Goal: Task Accomplishment & Management: Use online tool/utility

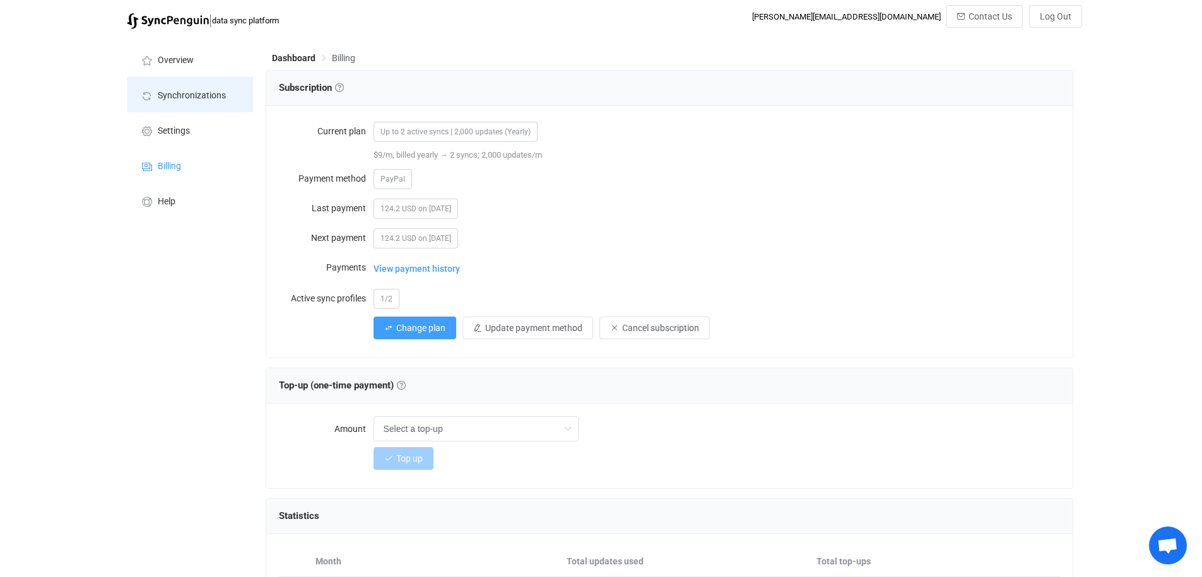
click at [187, 97] on span "Synchronizations" at bounding box center [192, 96] width 68 height 10
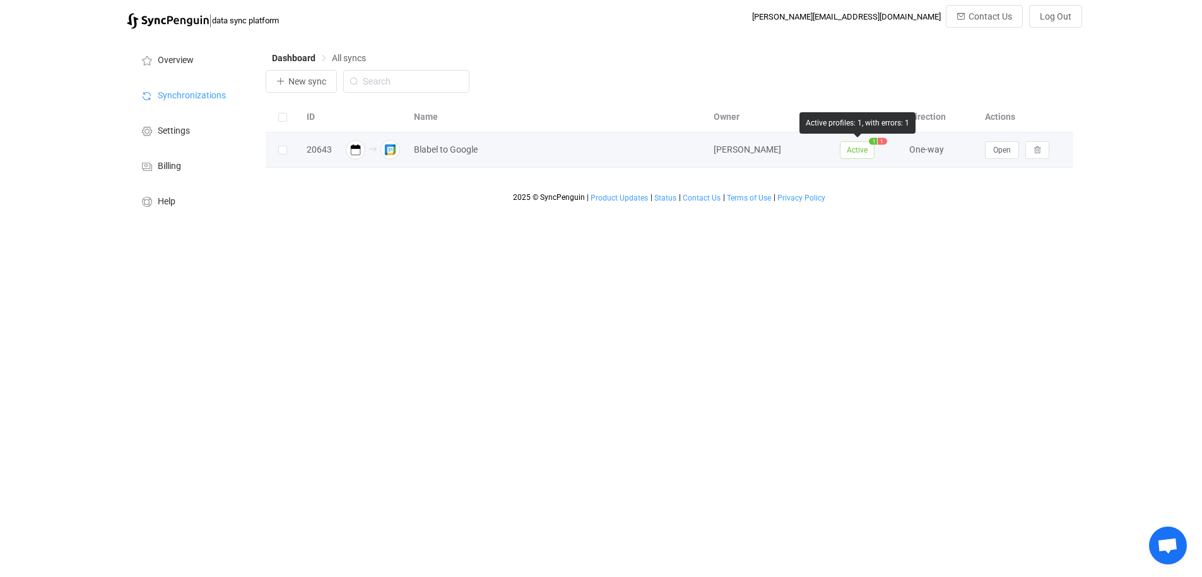
click at [884, 139] on span "1" at bounding box center [882, 141] width 9 height 7
click at [865, 148] on span "Active" at bounding box center [857, 150] width 35 height 18
click at [852, 151] on span "Active" at bounding box center [857, 150] width 35 height 18
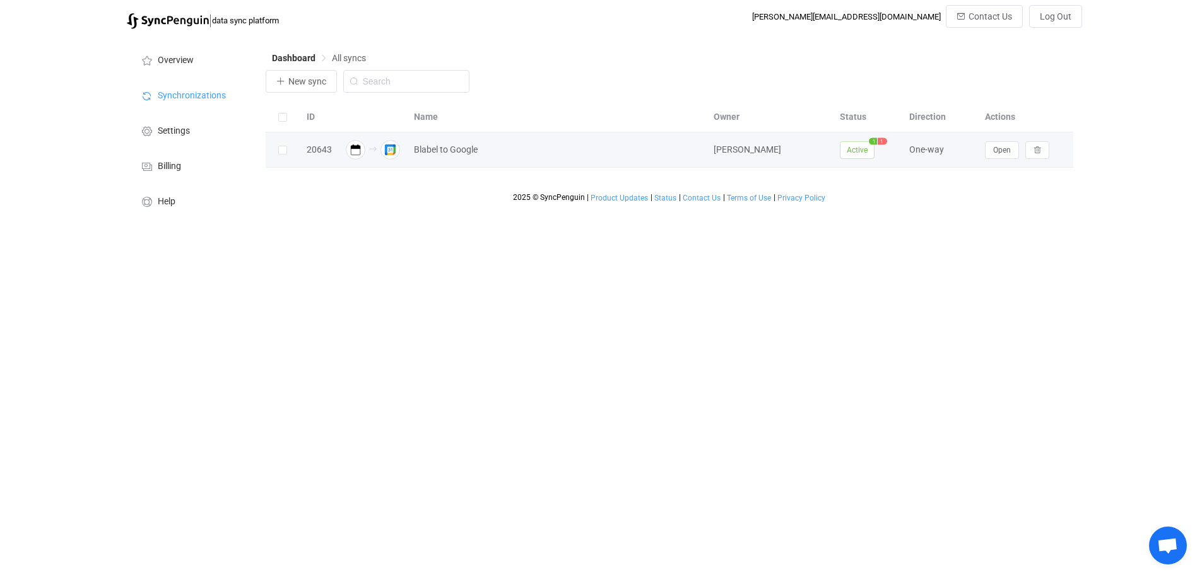
click at [353, 151] on img at bounding box center [356, 150] width 20 height 20
drag, startPoint x: 375, startPoint y: 151, endPoint x: 694, endPoint y: 153, distance: 318.6
click at [377, 151] on div at bounding box center [372, 150] width 57 height 20
click at [993, 152] on span "Open" at bounding box center [1002, 150] width 18 height 9
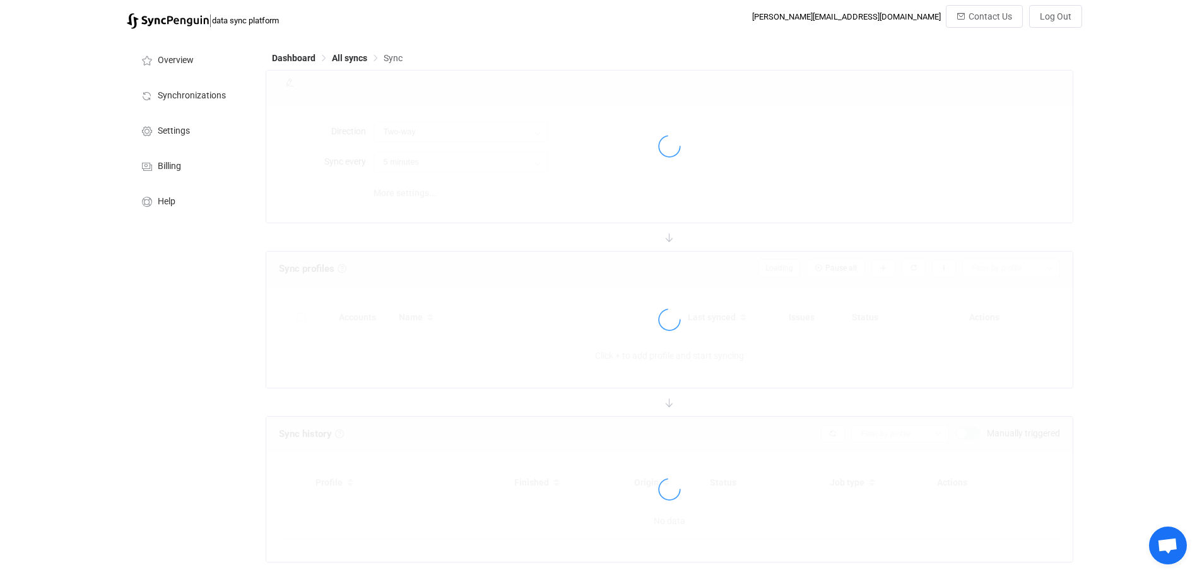
type input "iCalendar .ICS → Google"
type input "30 minutes"
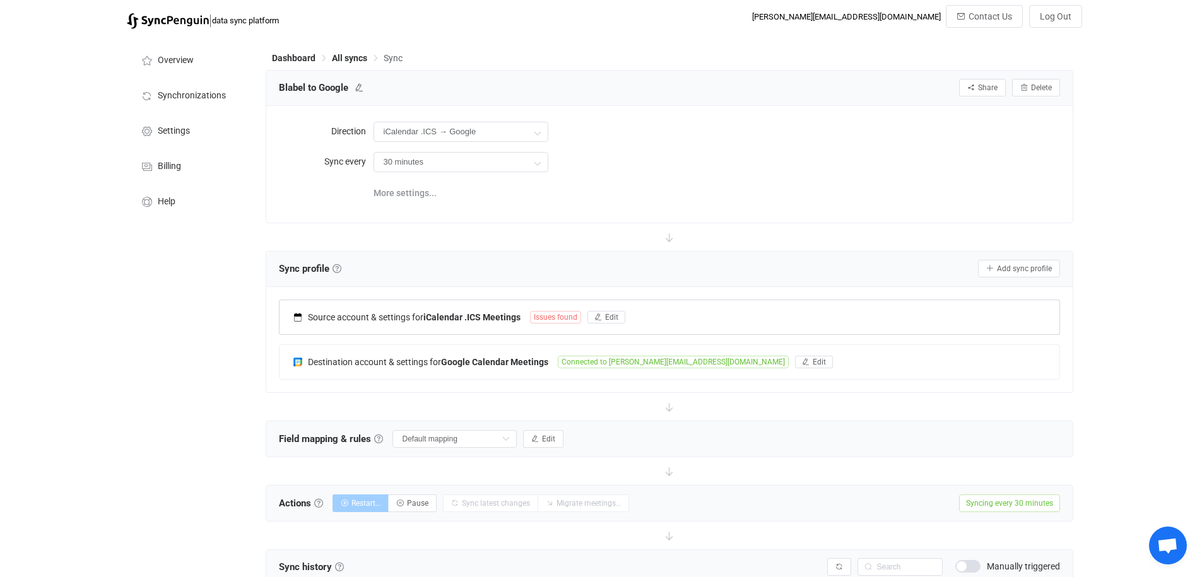
click at [560, 319] on span "Issues found" at bounding box center [555, 317] width 51 height 13
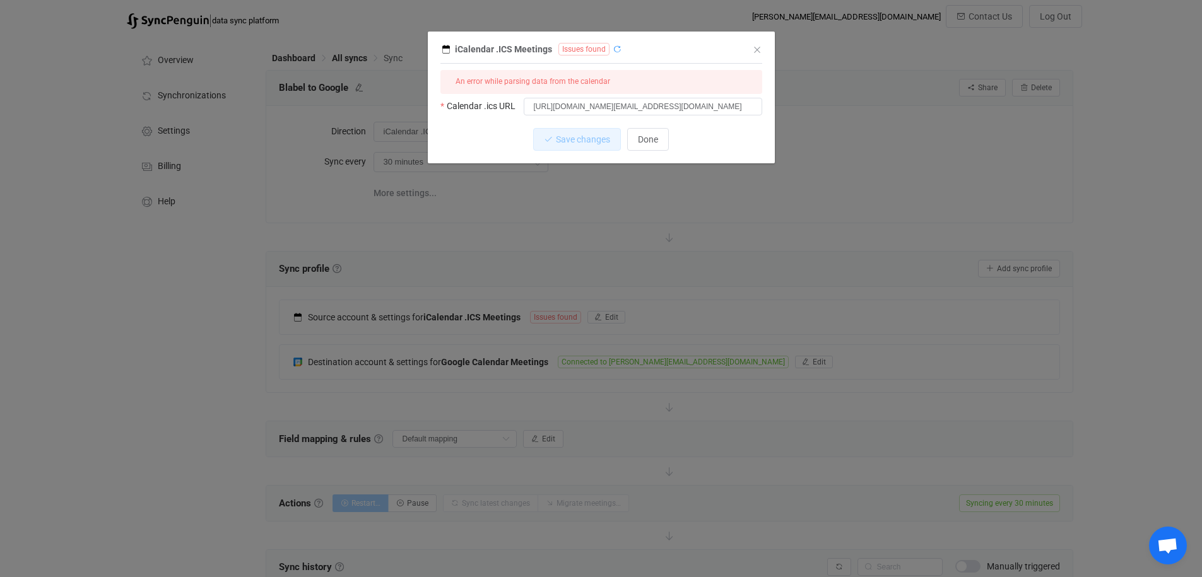
click at [613, 46] on icon "dialog" at bounding box center [617, 49] width 9 height 9
click at [712, 112] on input "[URL][DOMAIN_NAME][EMAIL_ADDRESS][DOMAIN_NAME]" at bounding box center [643, 107] width 238 height 18
drag, startPoint x: 531, startPoint y: 107, endPoint x: 797, endPoint y: 109, distance: 266.3
click at [797, 109] on div "iCalendar .ICS Meetings Issues found 1 { { "calendarUrl": "[URL][DOMAIN_NAME][E…" at bounding box center [601, 288] width 1202 height 577
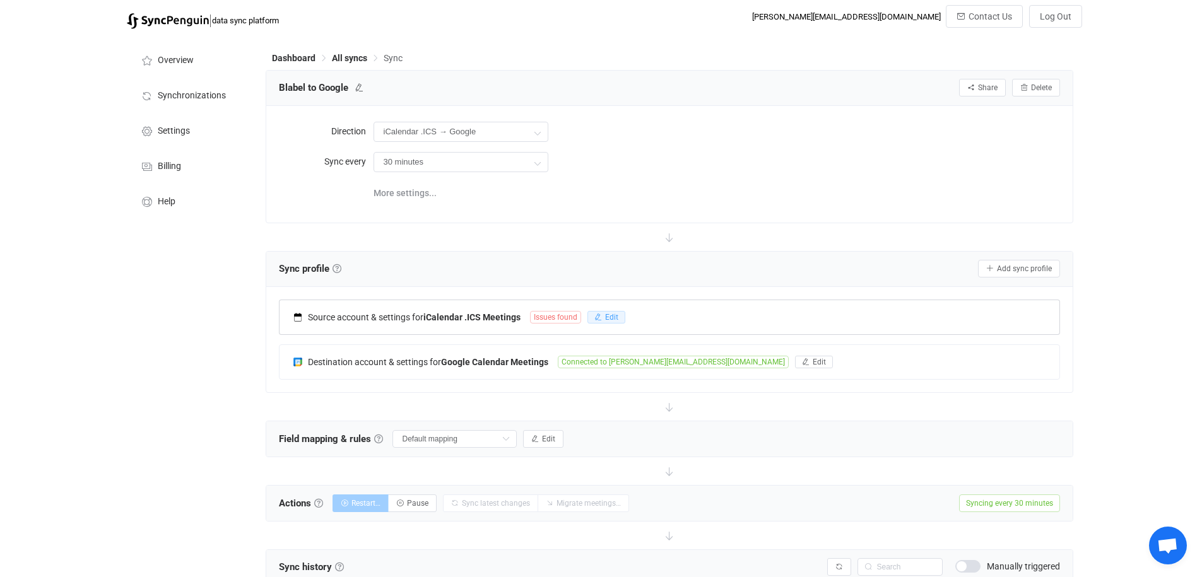
click at [601, 315] on icon "button" at bounding box center [598, 318] width 8 height 8
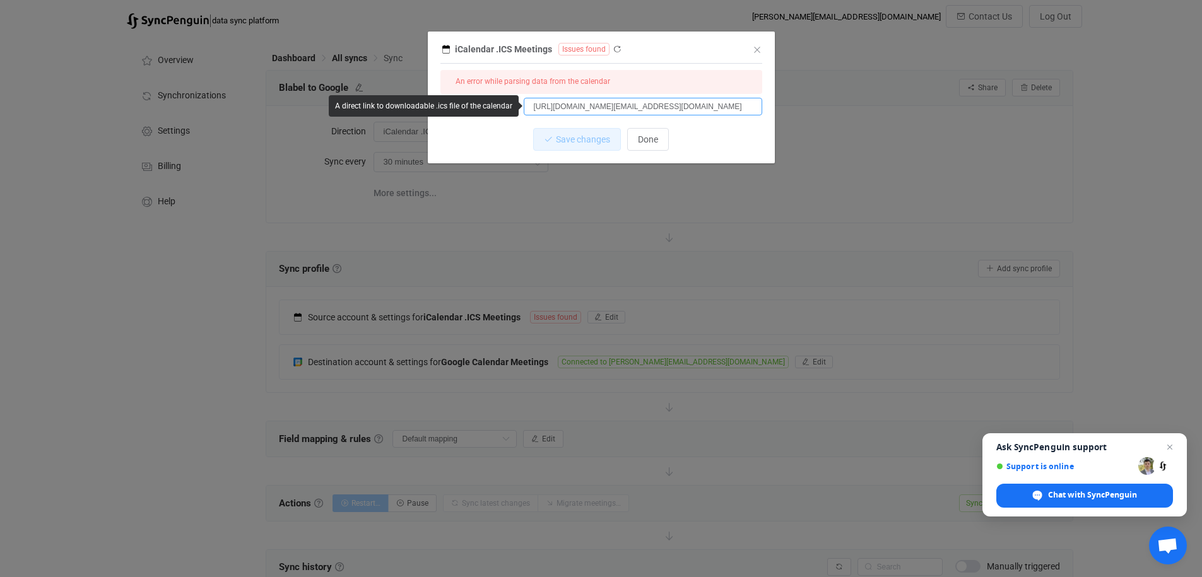
click at [533, 105] on input "[URL][DOMAIN_NAME][EMAIL_ADDRESS][DOMAIN_NAME]" at bounding box center [643, 107] width 238 height 18
click at [656, 138] on span "Done" at bounding box center [648, 139] width 20 height 10
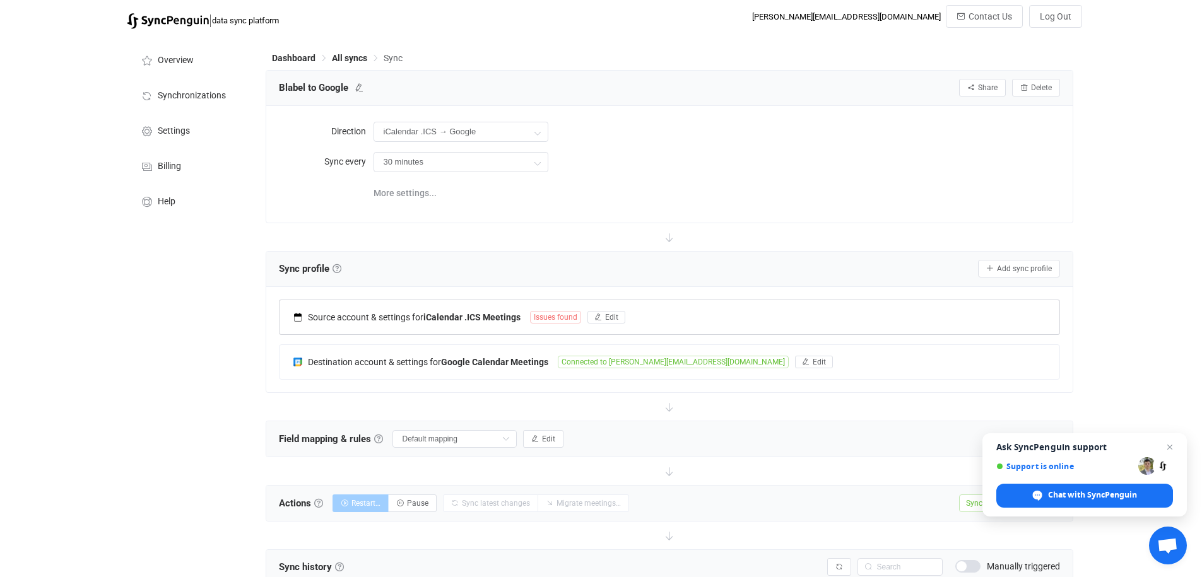
click at [444, 324] on div "Source account & settings for iCalendar .ICS Meetings Issues found Edit" at bounding box center [670, 317] width 780 height 34
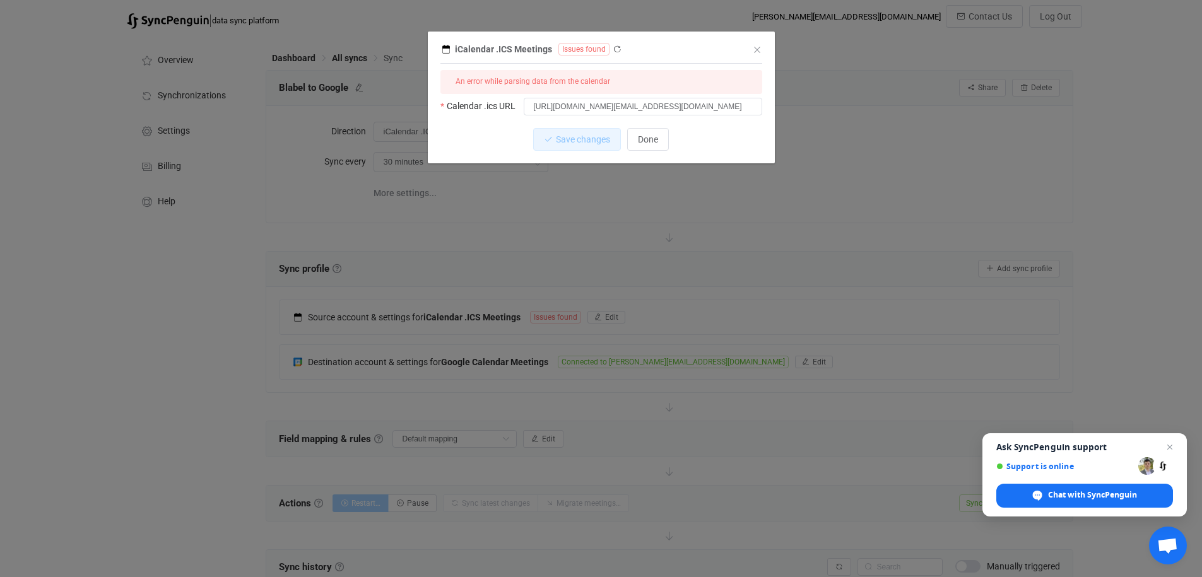
click at [565, 53] on span "Issues found" at bounding box center [583, 49] width 51 height 13
click at [613, 53] on icon "dialog" at bounding box center [617, 49] width 9 height 9
drag, startPoint x: 476, startPoint y: 84, endPoint x: 628, endPoint y: 86, distance: 152.7
click at [628, 86] on div "An error while parsing data from the calendar" at bounding box center [601, 82] width 322 height 24
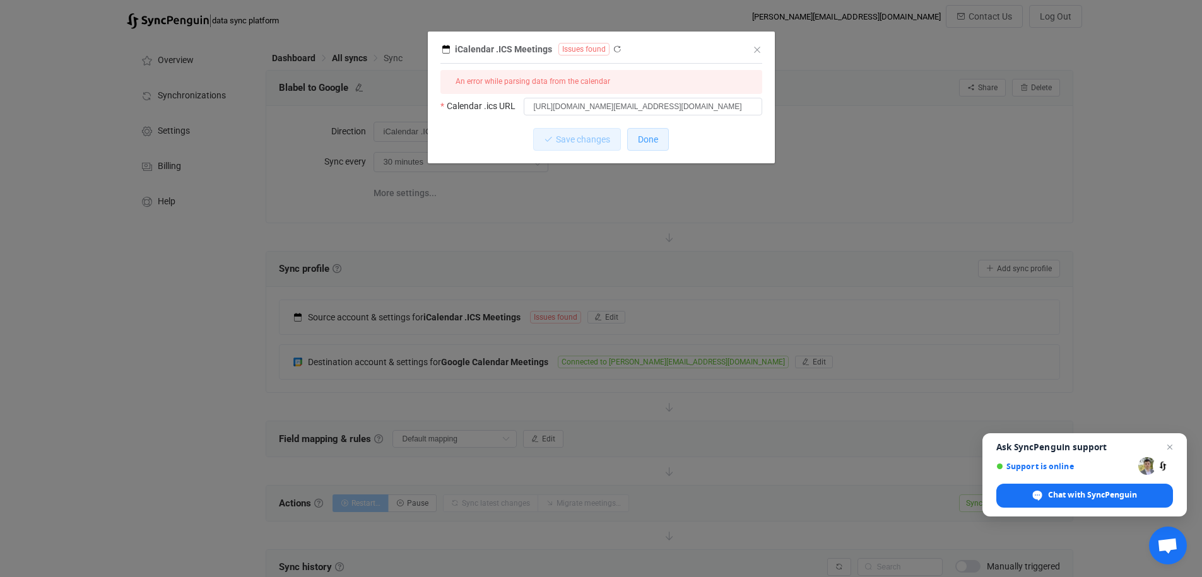
click at [659, 138] on button "Done" at bounding box center [648, 139] width 42 height 23
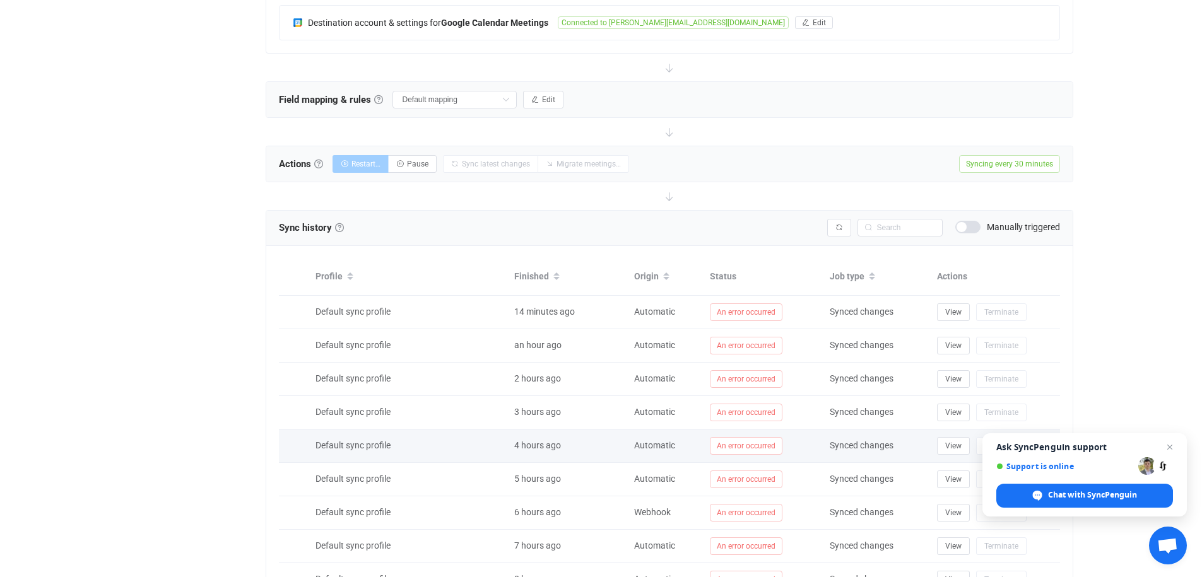
scroll to position [341, 0]
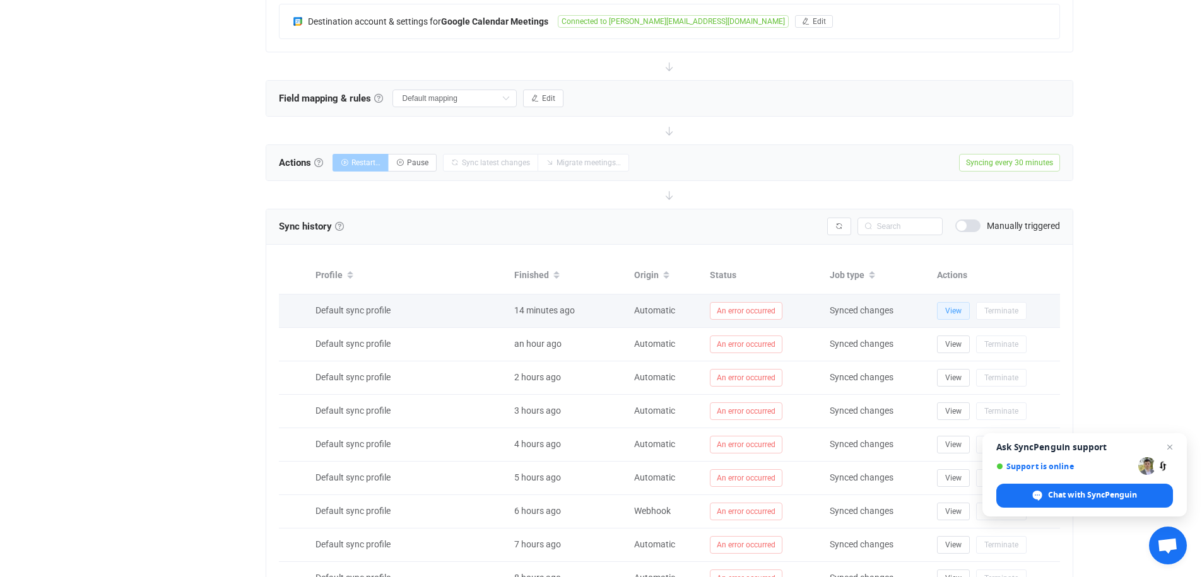
click at [948, 313] on span "View" at bounding box center [953, 311] width 16 height 9
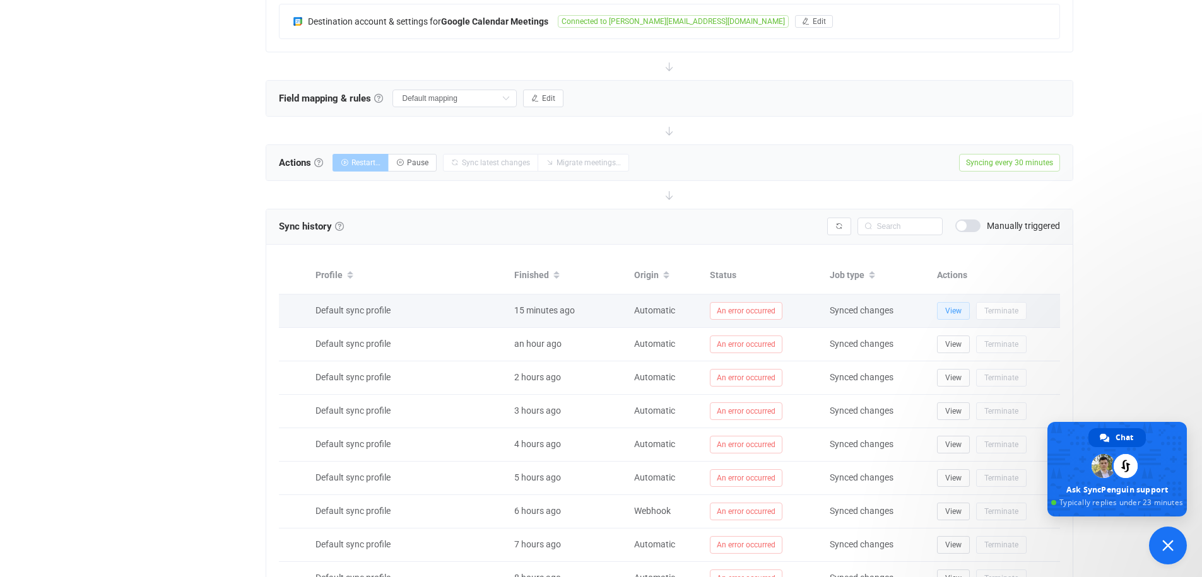
type textarea "Hi - my syncing was working up until 10 hours ago - now it says there is an eror"
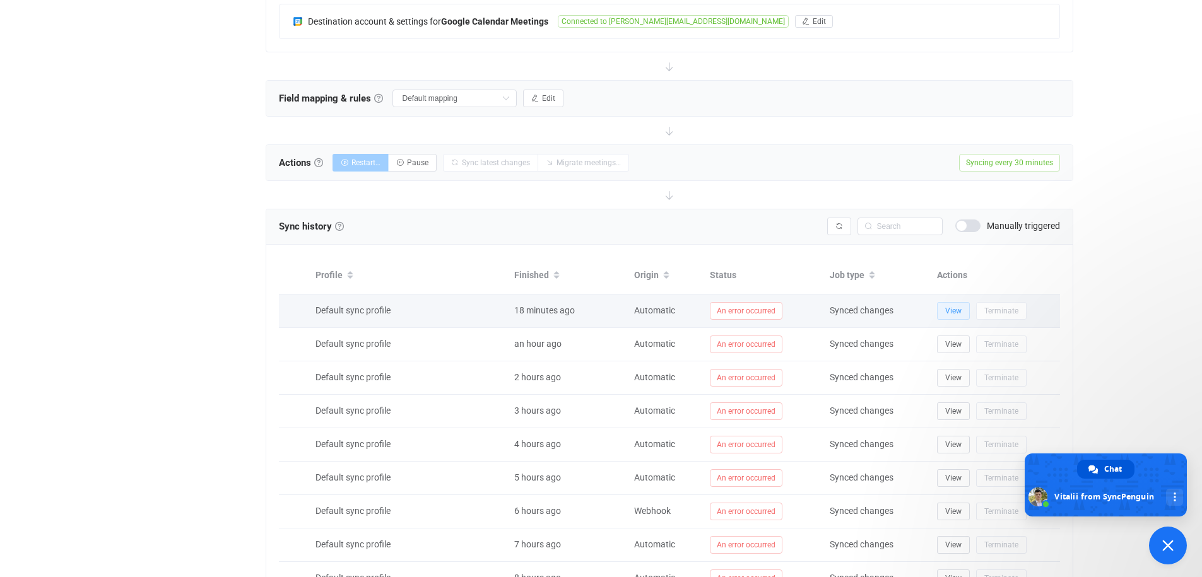
type textarea "and"
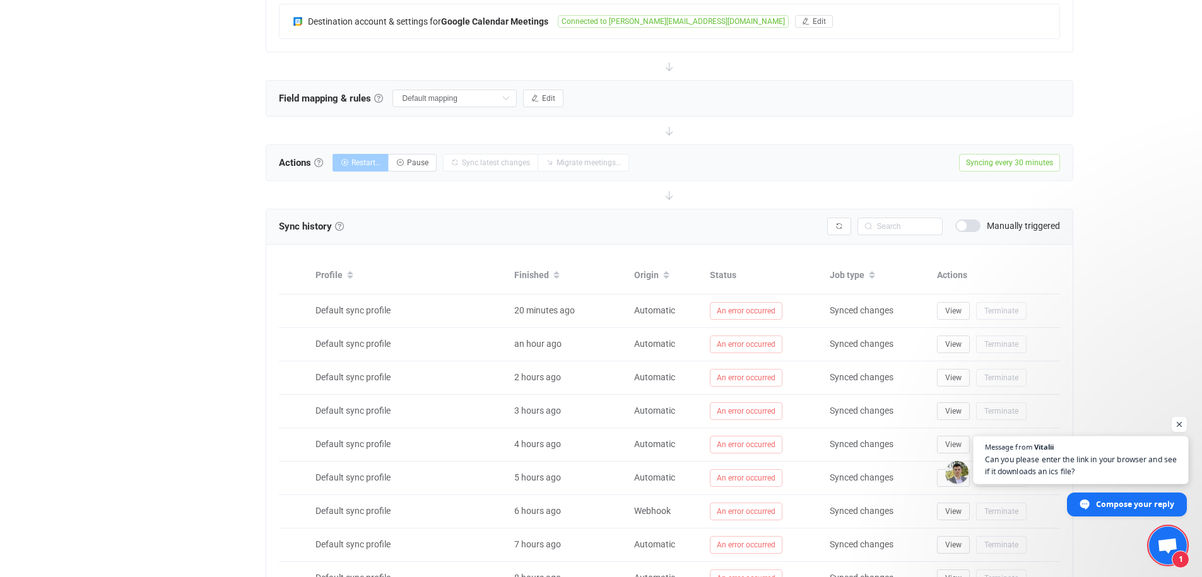
scroll to position [160, 0]
click at [1165, 538] on span "Open chat" at bounding box center [1167, 547] width 21 height 18
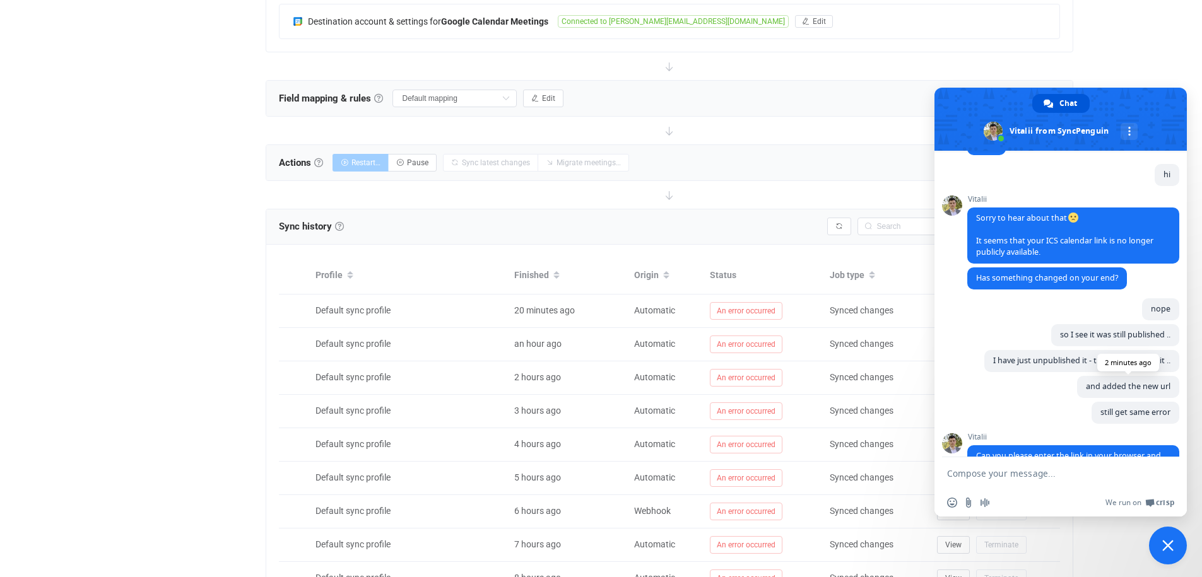
scroll to position [196, 0]
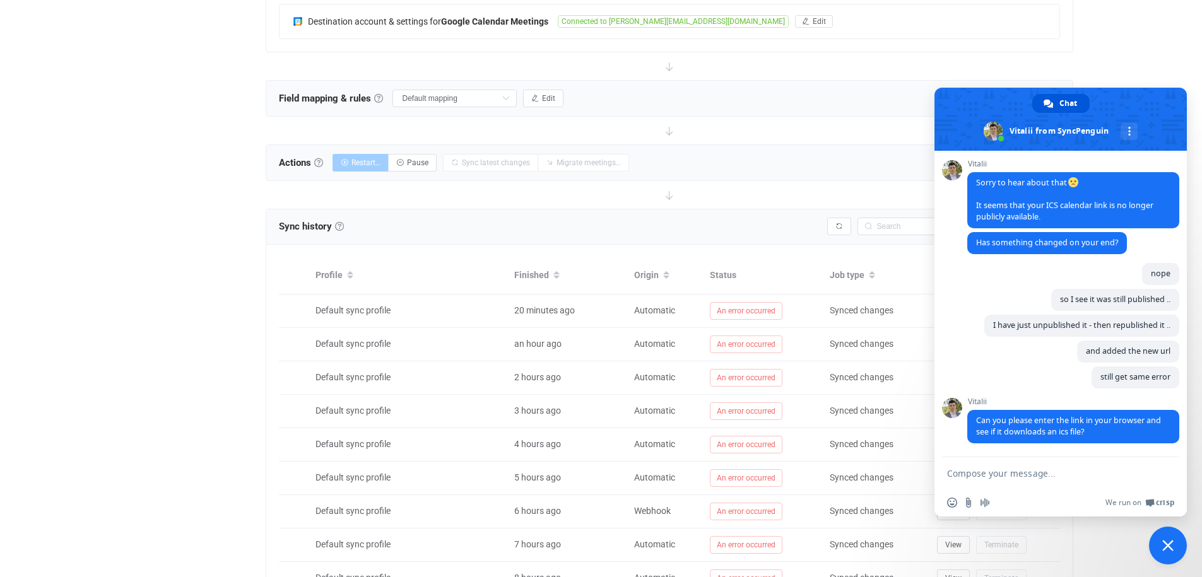
click at [1026, 476] on textarea "Compose your message..." at bounding box center [1048, 473] width 202 height 32
click at [642, 130] on body "| data sync platform [PERSON_NAME][EMAIL_ADDRESS][DOMAIN_NAME] Contact Us Log O…" at bounding box center [601, 186] width 1202 height 1044
type textarea "nope i"
type textarea "do you think it would be somehow blocked or changed from the a"
type textarea "oh wait"
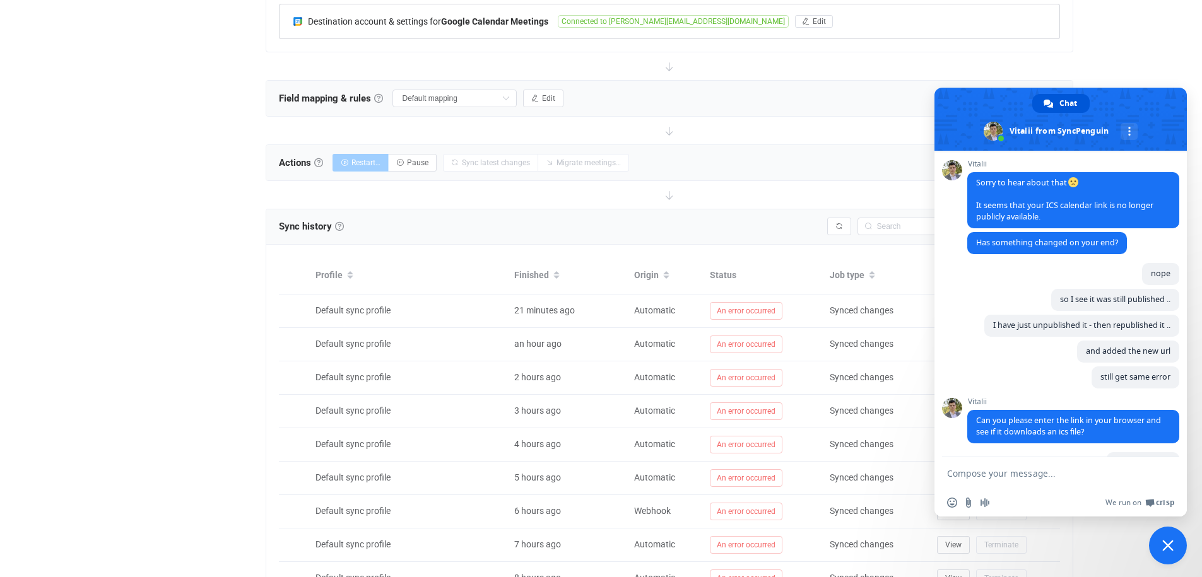
type textarea "I"
type textarea "even though its only"
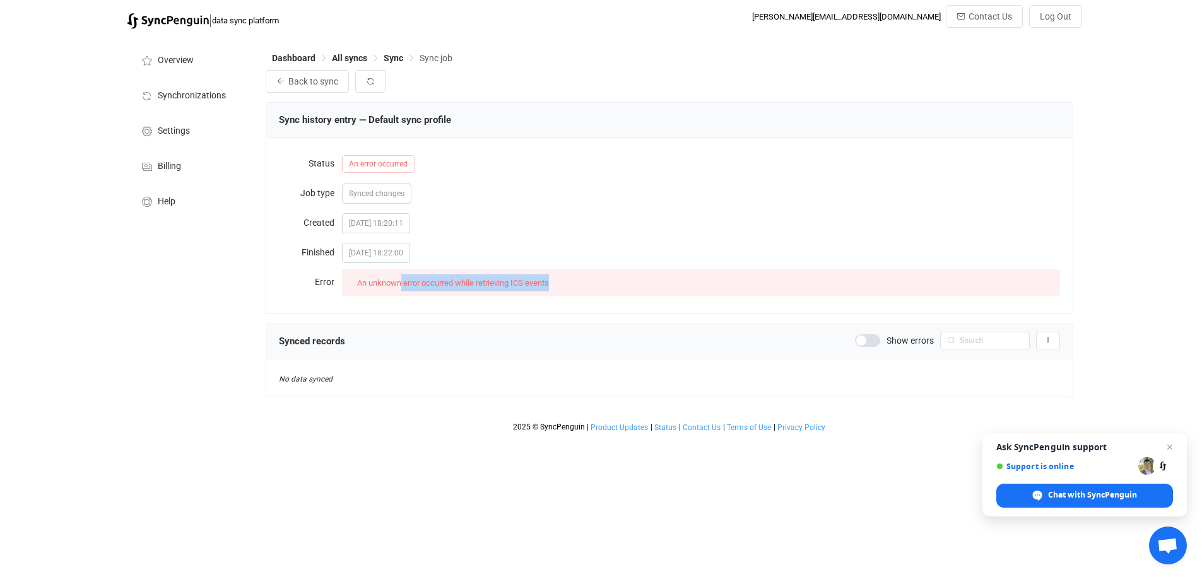
drag, startPoint x: 401, startPoint y: 281, endPoint x: 604, endPoint y: 275, distance: 203.3
click at [604, 275] on div "An unknown error occurred while retrieving ICS events" at bounding box center [701, 282] width 718 height 27
click at [878, 338] on span at bounding box center [867, 340] width 25 height 13
click at [866, 344] on span at bounding box center [867, 340] width 25 height 13
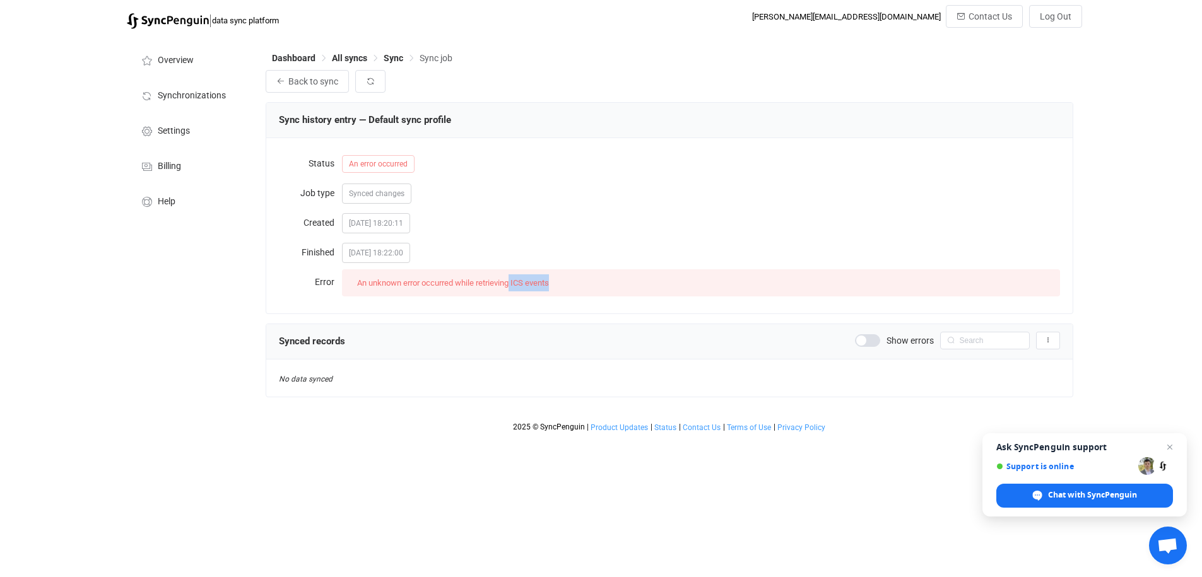
drag, startPoint x: 512, startPoint y: 291, endPoint x: 486, endPoint y: 288, distance: 26.1
click at [507, 290] on div "An unknown error occurred while retrieving ICS events" at bounding box center [701, 282] width 718 height 27
click at [426, 280] on span "An unknown error occurred while retrieving ICS events" at bounding box center [453, 282] width 192 height 9
click at [362, 195] on span "Synced changes" at bounding box center [377, 193] width 56 height 9
click at [385, 159] on span "An error occurred" at bounding box center [378, 164] width 73 height 18
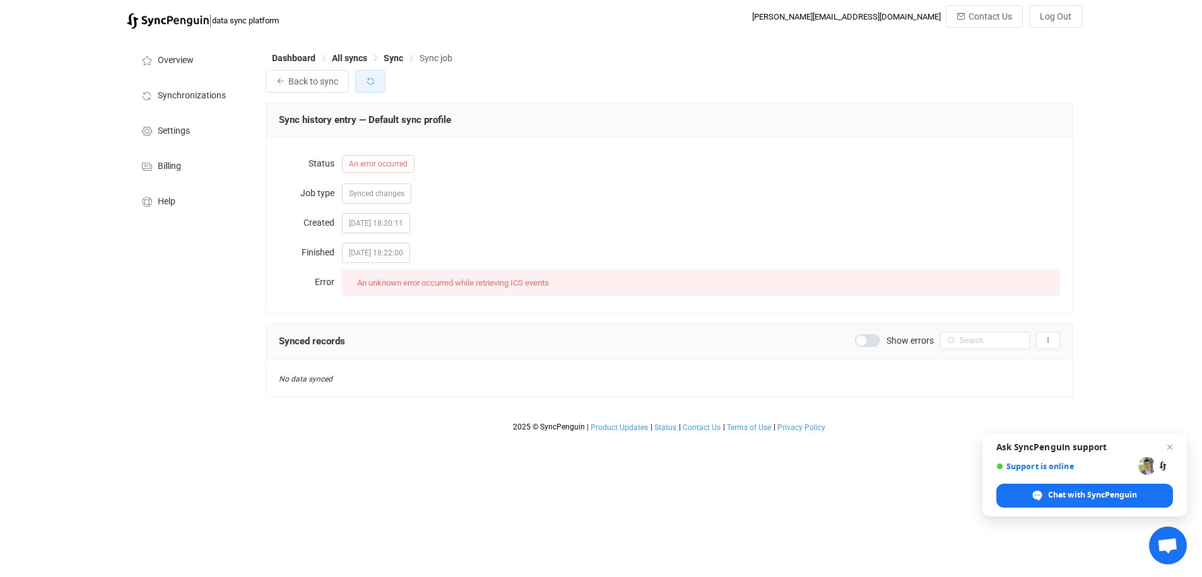
click at [366, 80] on icon "button" at bounding box center [370, 81] width 9 height 9
click at [299, 78] on span "Back to sync" at bounding box center [313, 81] width 50 height 10
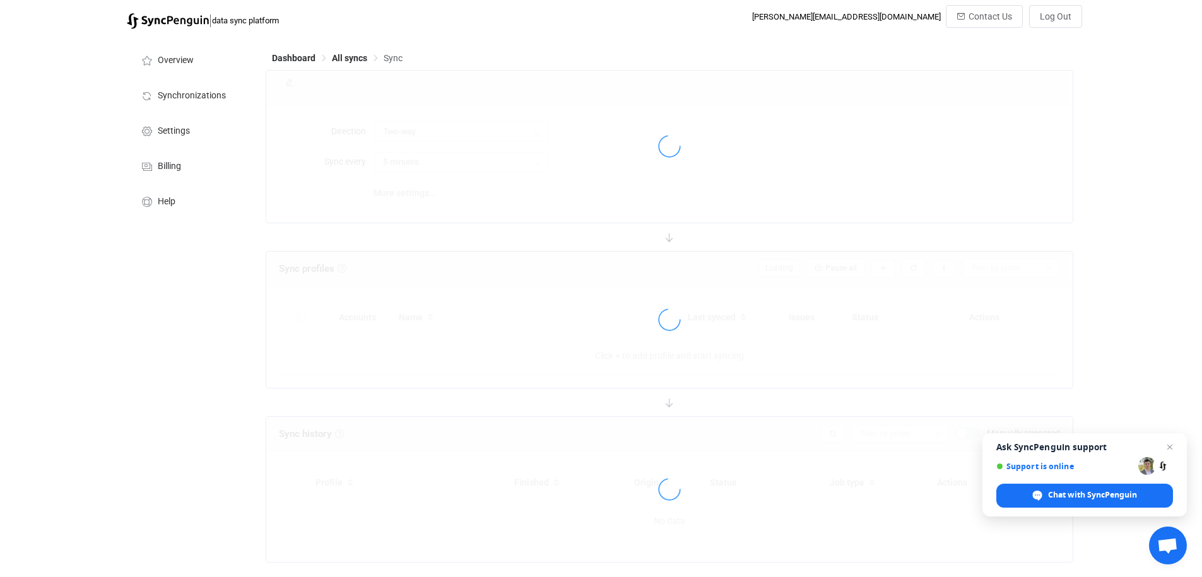
type input "iCalendar .ICS → Google"
type input "30 minutes"
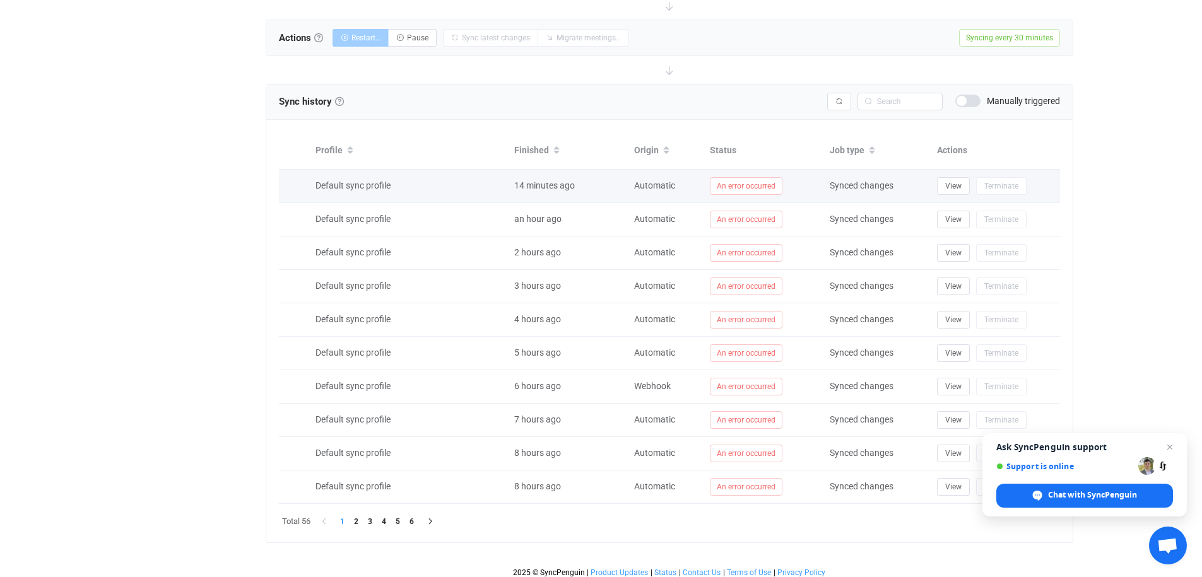
scroll to position [472, 0]
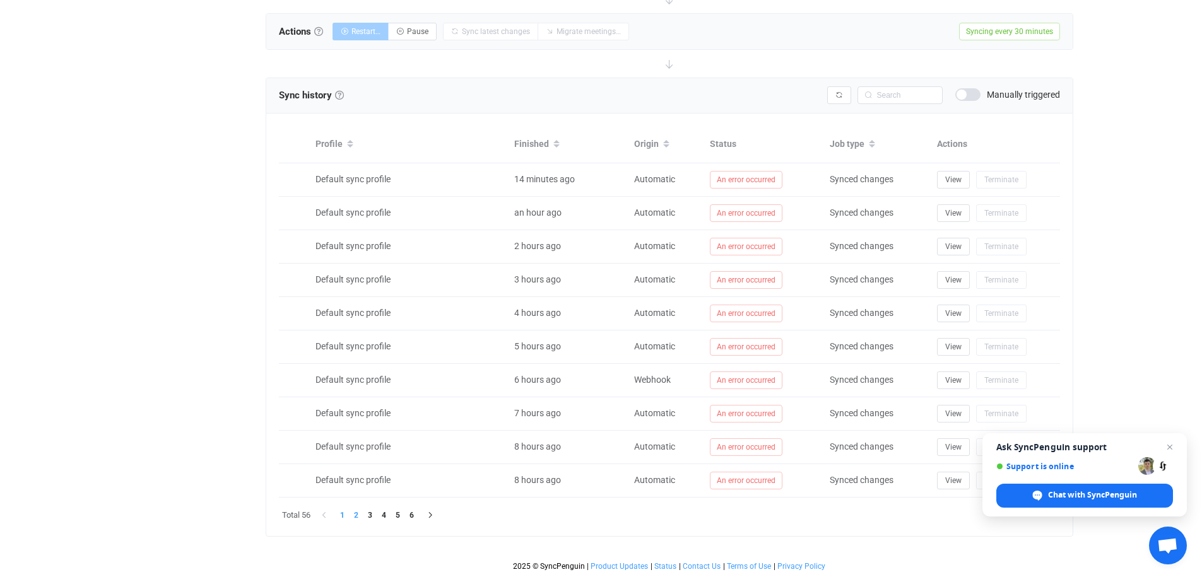
click at [355, 519] on li "2" at bounding box center [357, 516] width 14 height 14
click at [371, 516] on li "3" at bounding box center [370, 516] width 14 height 14
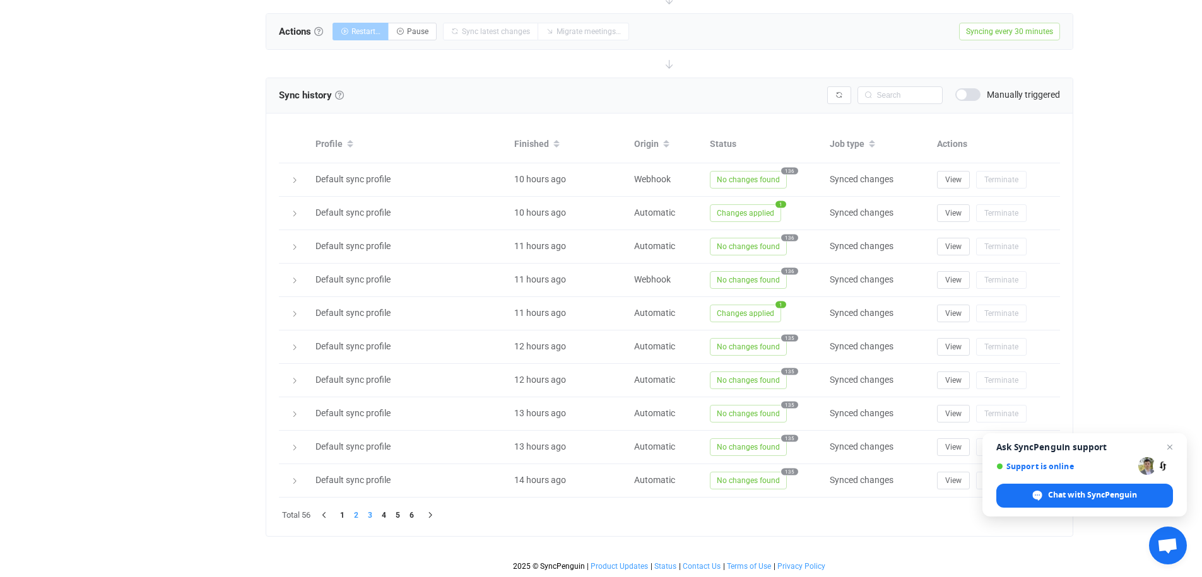
click at [358, 515] on li "2" at bounding box center [357, 516] width 14 height 14
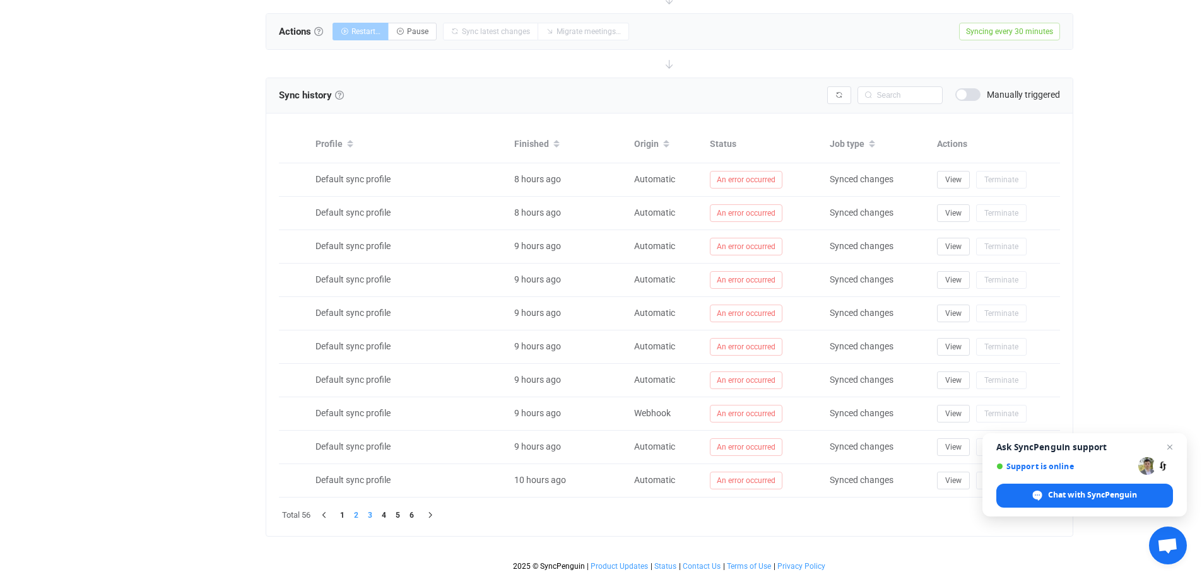
click at [370, 516] on li "3" at bounding box center [370, 516] width 14 height 14
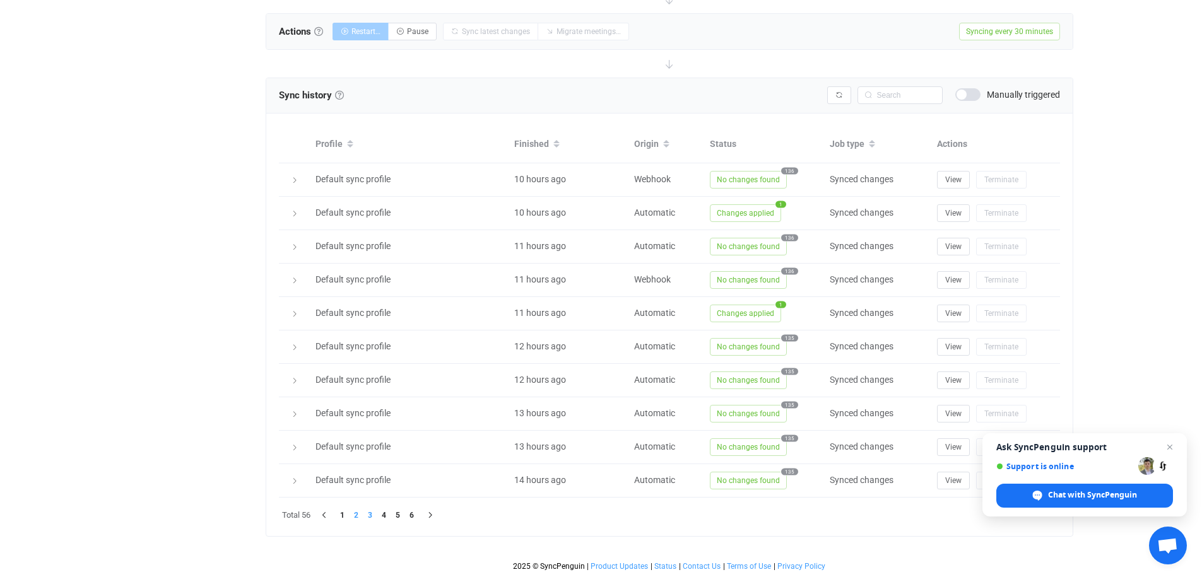
click at [355, 515] on li "2" at bounding box center [357, 516] width 14 height 14
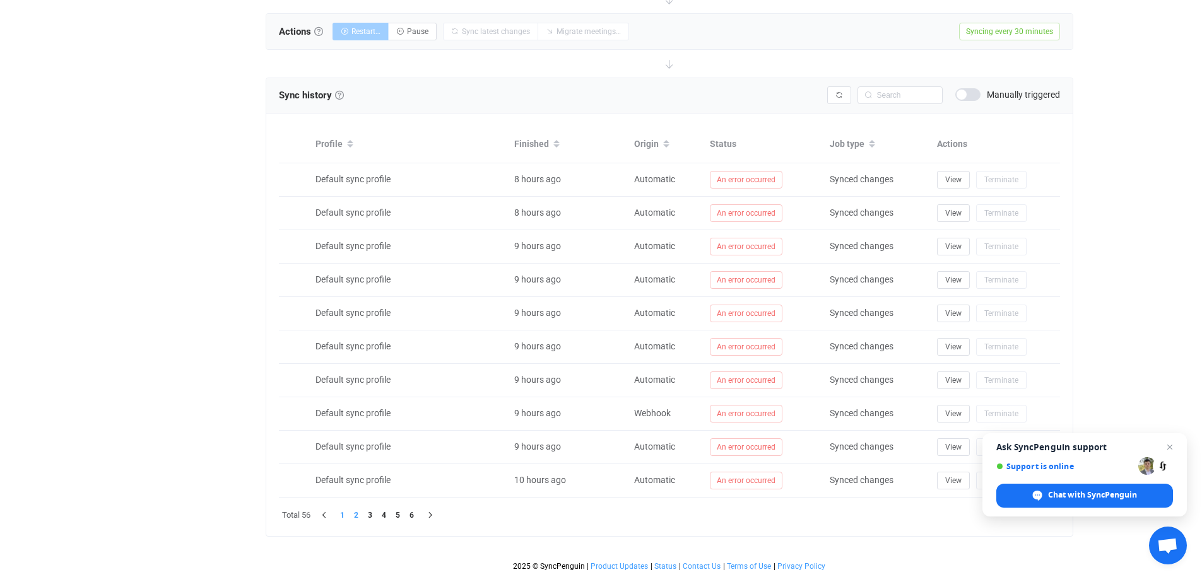
click at [339, 513] on li "1" at bounding box center [343, 516] width 14 height 14
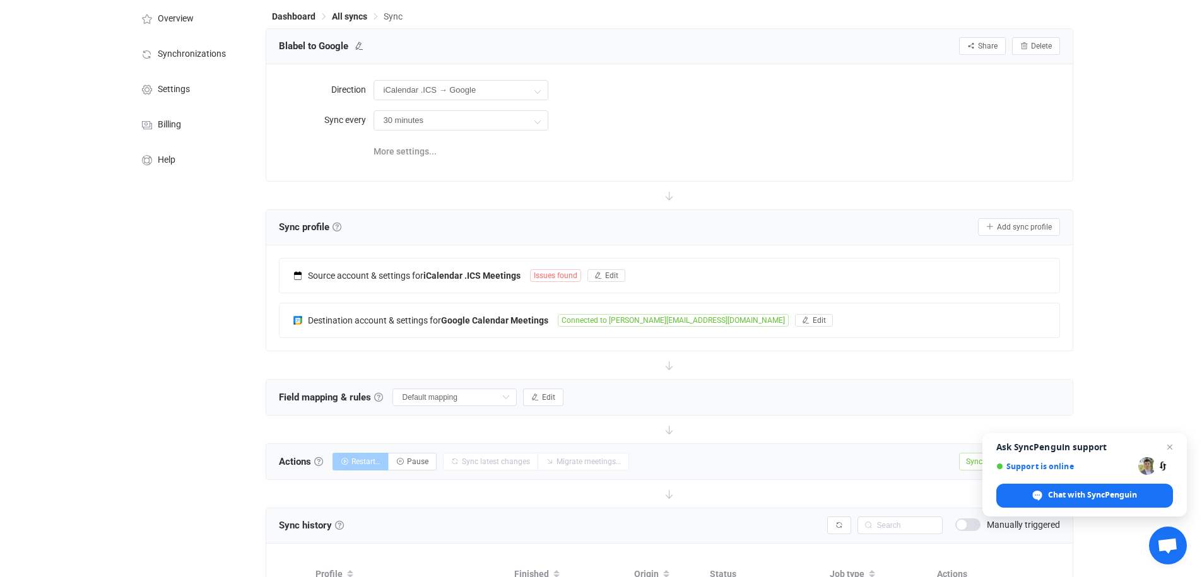
scroll to position [18, 0]
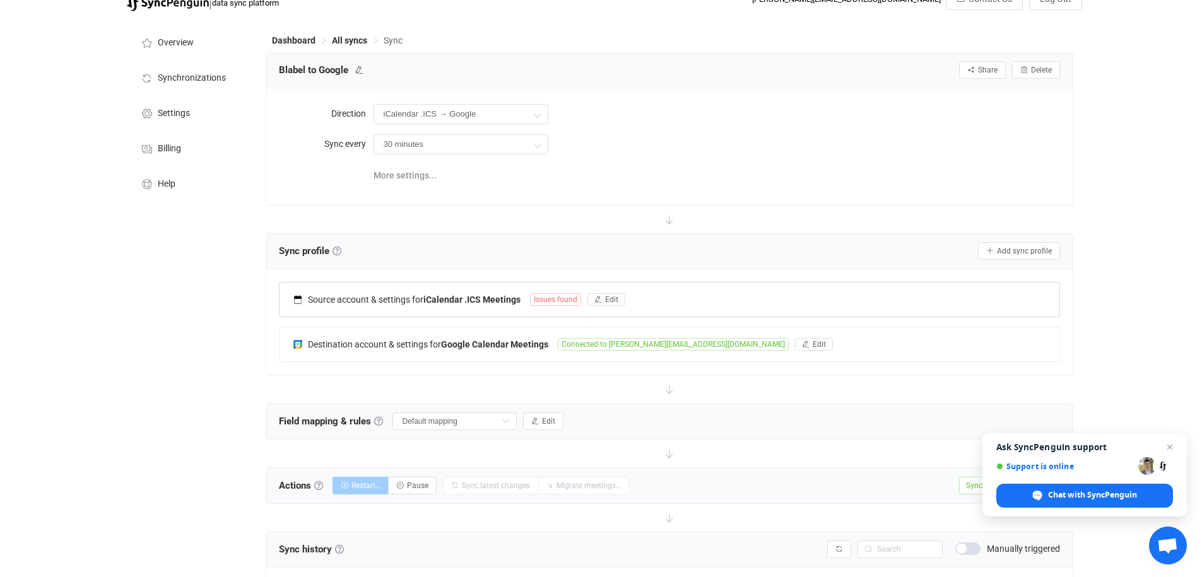
click at [544, 297] on span "Issues found" at bounding box center [555, 299] width 51 height 13
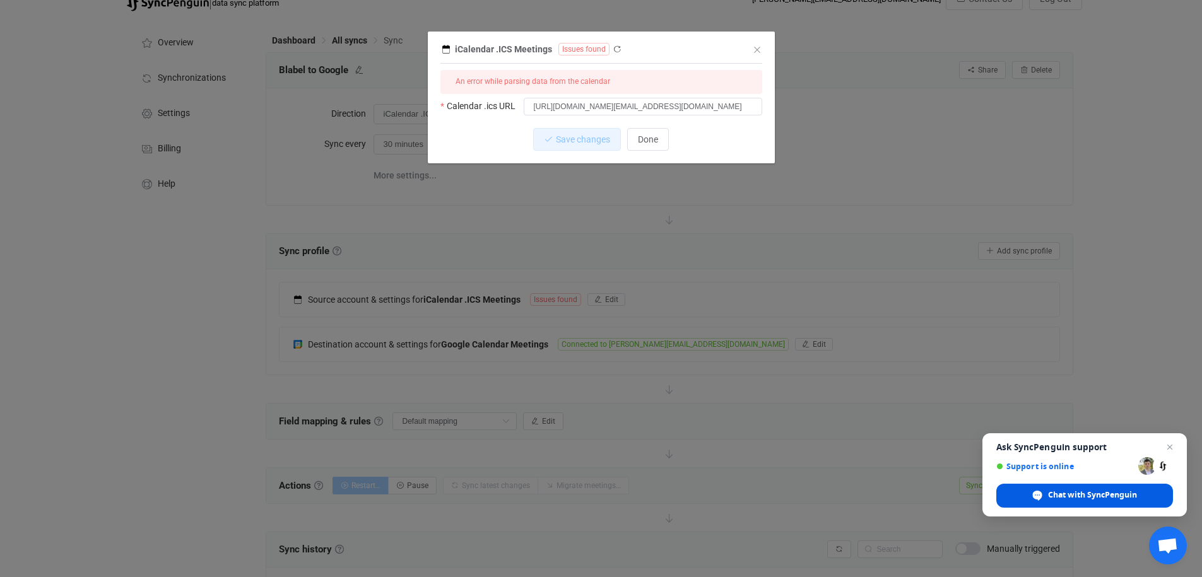
click at [1064, 490] on span "Chat with SyncPenguin" at bounding box center [1092, 495] width 89 height 11
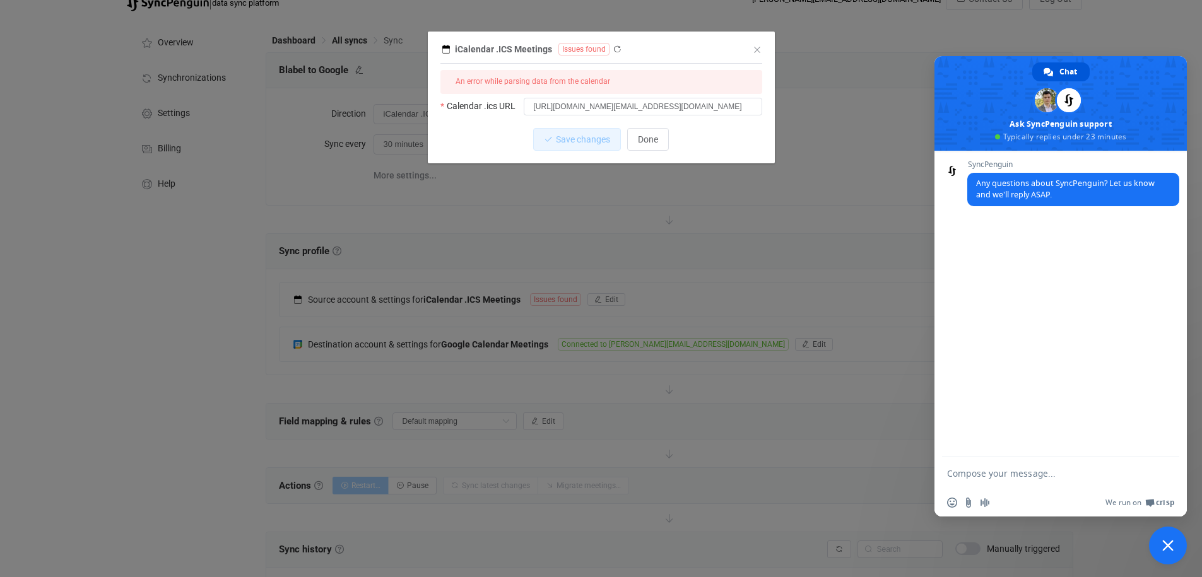
scroll to position [0, 0]
click at [1053, 475] on textarea "Compose your message..." at bounding box center [1048, 473] width 202 height 32
type textarea "Hi - my syncing was working up until 10 hours ago - now it says there is an iss…"
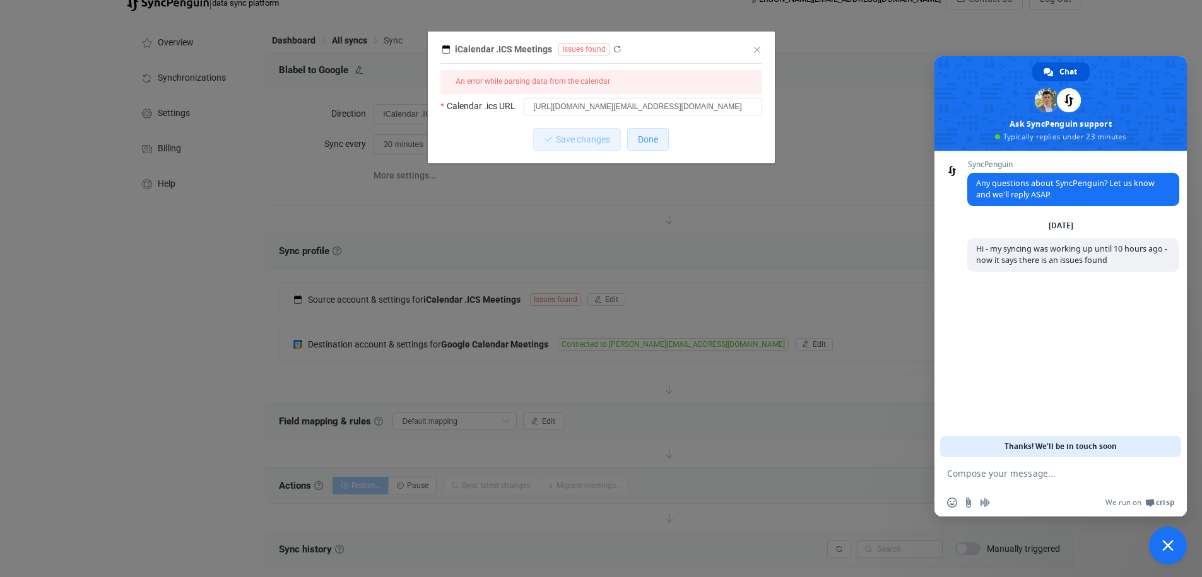
click at [661, 132] on button "Done" at bounding box center [648, 139] width 42 height 23
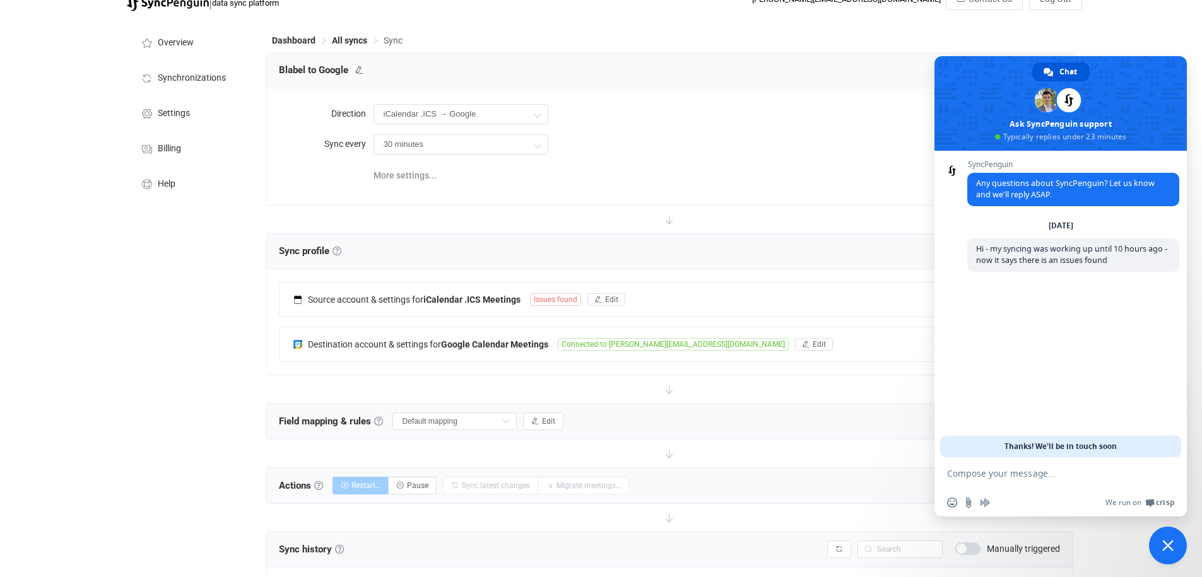
click at [763, 280] on div "Source account & settings for iCalendar .ICS Meetings Issues found Edit iCalend…" at bounding box center [669, 321] width 806 height 105
click at [763, 302] on div "Source account & settings for iCalendar .ICS Meetings Issues found Edit" at bounding box center [670, 300] width 780 height 34
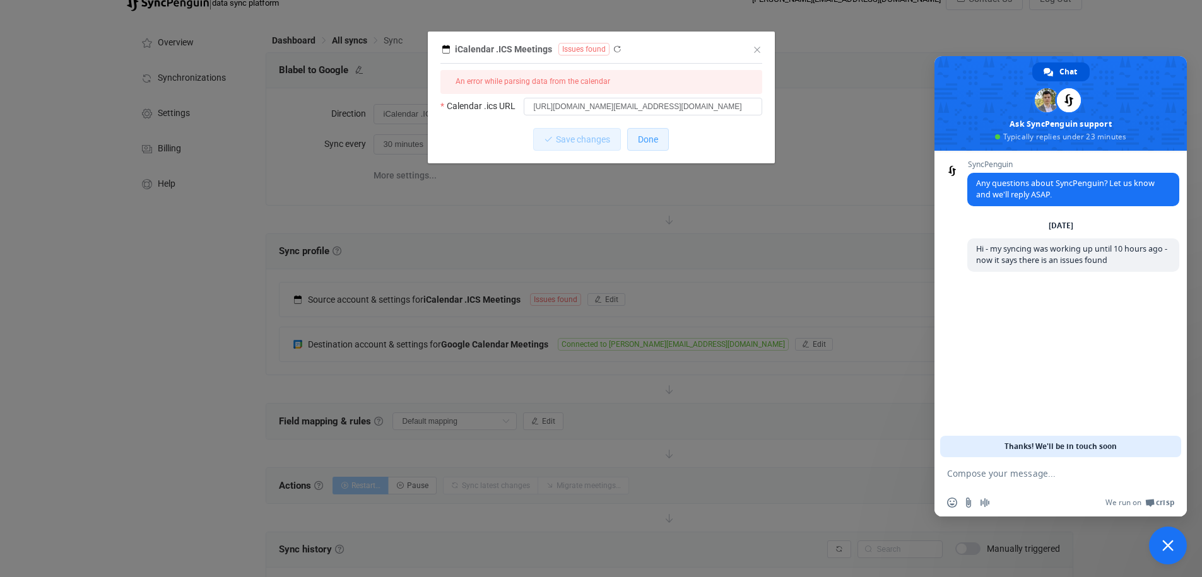
click at [656, 132] on button "Done" at bounding box center [648, 139] width 42 height 23
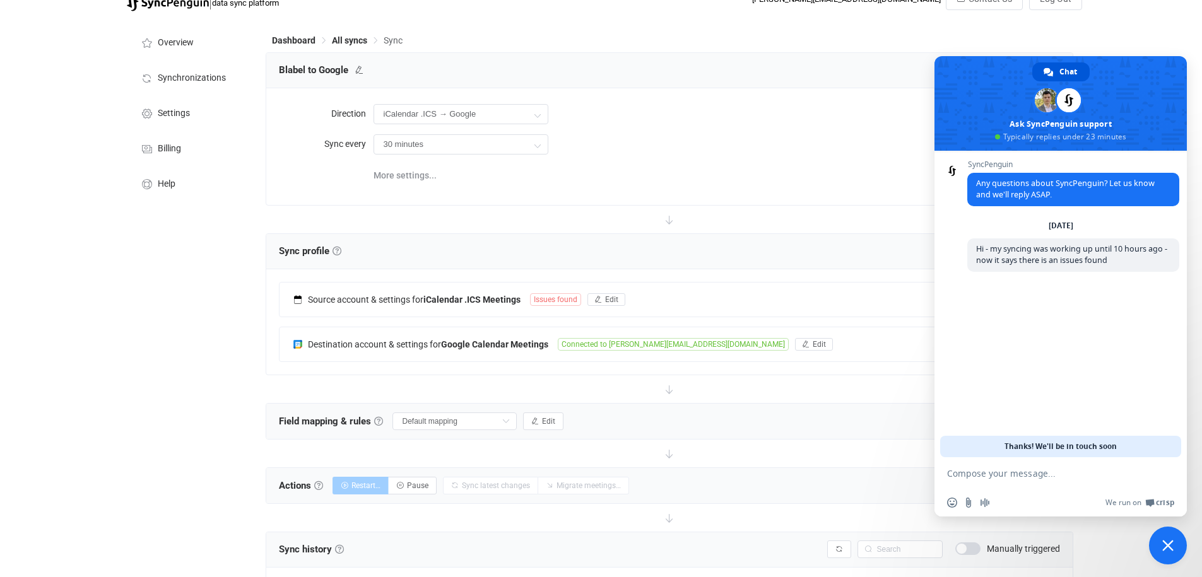
click at [1161, 550] on span "Close chat" at bounding box center [1168, 546] width 38 height 38
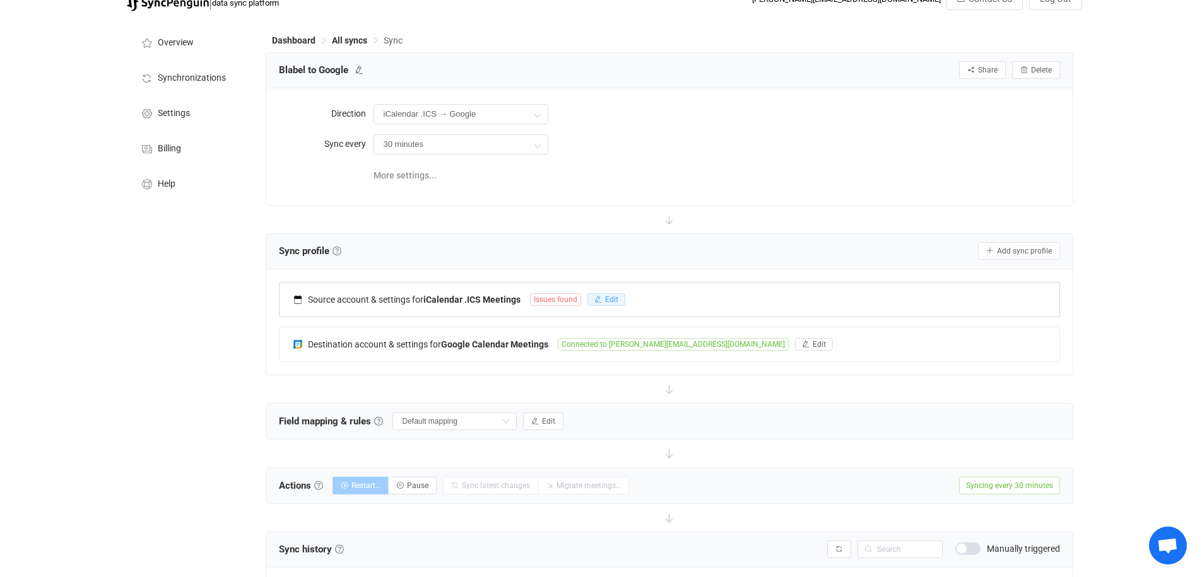
click at [595, 300] on icon "button" at bounding box center [598, 300] width 8 height 8
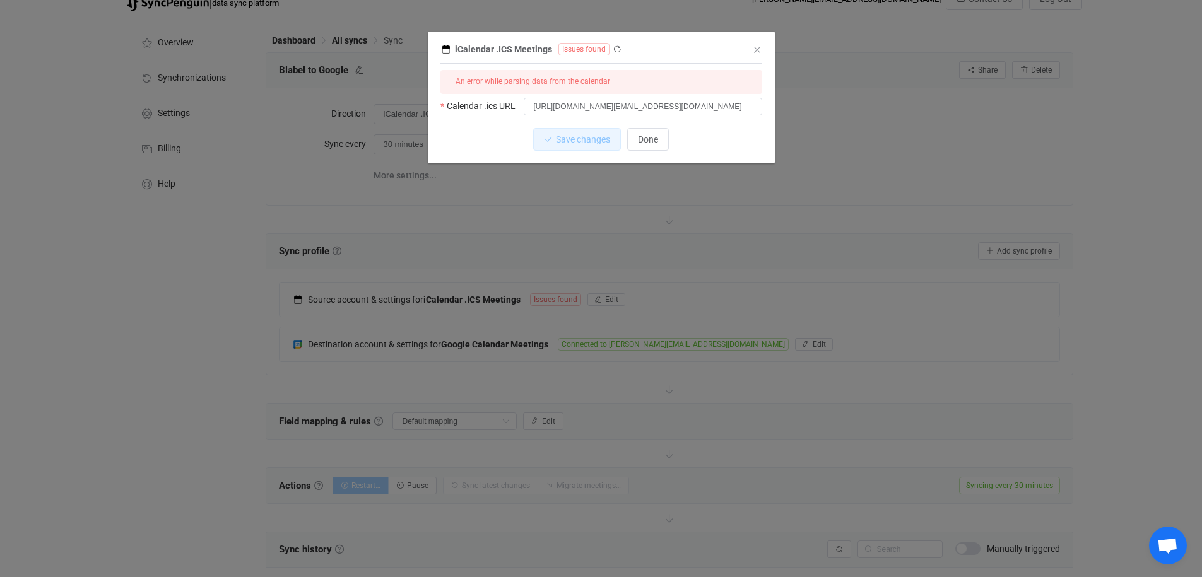
click at [744, 49] on div "iCalendar .ICS Meetings Issues found" at bounding box center [594, 49] width 309 height 16
click at [756, 53] on icon "Close" at bounding box center [757, 50] width 10 height 10
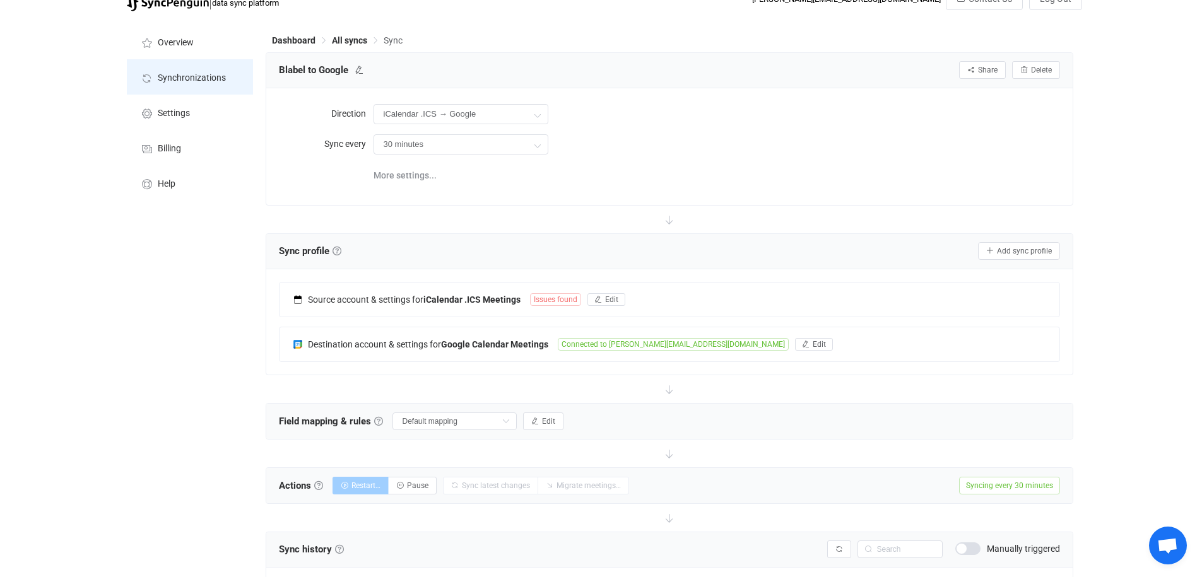
click at [208, 79] on span "Synchronizations" at bounding box center [192, 78] width 68 height 10
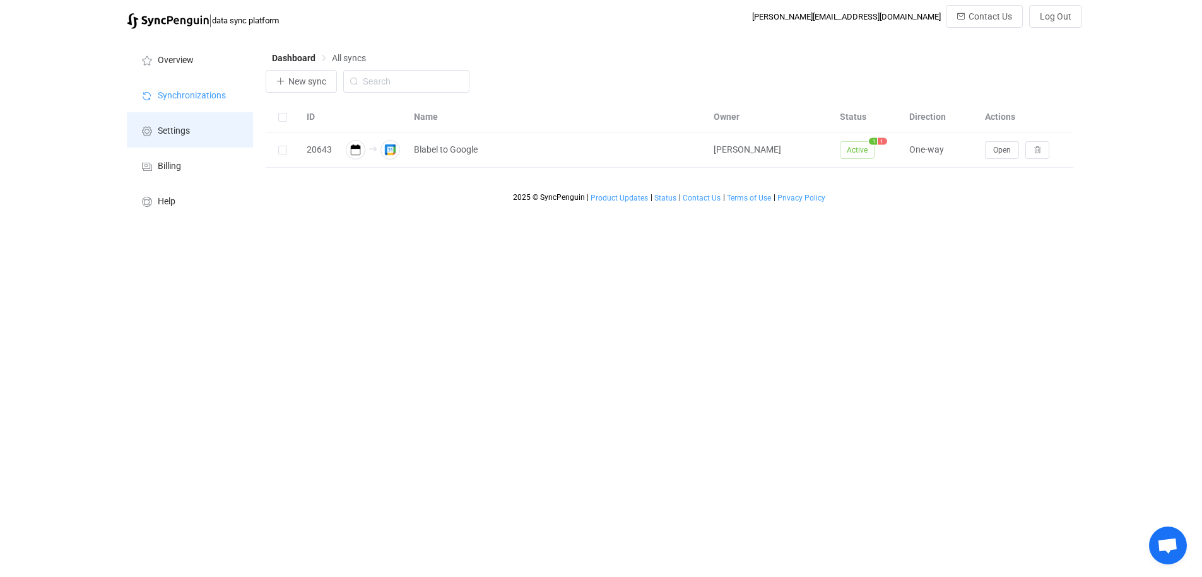
click at [191, 128] on li "Settings" at bounding box center [190, 129] width 126 height 35
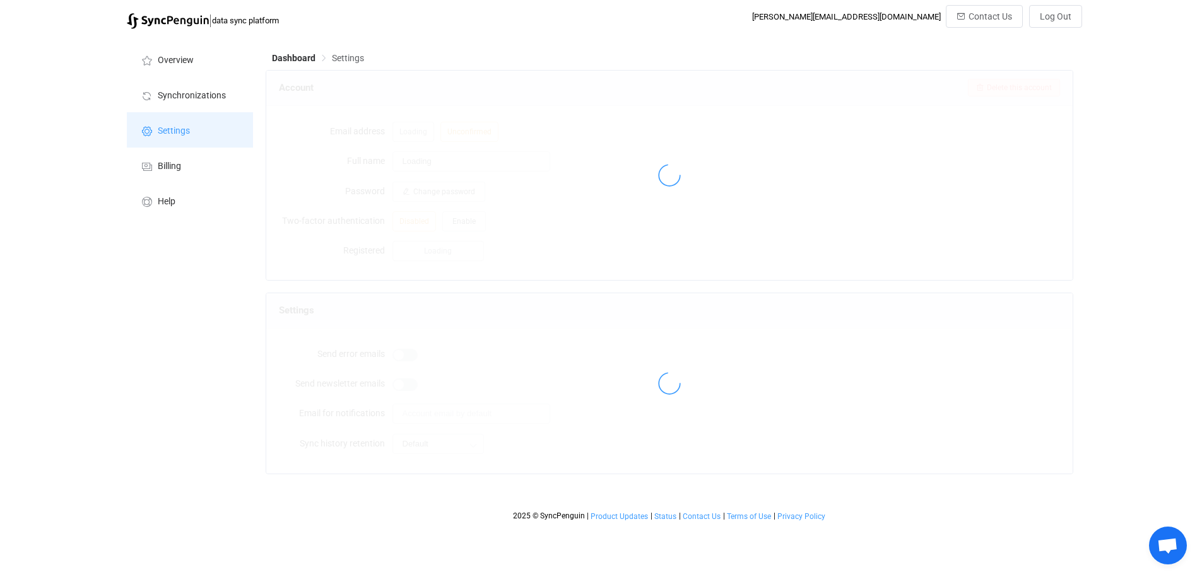
type input "[PERSON_NAME]"
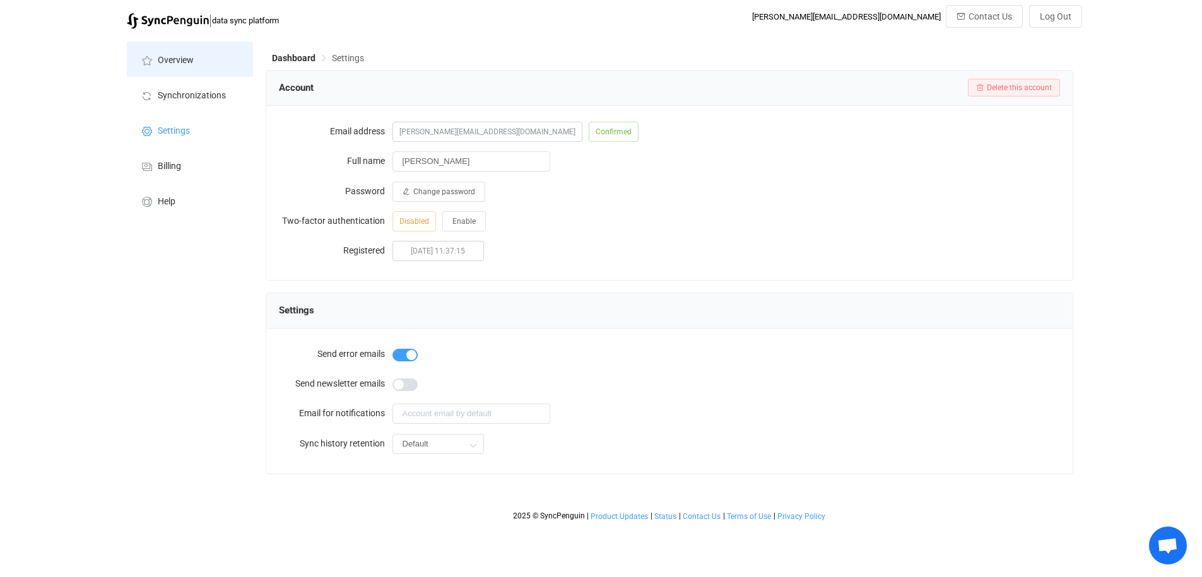
click at [175, 61] on span "Overview" at bounding box center [176, 61] width 36 height 10
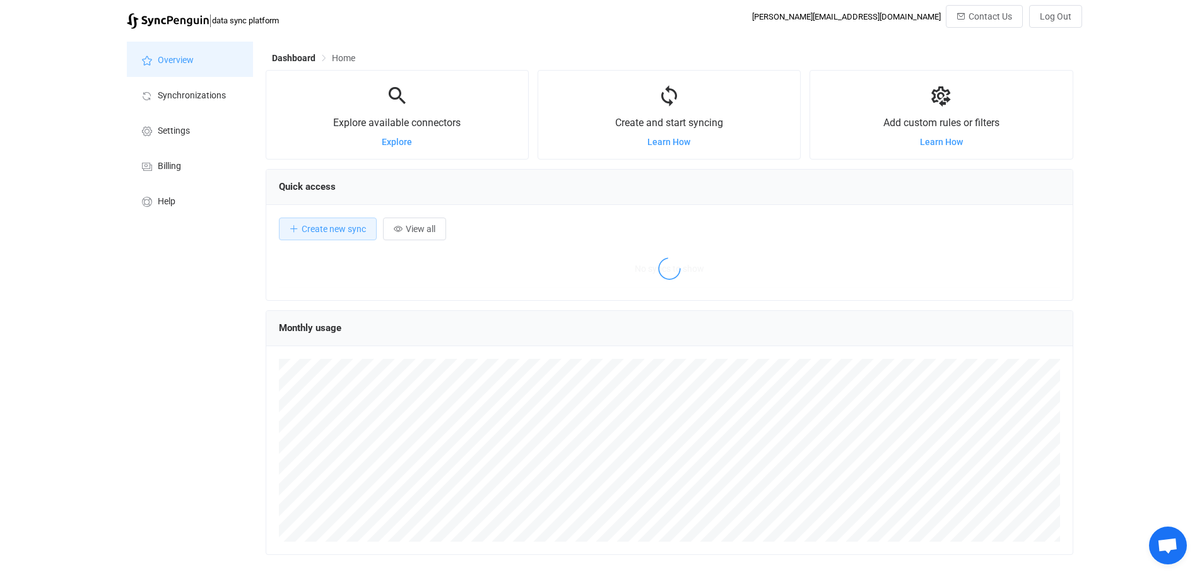
scroll to position [245, 808]
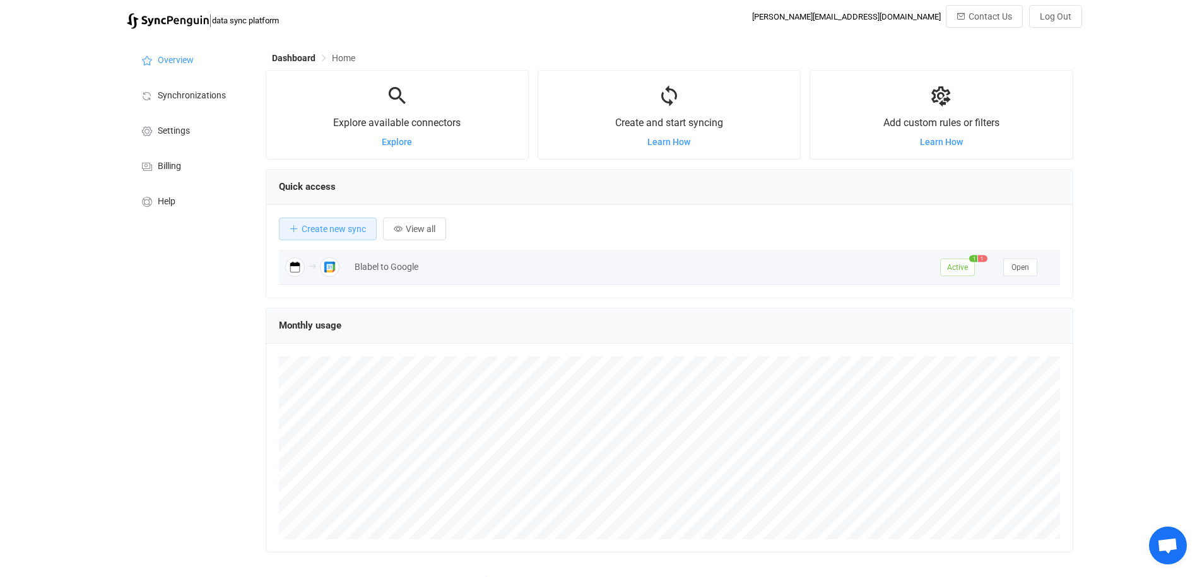
click at [945, 269] on span "Active" at bounding box center [957, 268] width 35 height 18
click at [1013, 267] on span "Open" at bounding box center [1020, 267] width 18 height 9
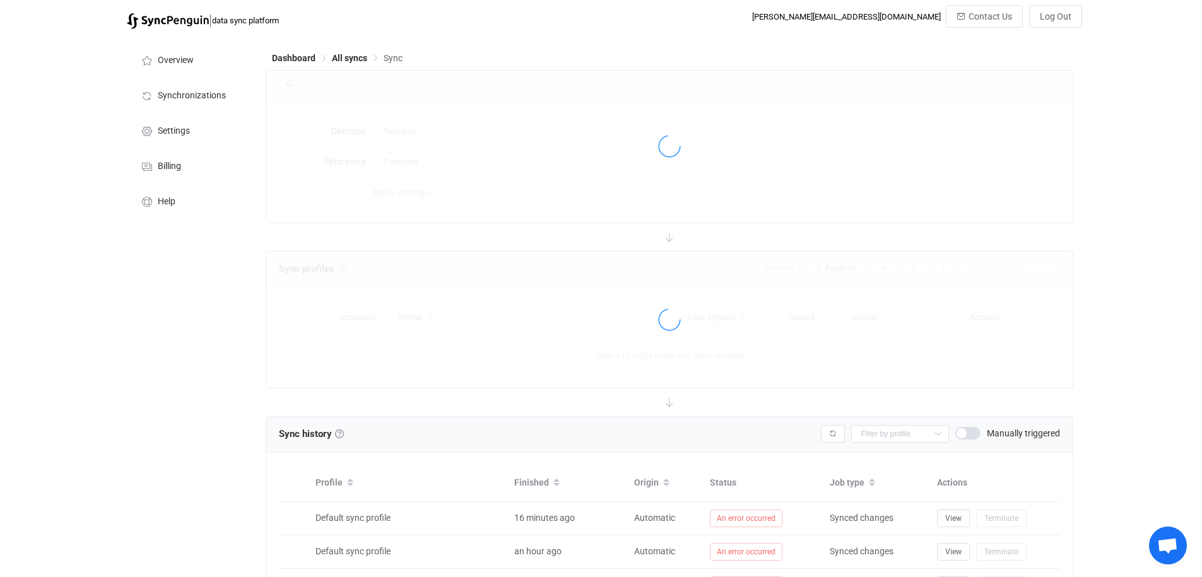
type input "iCalendar .ICS → Google"
type input "30 minutes"
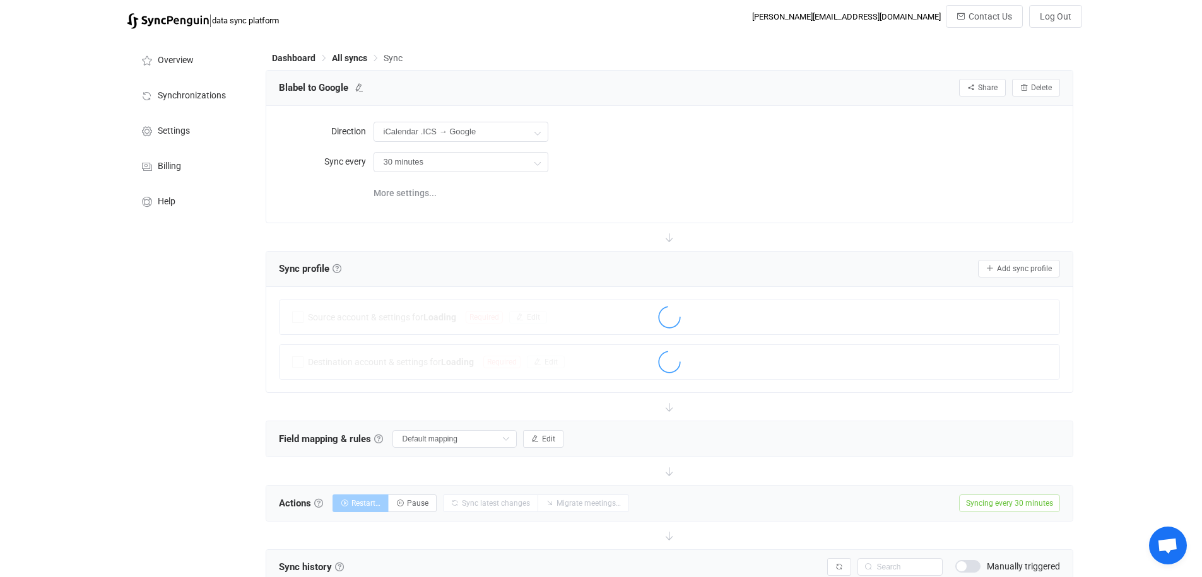
click at [1164, 540] on span "Open chat" at bounding box center [1167, 547] width 21 height 18
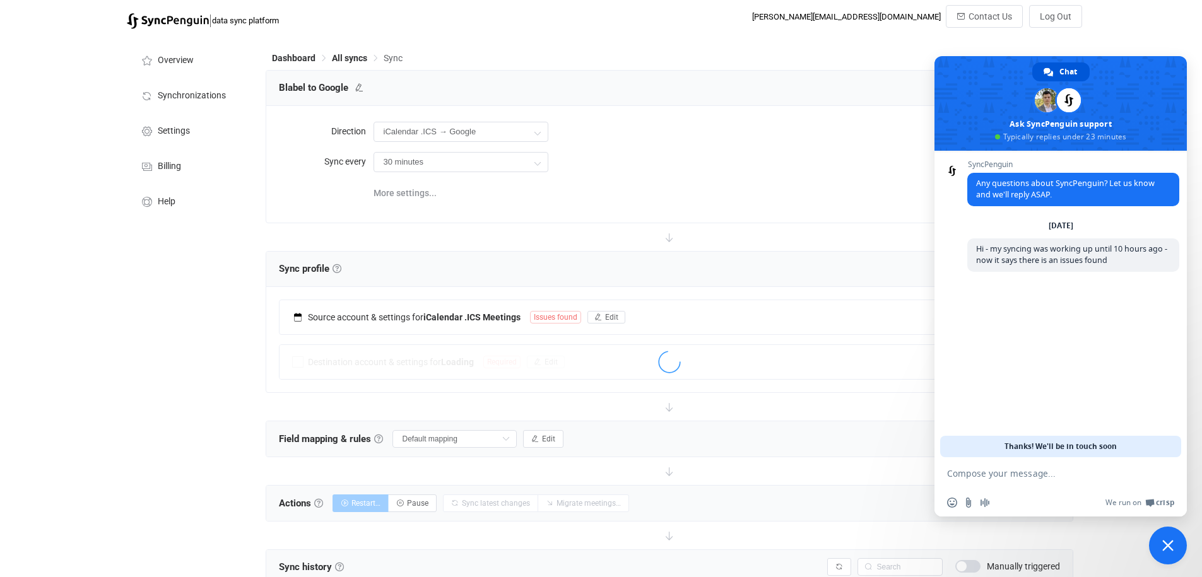
click at [1164, 540] on span "Close chat" at bounding box center [1167, 545] width 11 height 11
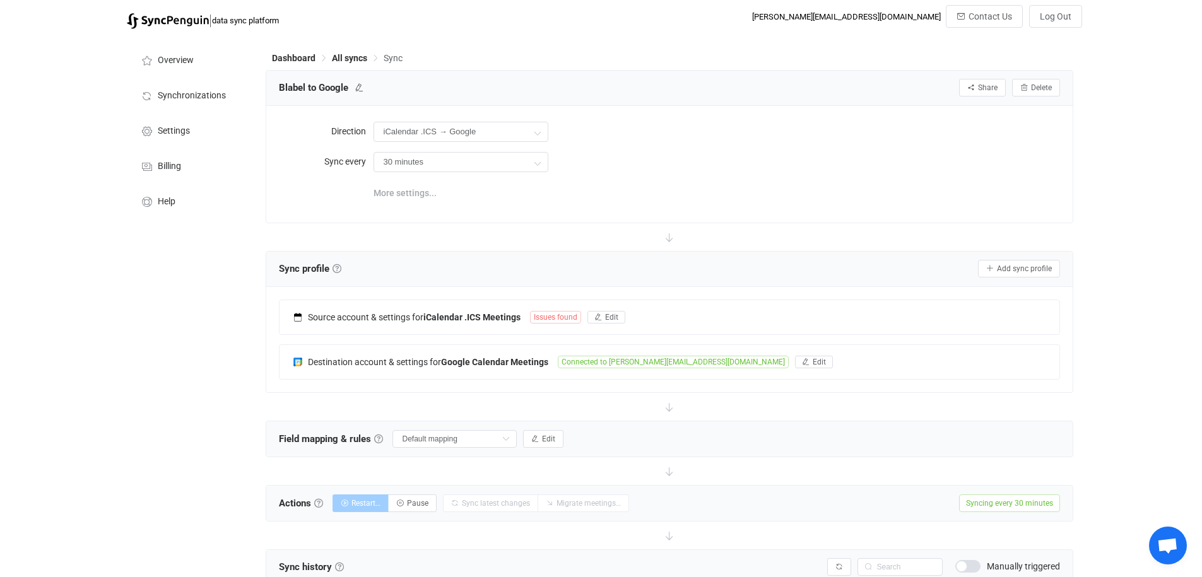
click at [408, 190] on span "More settings..." at bounding box center [405, 192] width 63 height 25
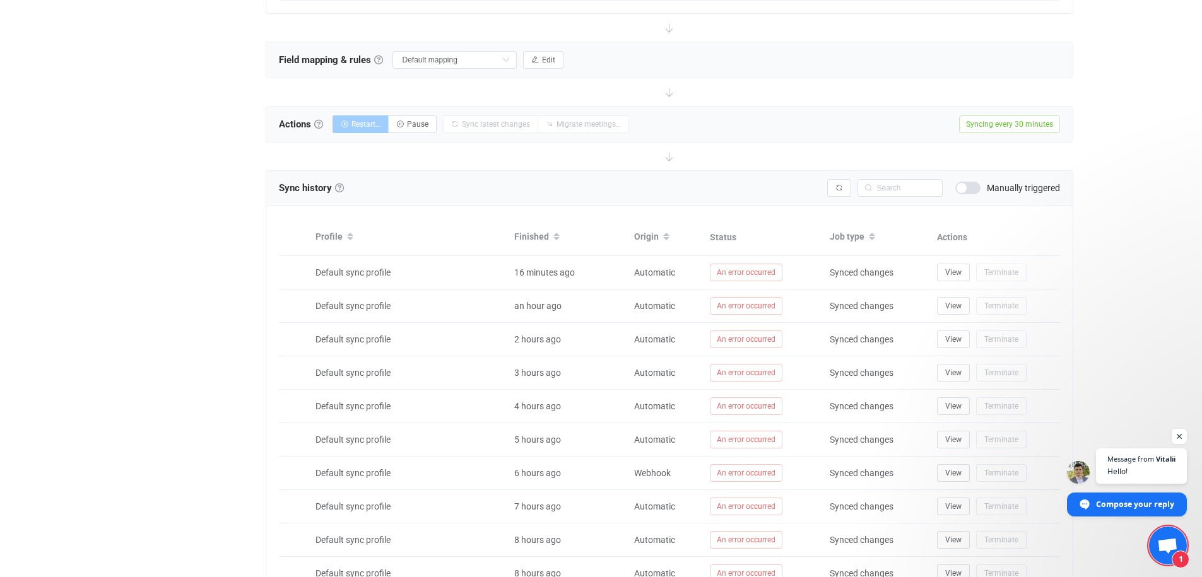
scroll to position [454, 0]
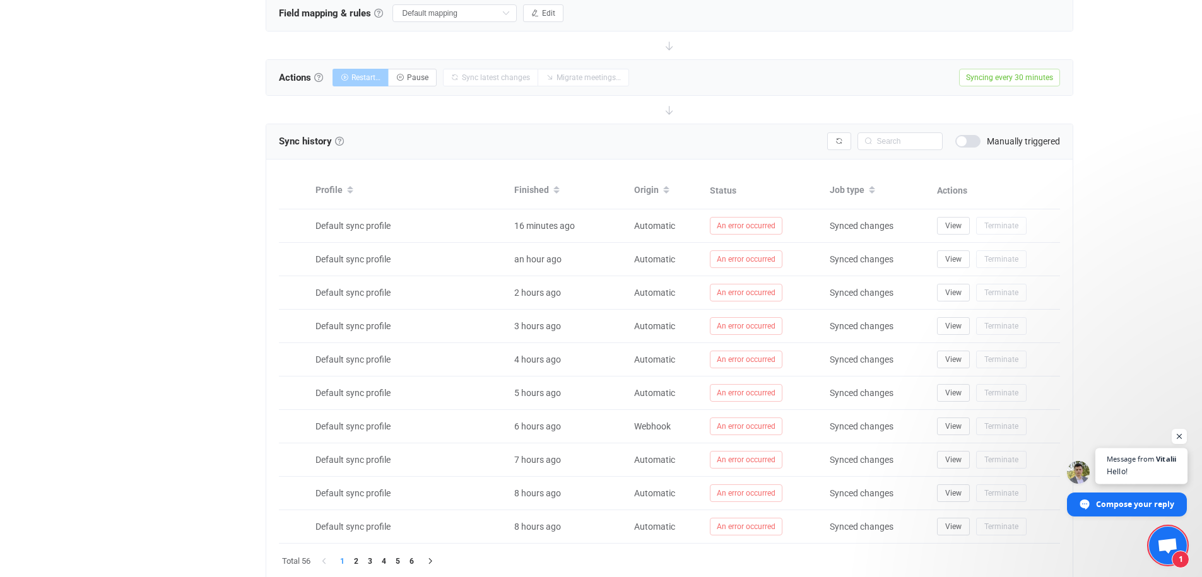
click at [1131, 474] on span "Open chat" at bounding box center [1141, 478] width 92 height 9
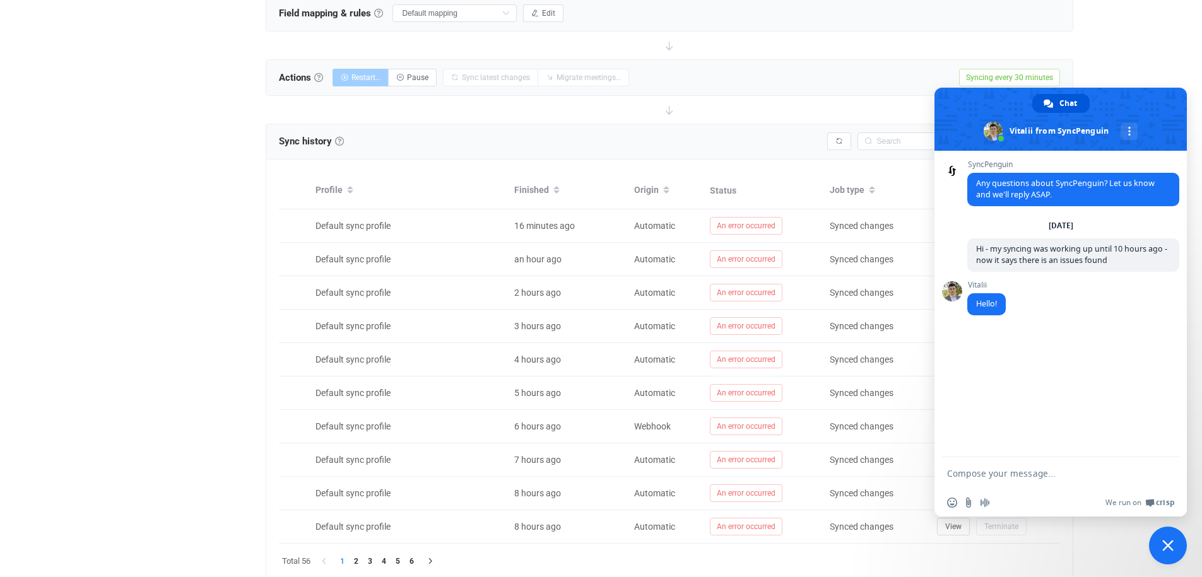
click at [1028, 483] on textarea "Compose your message..." at bounding box center [1048, 473] width 202 height 32
click at [1030, 474] on textarea "Compose your message..." at bounding box center [1048, 473] width 202 height 32
type textarea "hi"
click at [360, 562] on li "2" at bounding box center [357, 562] width 14 height 14
click at [364, 562] on li "3" at bounding box center [370, 562] width 14 height 14
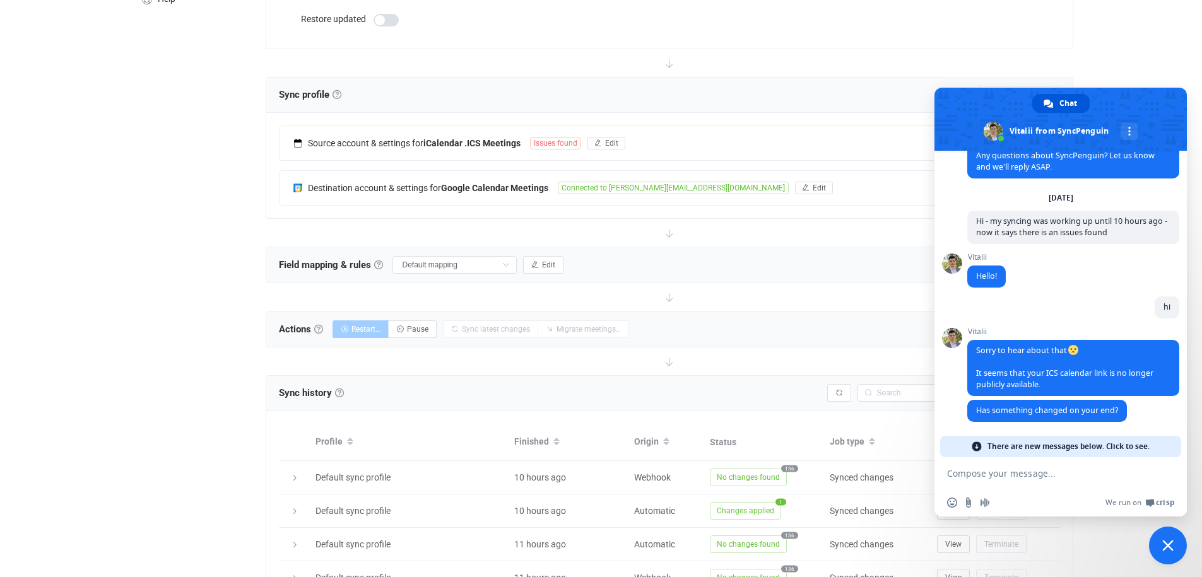
scroll to position [0, 0]
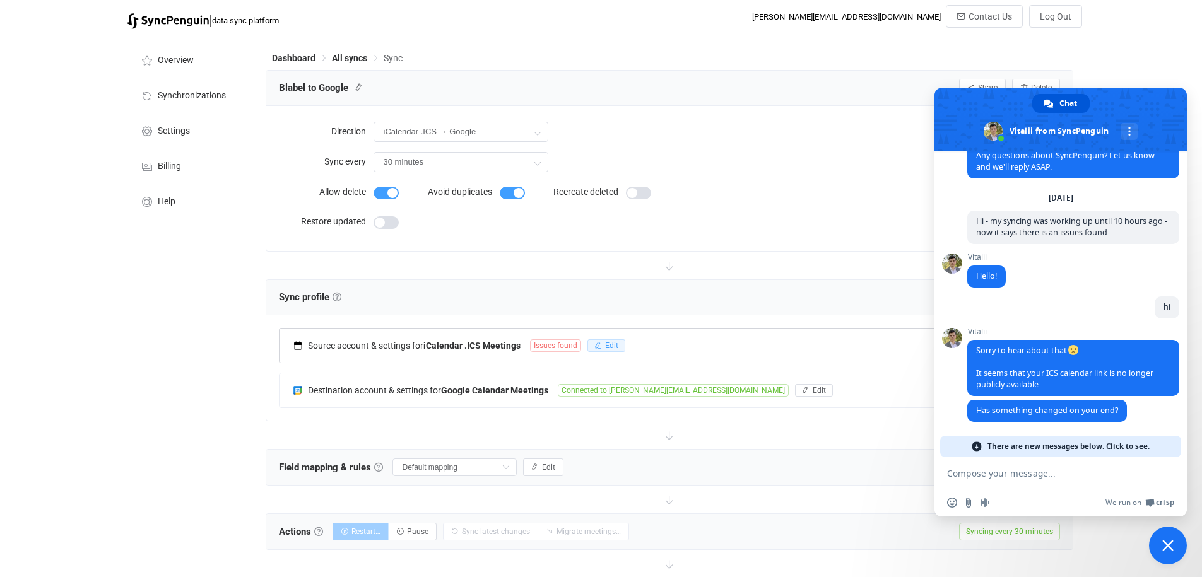
click at [616, 348] on span "Edit" at bounding box center [611, 345] width 13 height 9
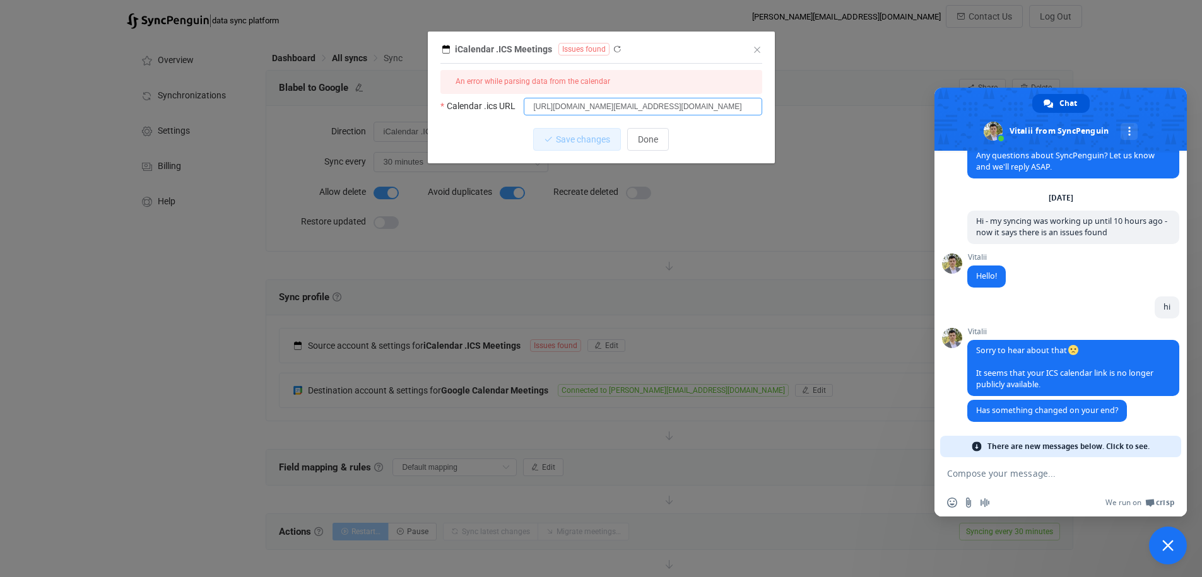
click at [550, 107] on input "[URL][DOMAIN_NAME][EMAIL_ADDRESS][DOMAIN_NAME]" at bounding box center [643, 107] width 238 height 18
paste input "0064bb3bf9d84f208592d1940dca02e66197485839855990832"
type input "https://outlook.office365.com/owa/calendar/c19dffa515964e5f801d743056920ff8@blt…"
click at [585, 139] on span "Save changes" at bounding box center [572, 139] width 54 height 10
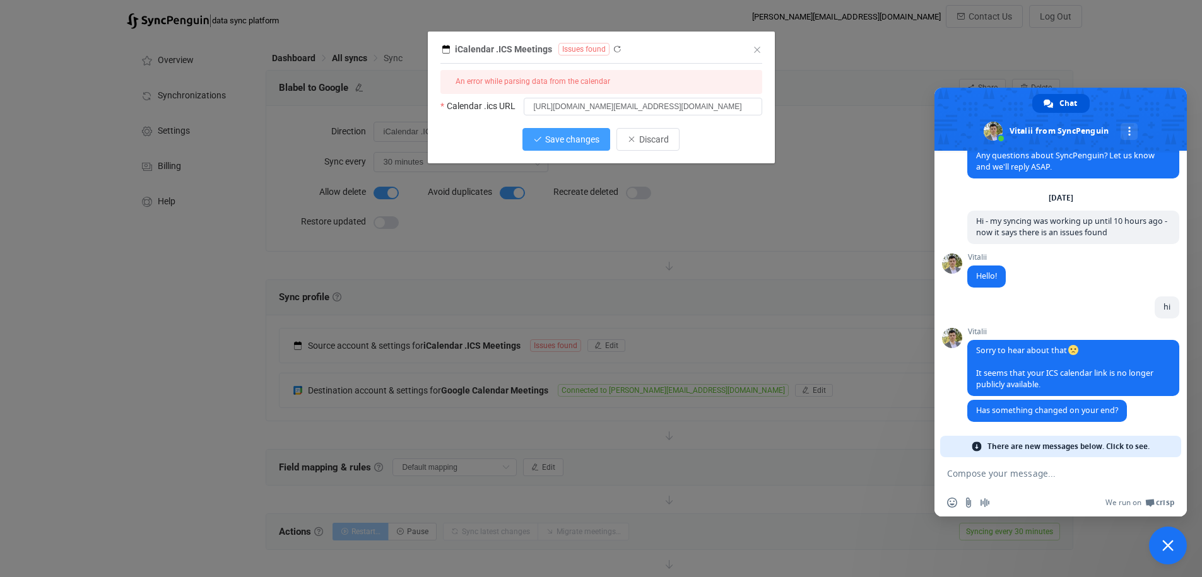
scroll to position [0, 0]
click at [1023, 476] on textarea "Compose your message..." at bounding box center [1048, 473] width 202 height 32
type textarea "nope"
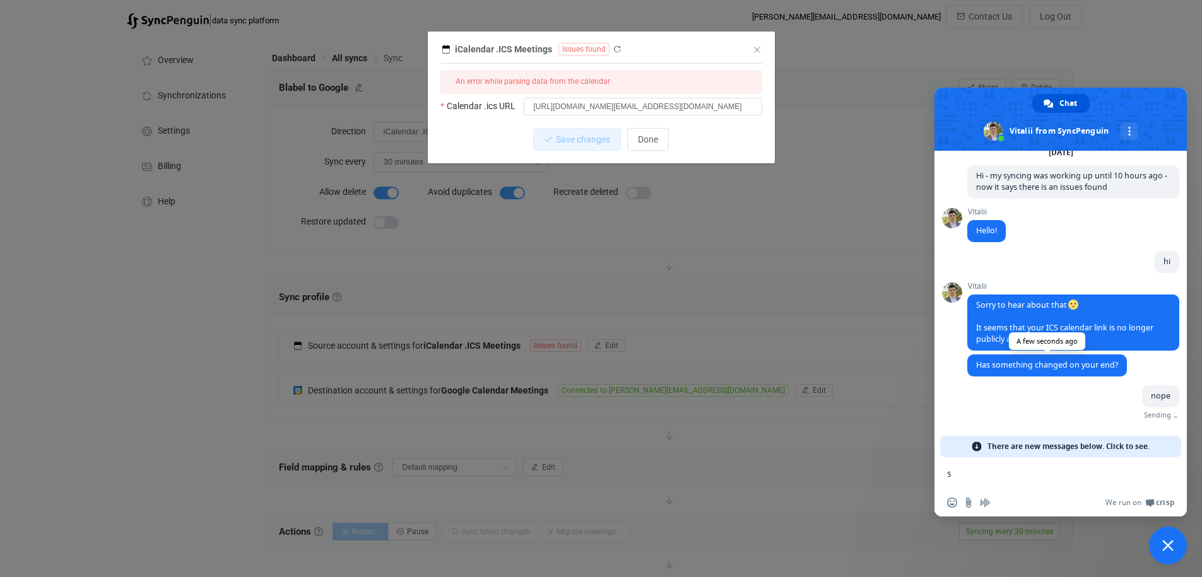
scroll to position [37, 0]
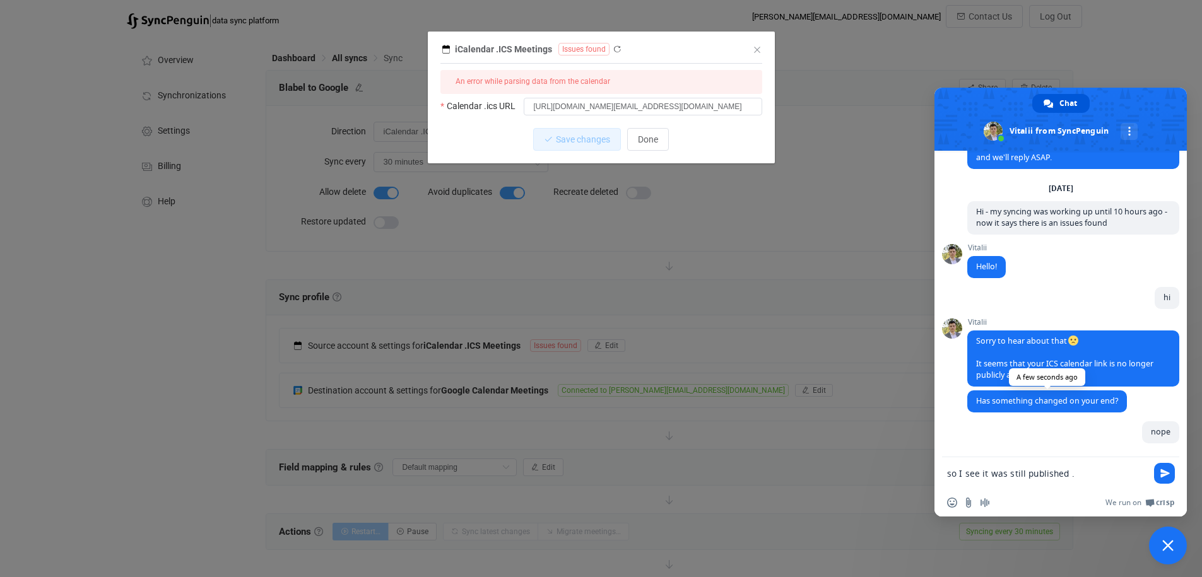
type textarea "so I see it was still published .."
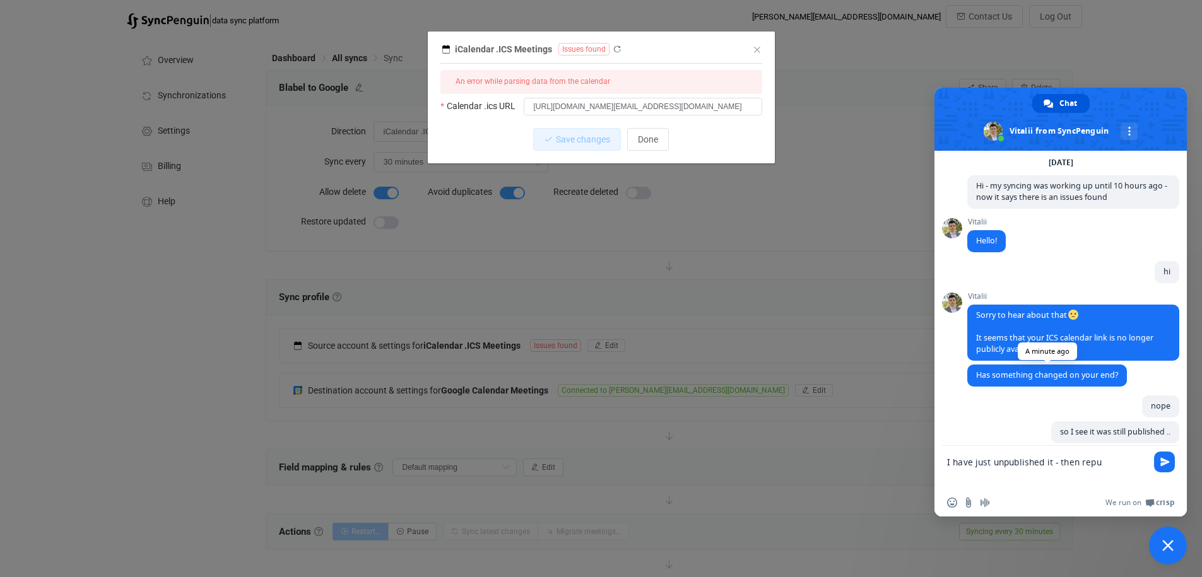
scroll to position [74, 0]
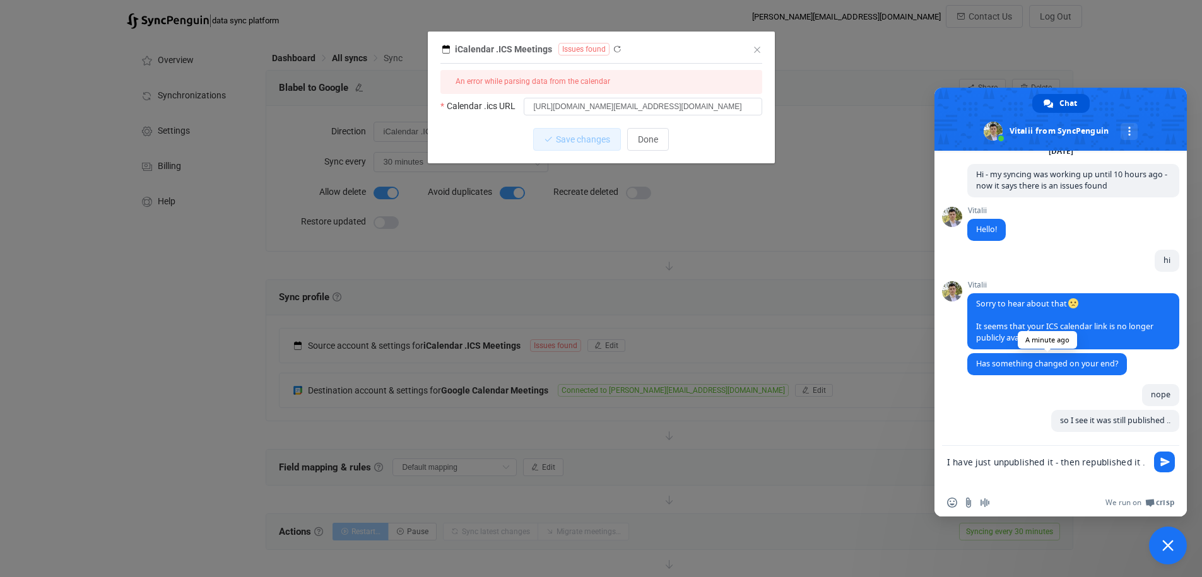
type textarea "I have just unpublished it - then republished it .."
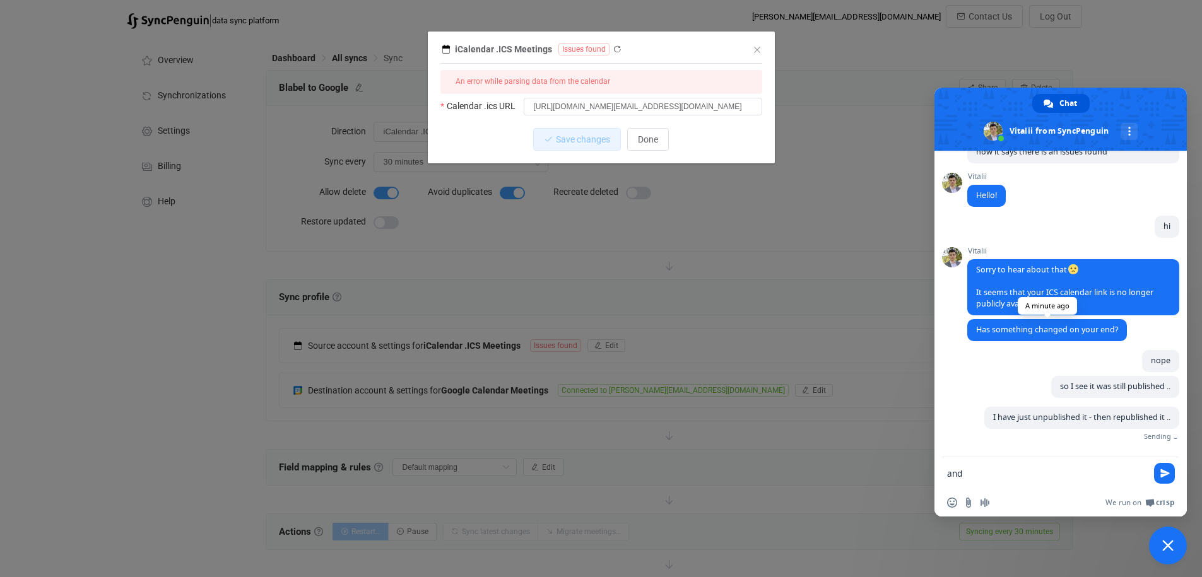
scroll to position [89, 0]
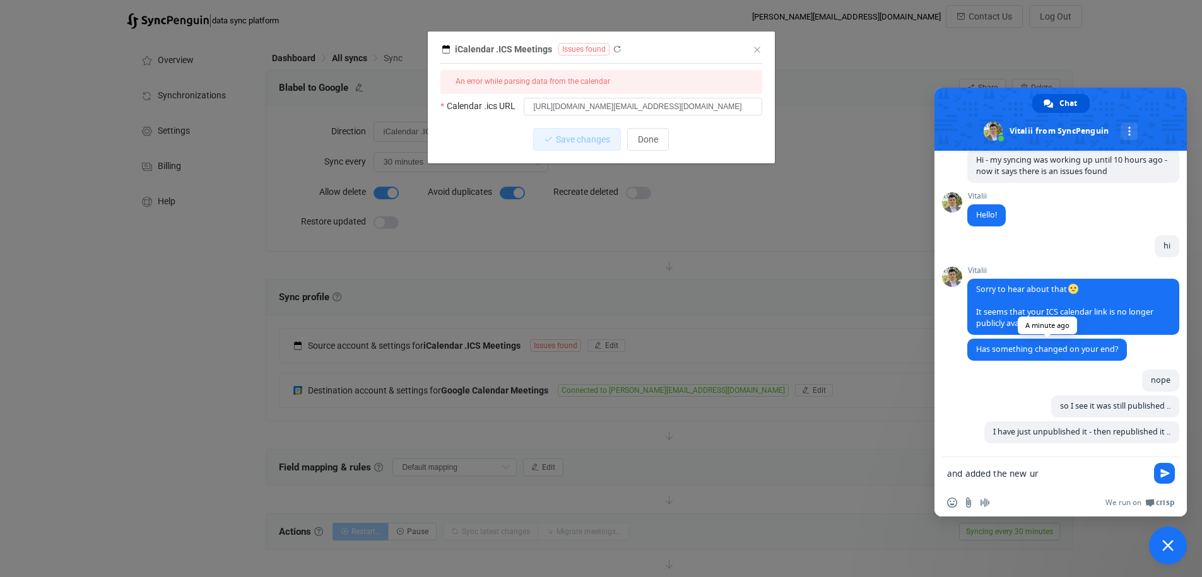
type textarea "and added the new url"
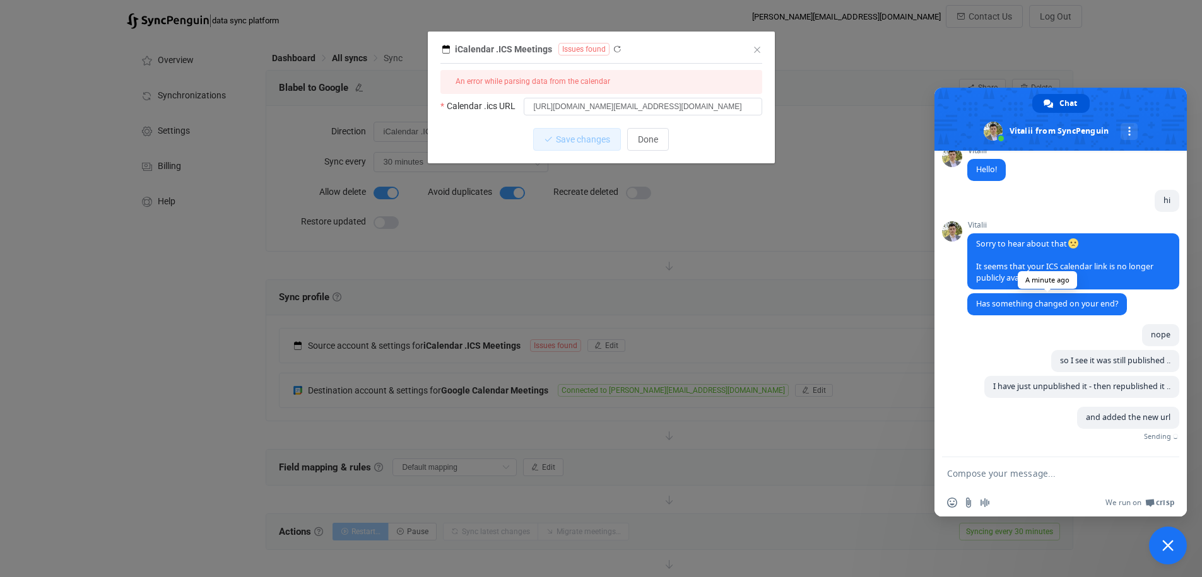
scroll to position [115, 0]
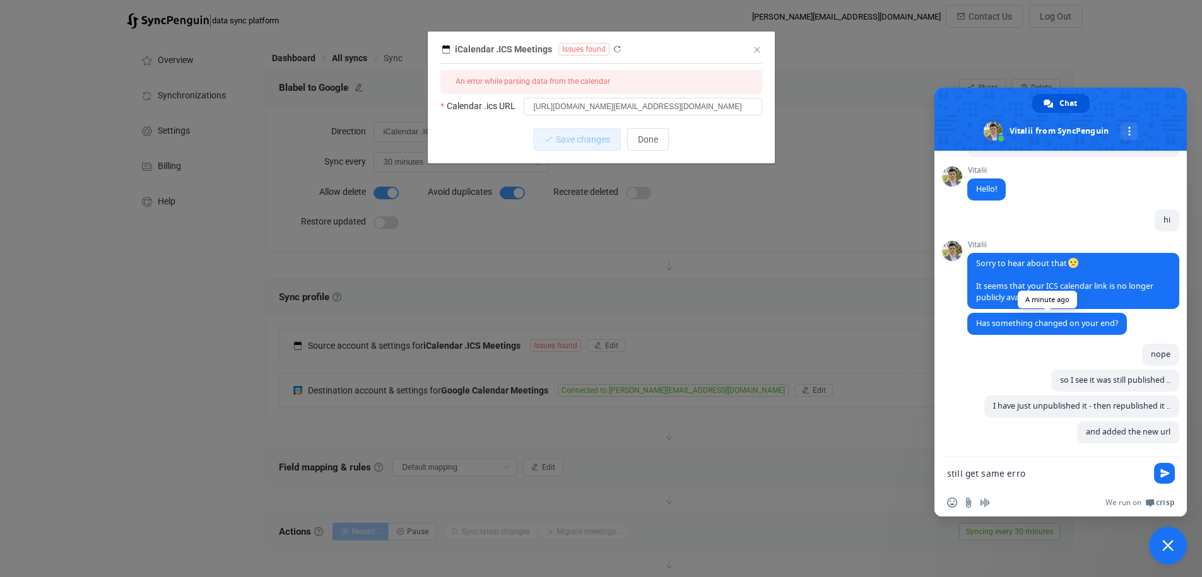
type textarea "still get same error"
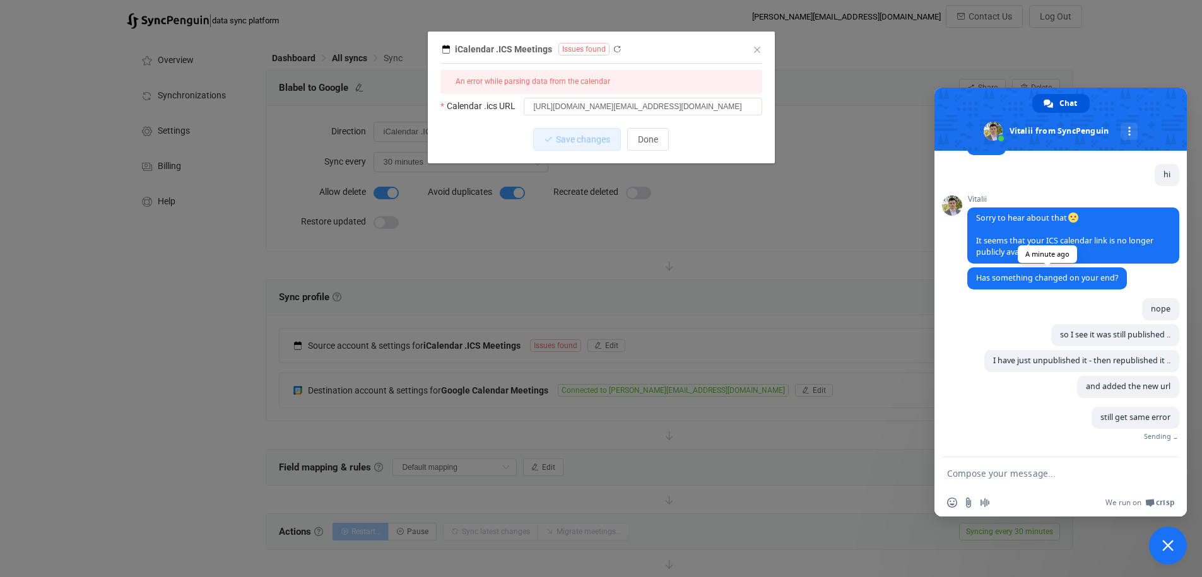
scroll to position [141, 0]
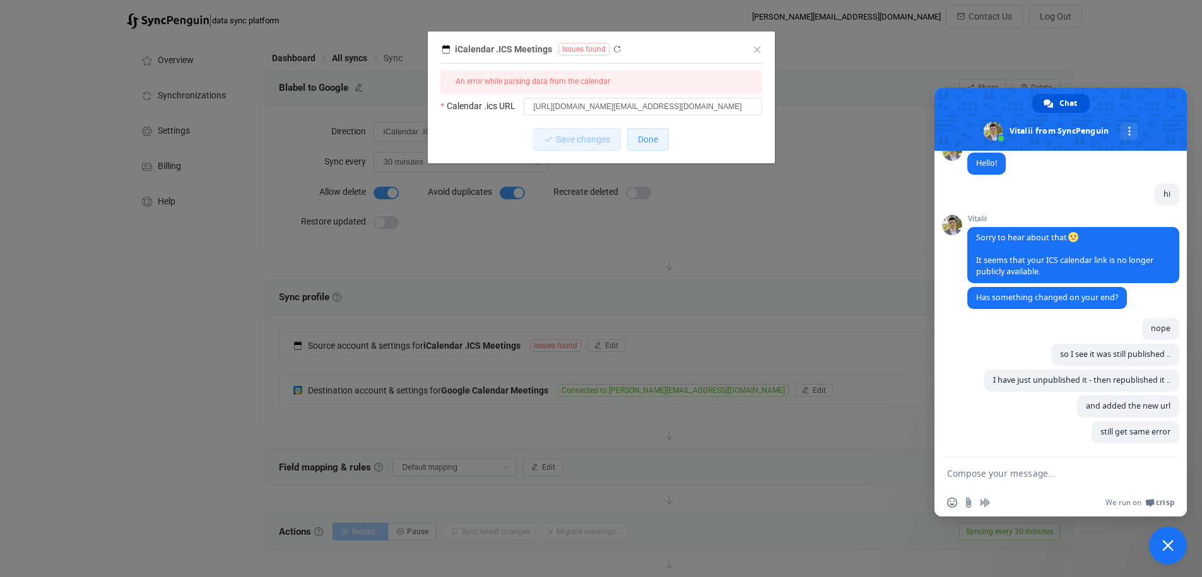
click at [652, 139] on span "Done" at bounding box center [648, 139] width 20 height 10
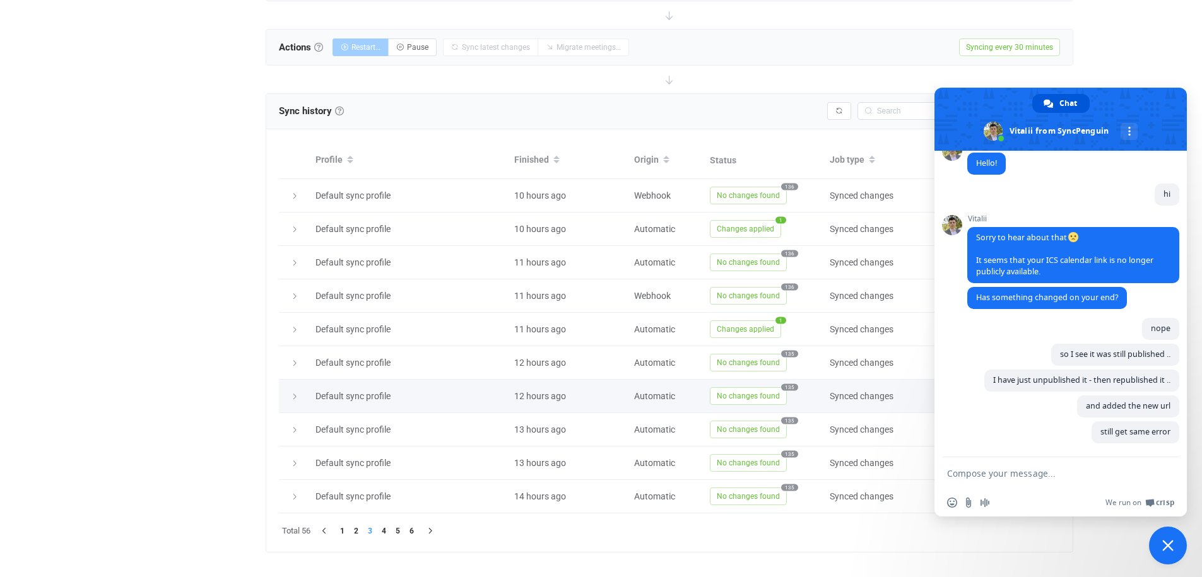
scroll to position [501, 0]
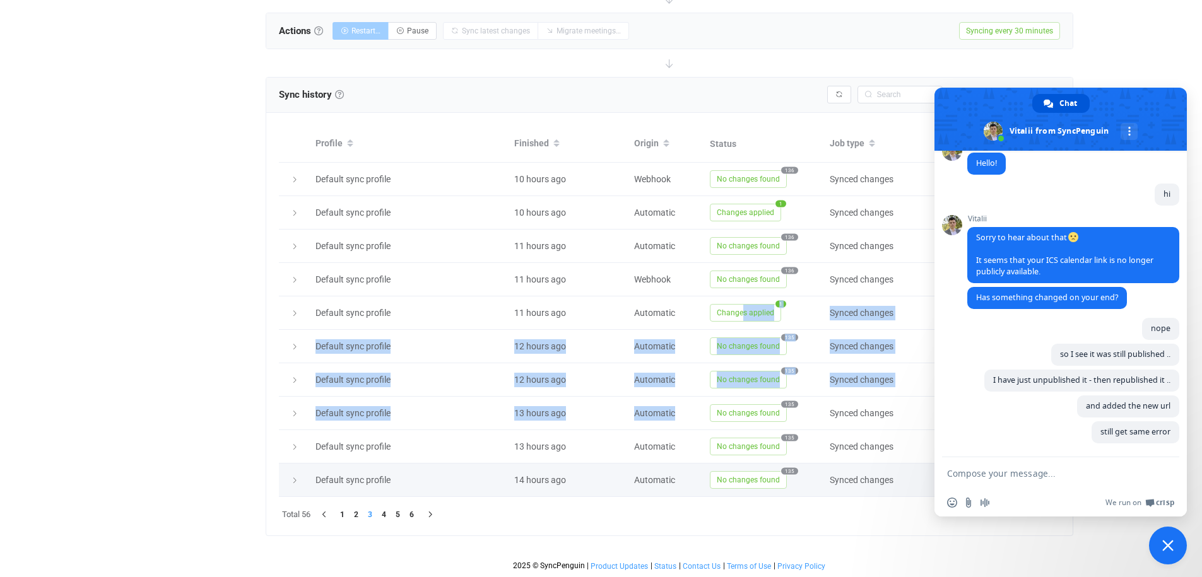
drag, startPoint x: 744, startPoint y: 312, endPoint x: 487, endPoint y: 486, distance: 310.6
click at [698, 399] on tbody "Default sync profile 10 hours ago Webhook No changes found 136 Synced changes V…" at bounding box center [669, 330] width 781 height 334
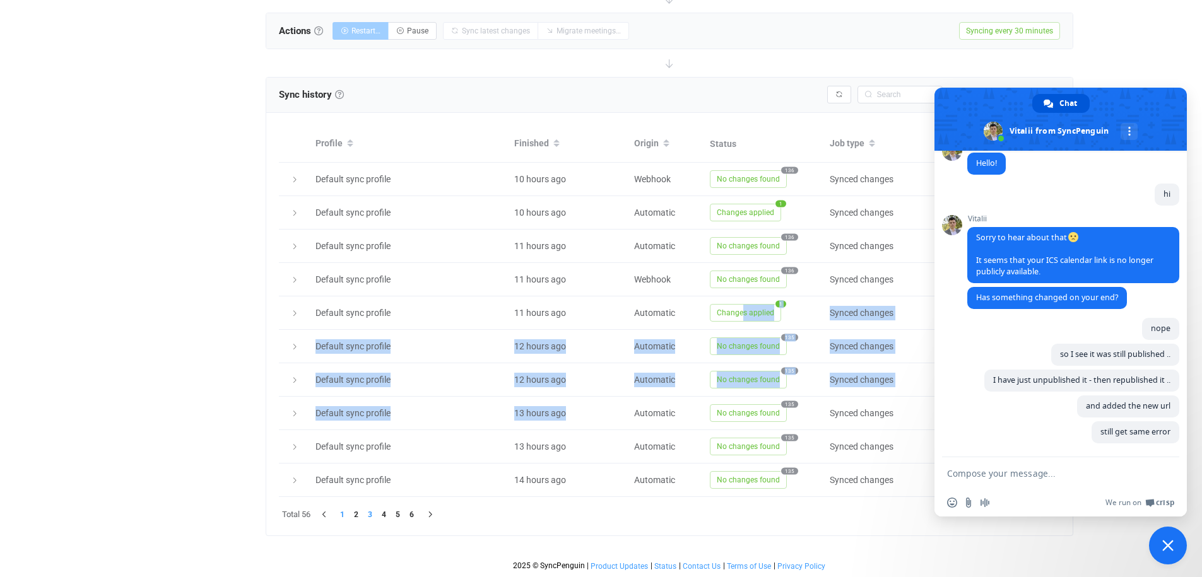
click at [345, 515] on li "1" at bounding box center [343, 515] width 14 height 14
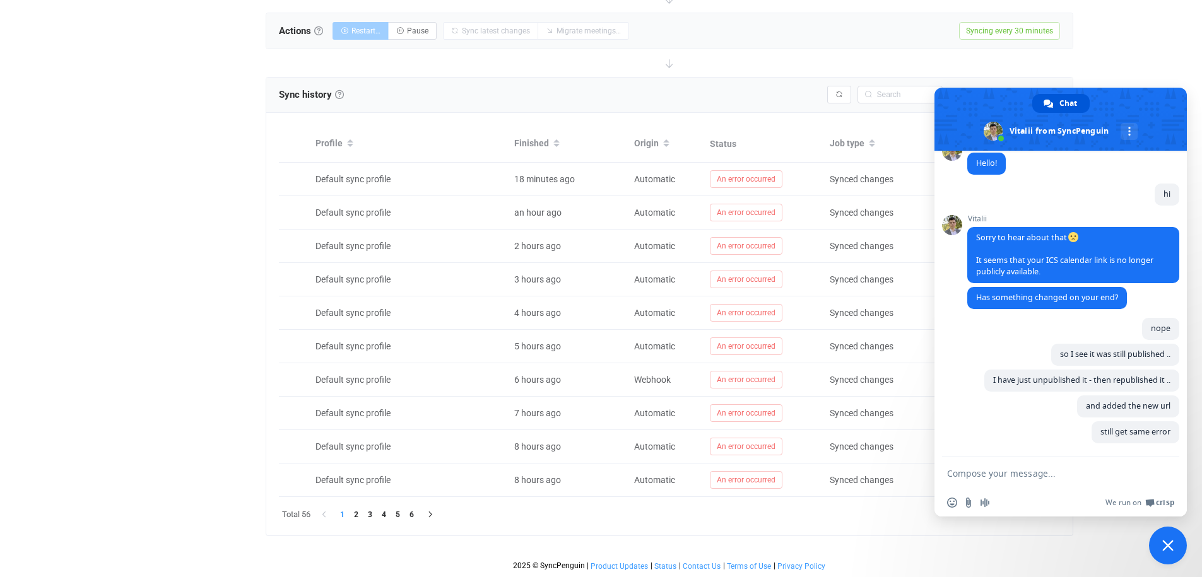
scroll to position [0, 0]
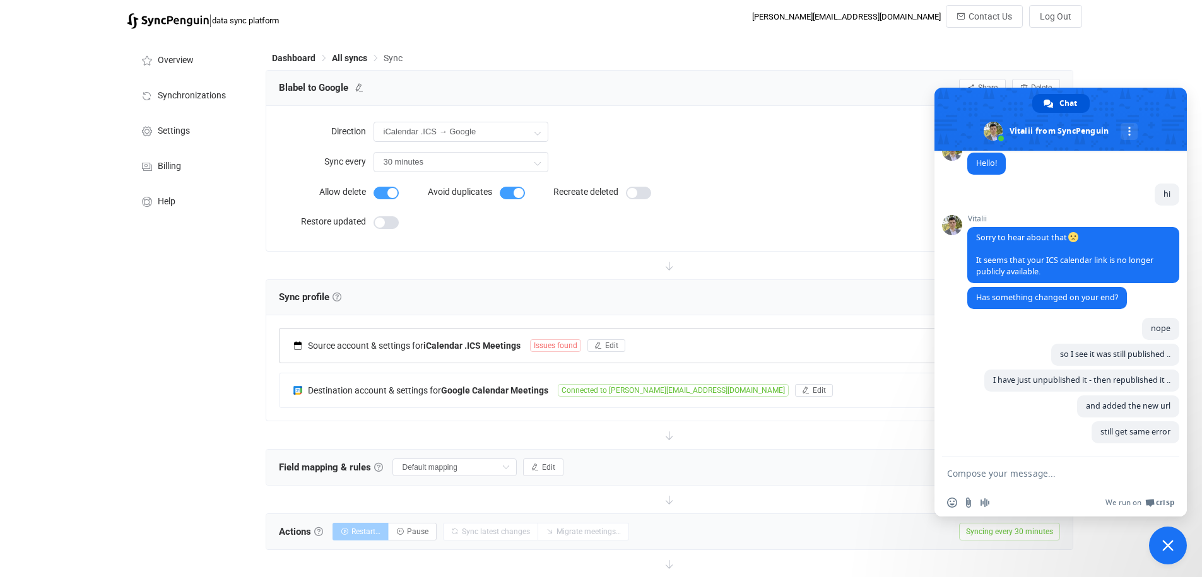
click at [555, 344] on span "Issues found" at bounding box center [555, 345] width 51 height 13
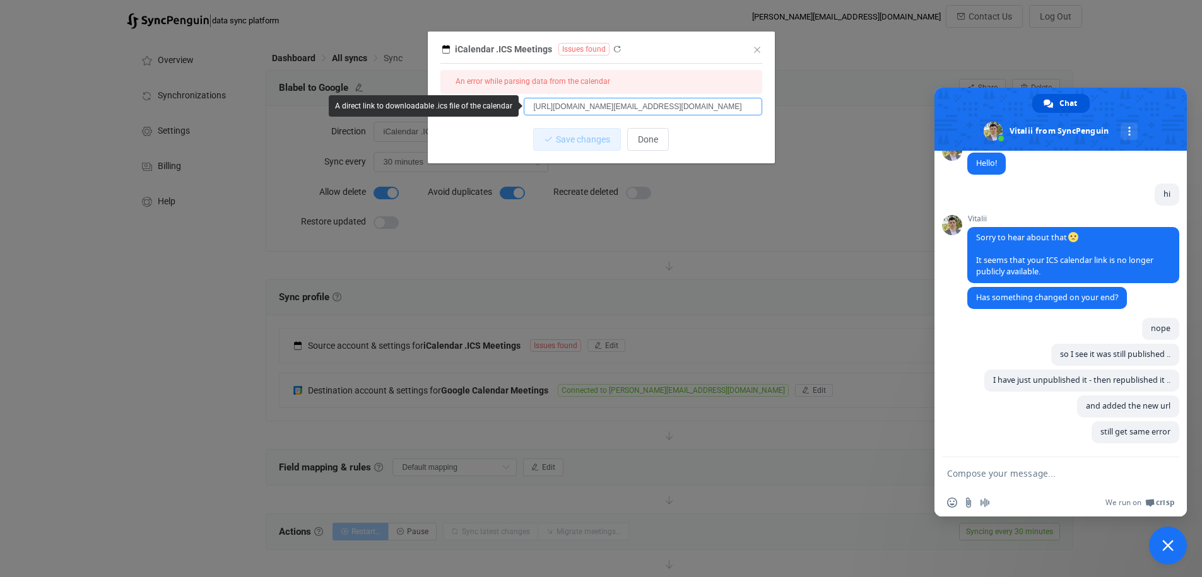
scroll to position [0, 344]
drag, startPoint x: 533, startPoint y: 110, endPoint x: 808, endPoint y: 112, distance: 275.7
click at [808, 112] on div "iCalendar .ICS Meetings Issues found 1 { { "calendarUrl": "https://outlook.offi…" at bounding box center [601, 288] width 1202 height 577
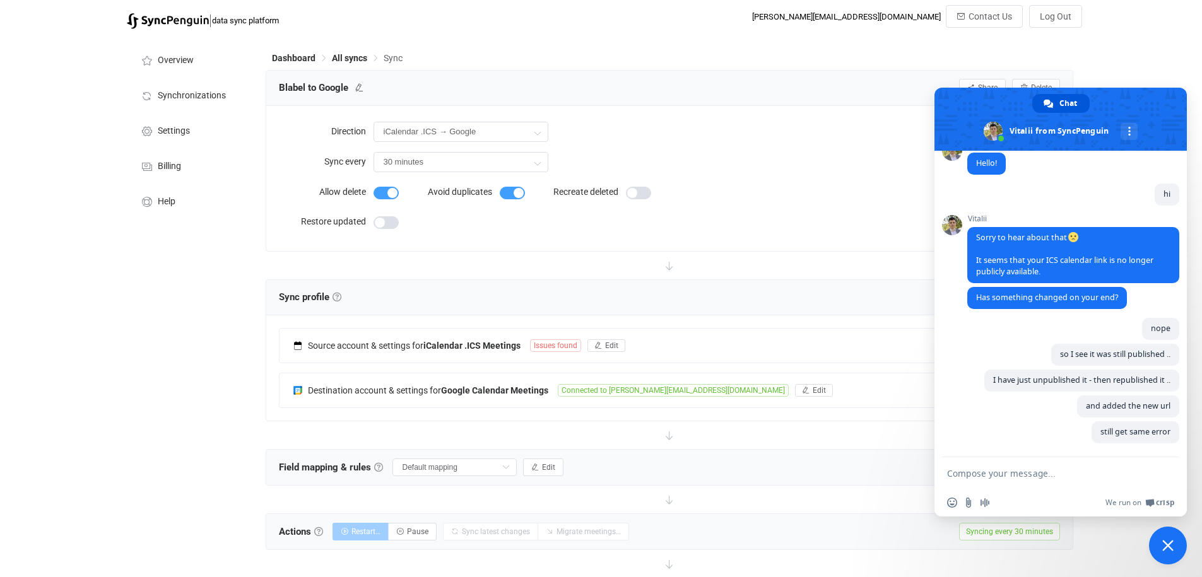
drag, startPoint x: 319, startPoint y: 348, endPoint x: 341, endPoint y: 348, distance: 22.1
click at [321, 348] on span "Source account & settings for" at bounding box center [365, 346] width 115 height 10
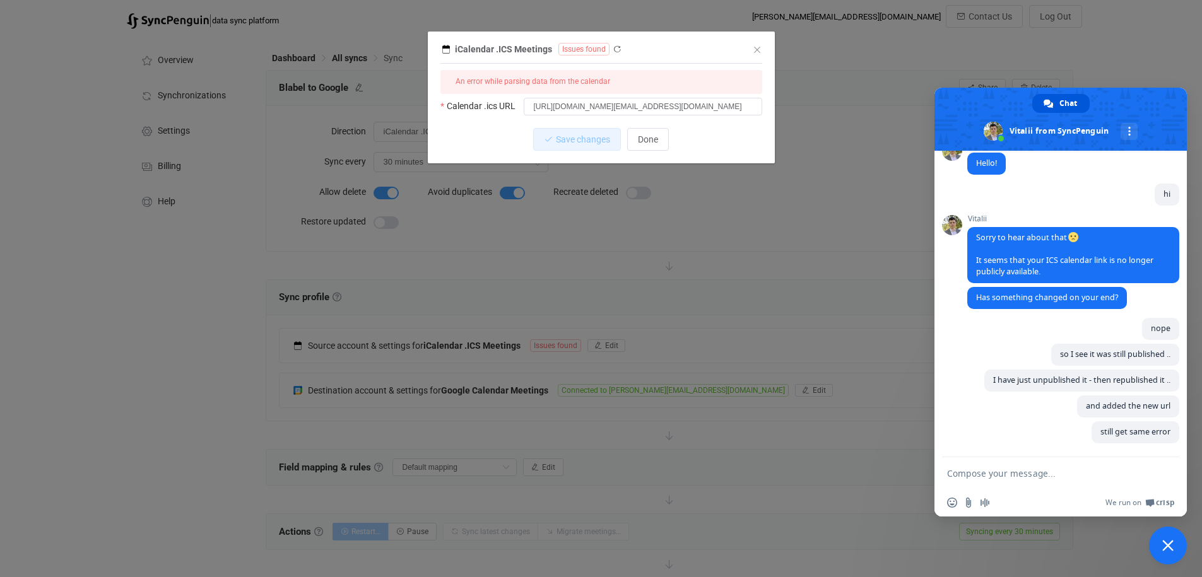
click at [739, 188] on div "iCalendar .ICS Meetings Issues found 1 { { "calendarUrl": "https://outlook.offi…" at bounding box center [601, 288] width 1202 height 577
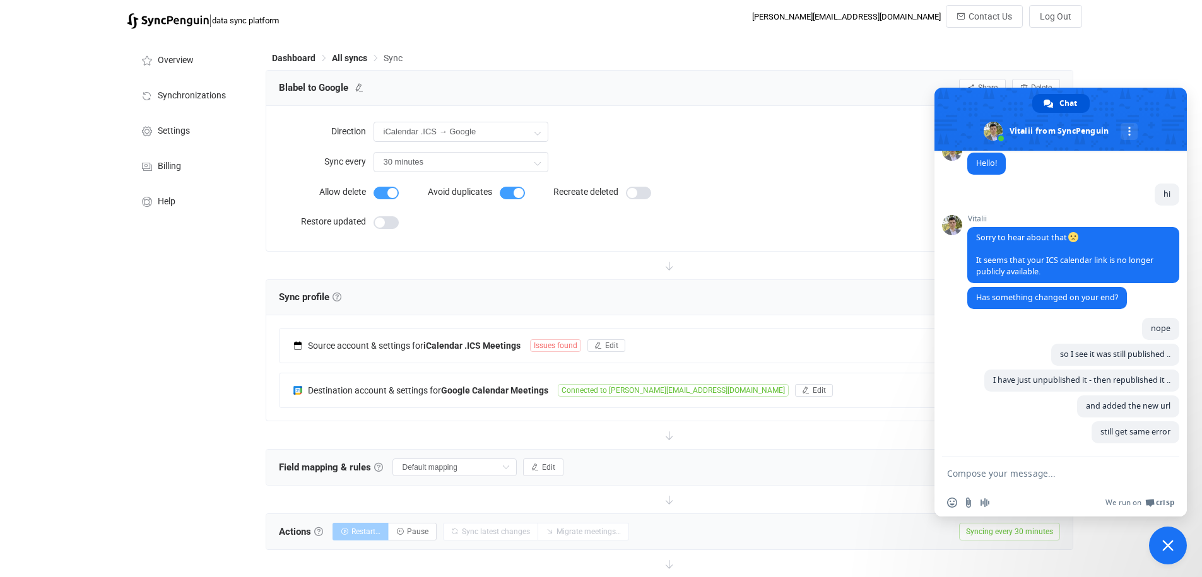
click at [1158, 547] on span "Close chat" at bounding box center [1168, 546] width 38 height 38
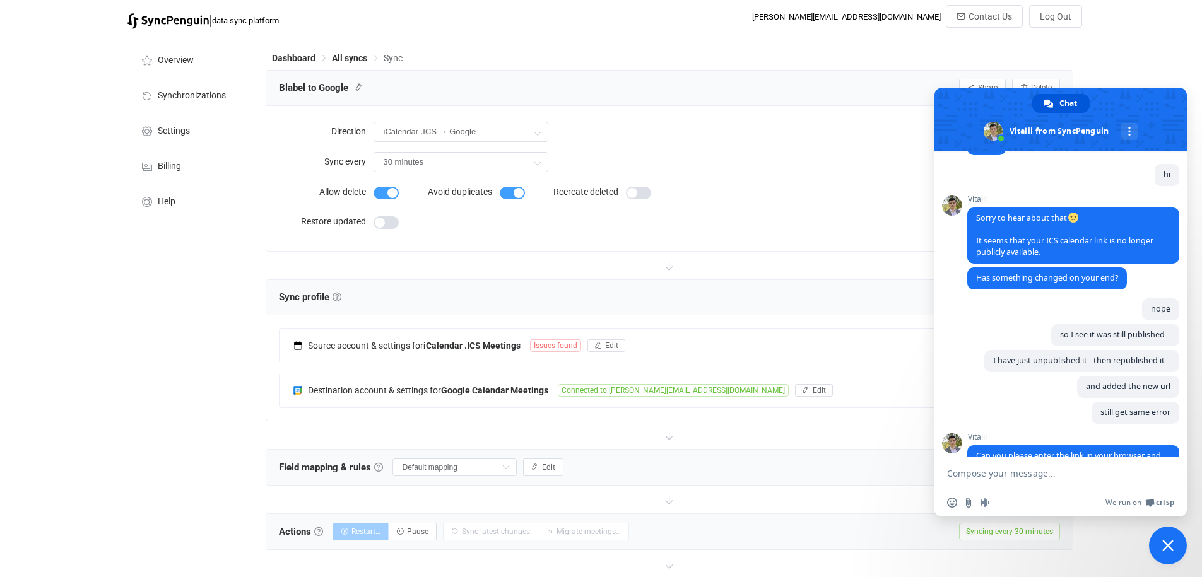
scroll to position [196, 0]
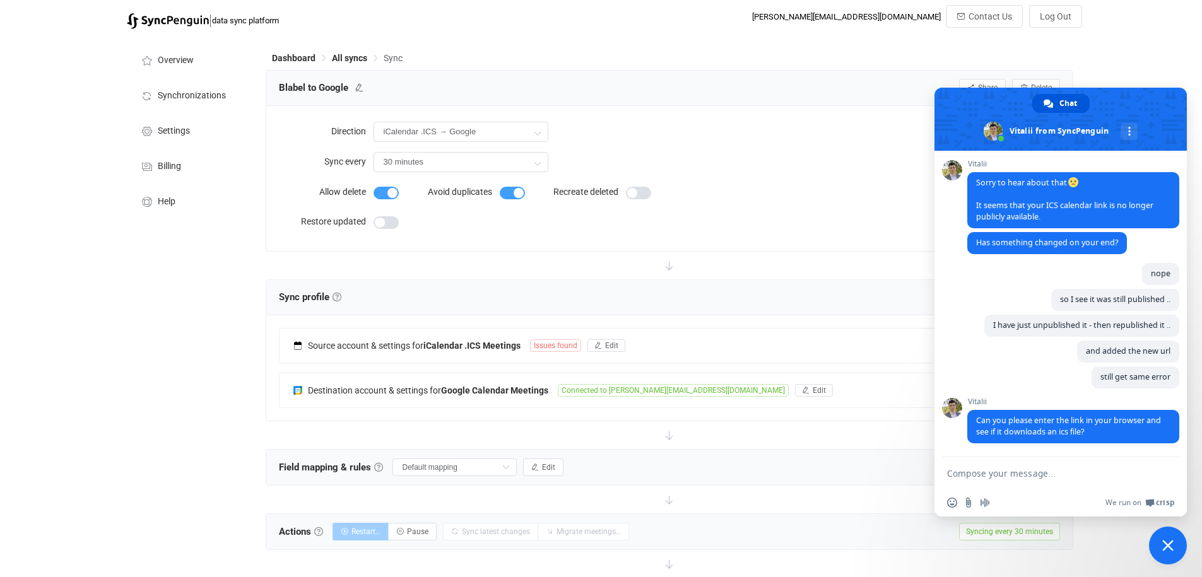
click at [1044, 478] on textarea "Compose your message..." at bounding box center [1048, 473] width 202 height 32
type textarea "nope it doesnt"
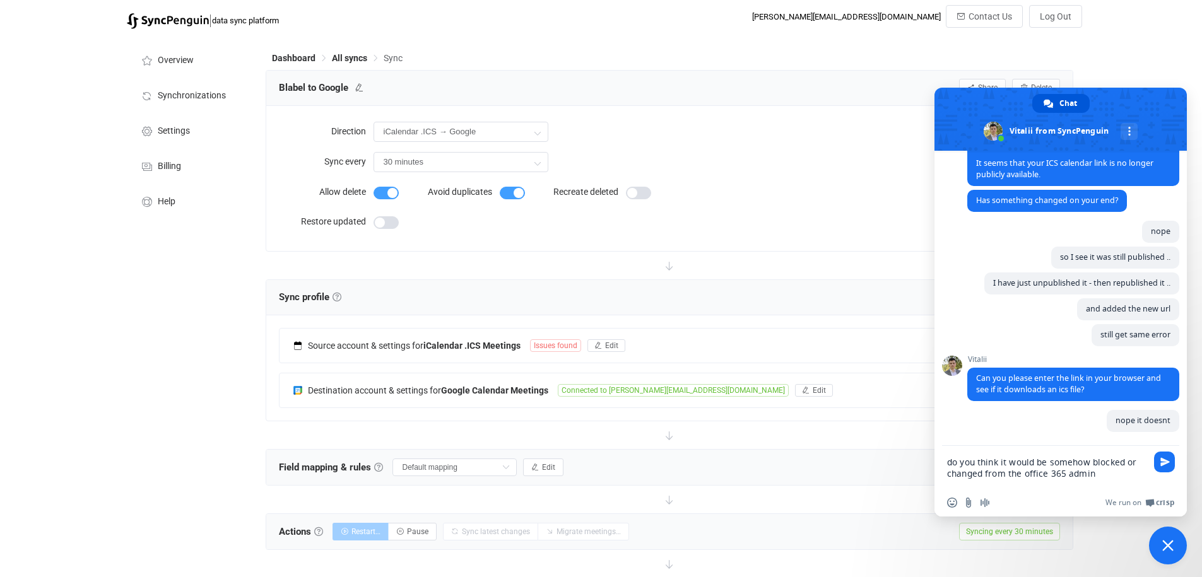
scroll to position [241, 0]
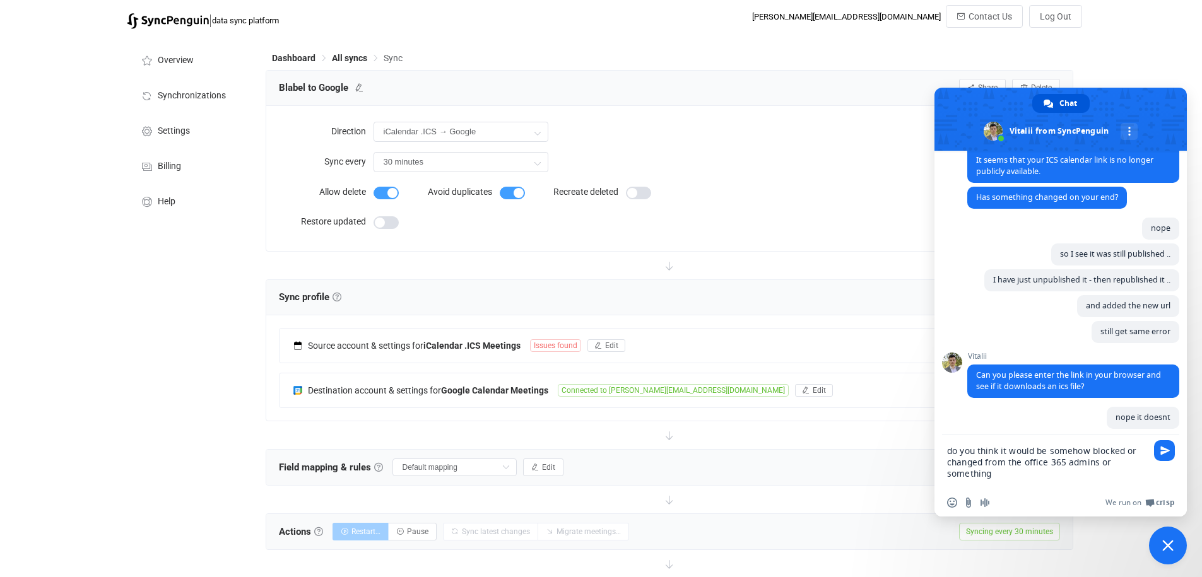
type textarea "do you think it would be somehow blocked or changed from the office 365 admins …"
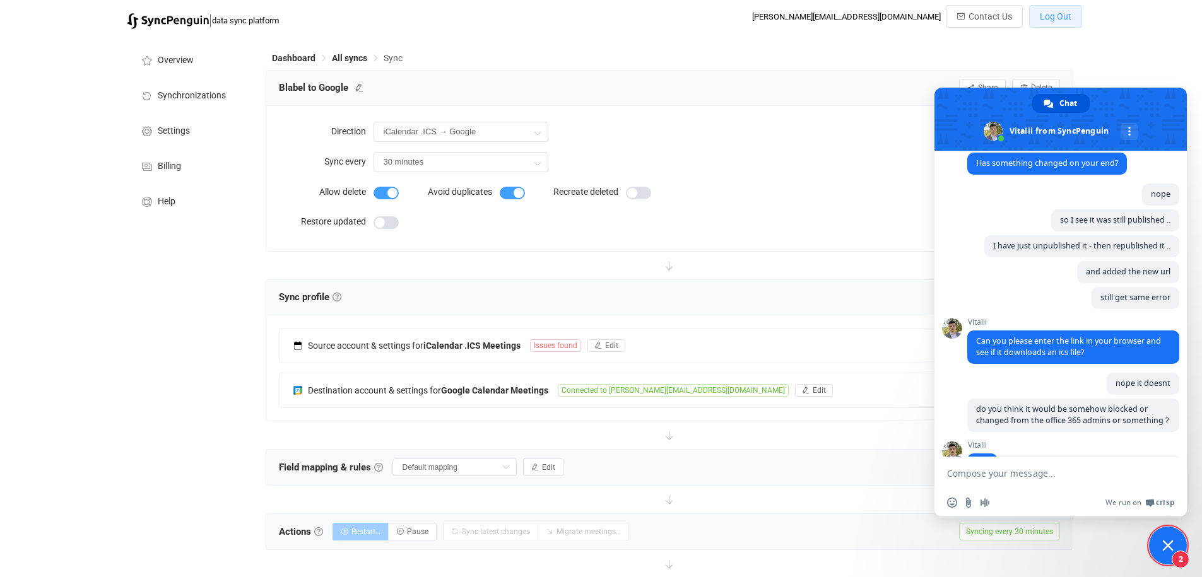
scroll to position [344, 0]
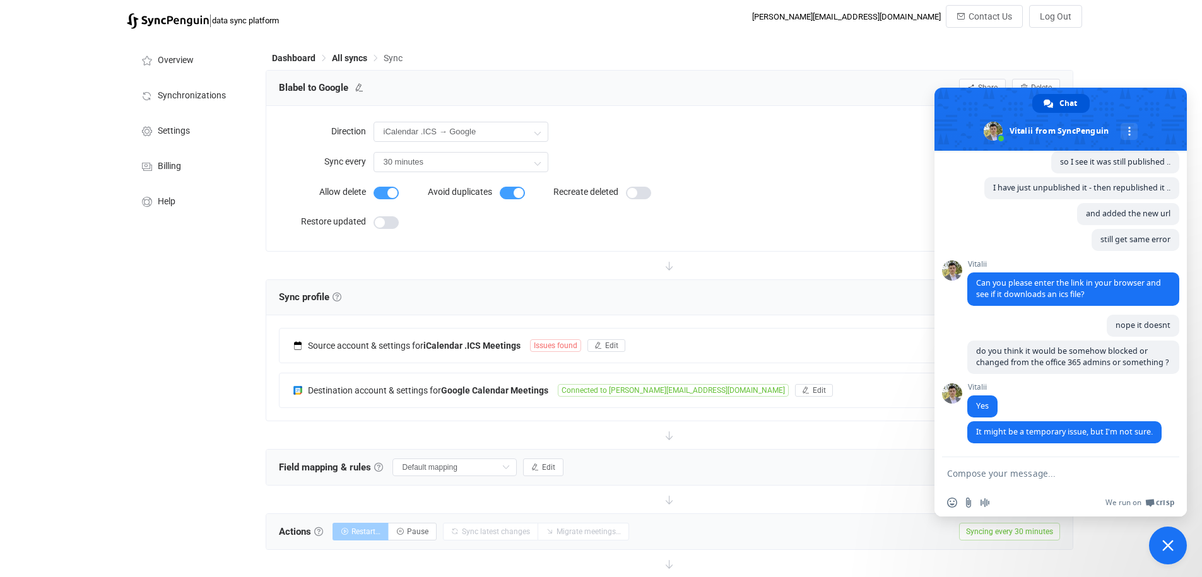
click at [1023, 470] on textarea "Compose your message..." at bounding box center [1048, 473] width 202 height 32
type textarea "oh wait it did download .."
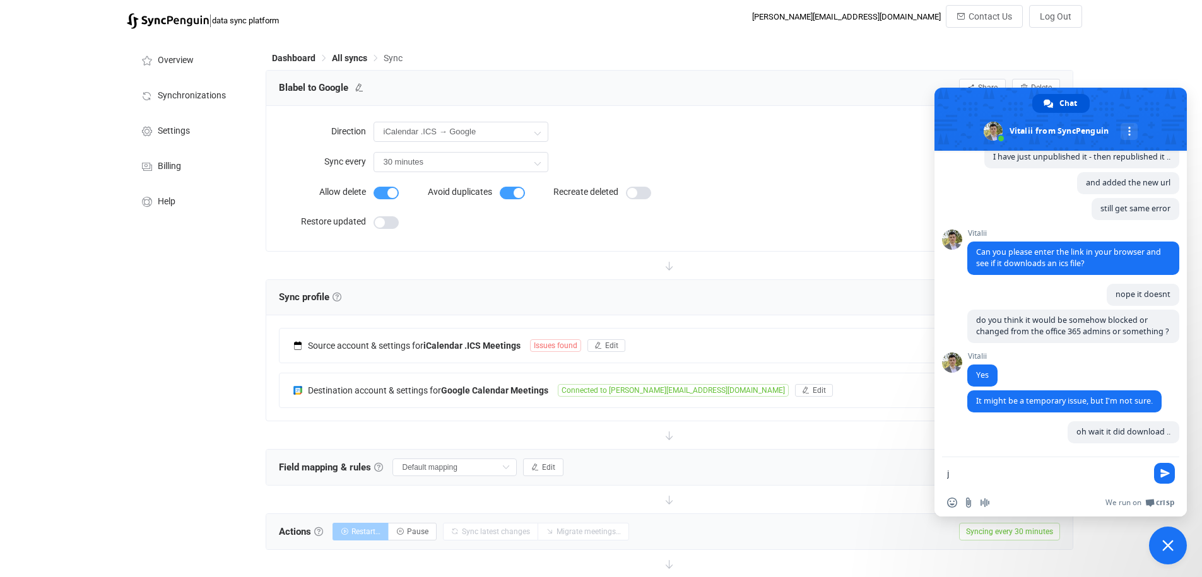
scroll to position [375, 0]
type textarea "just took some time"
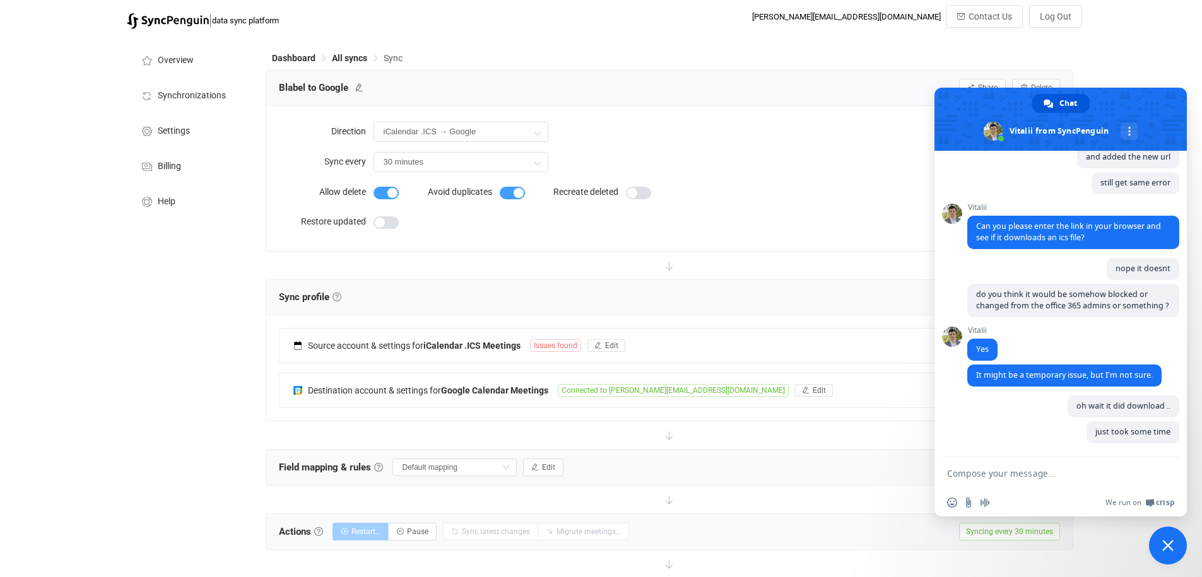
scroll to position [401, 0]
click at [1001, 476] on textarea "I" at bounding box center [1048, 473] width 202 height 32
type textarea "I"
type textarea "even though its only 2.3 mb"
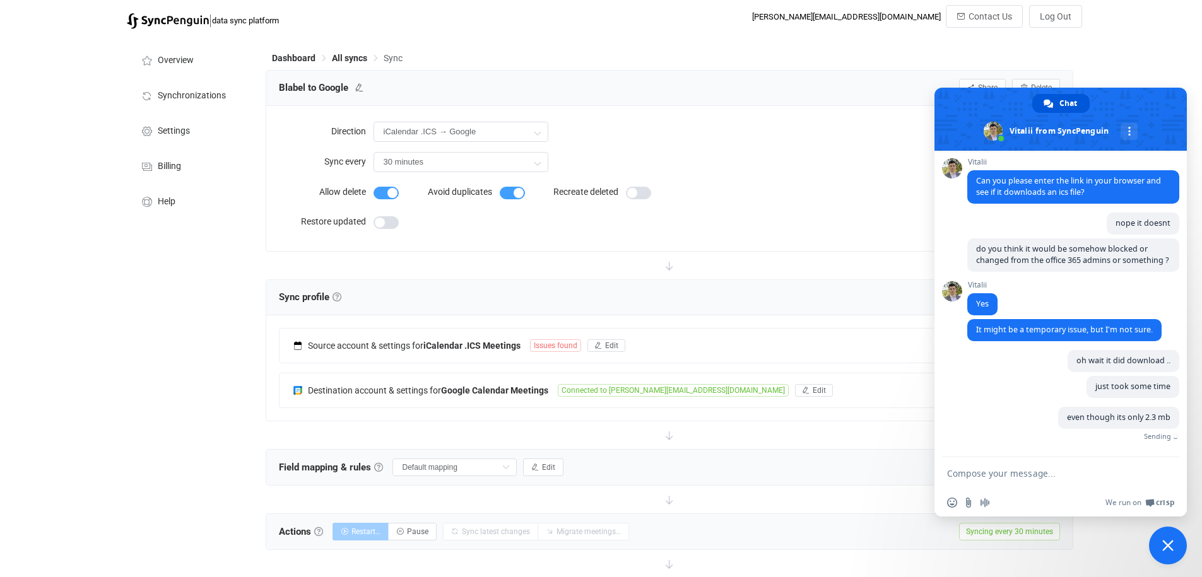
scroll to position [427, 0]
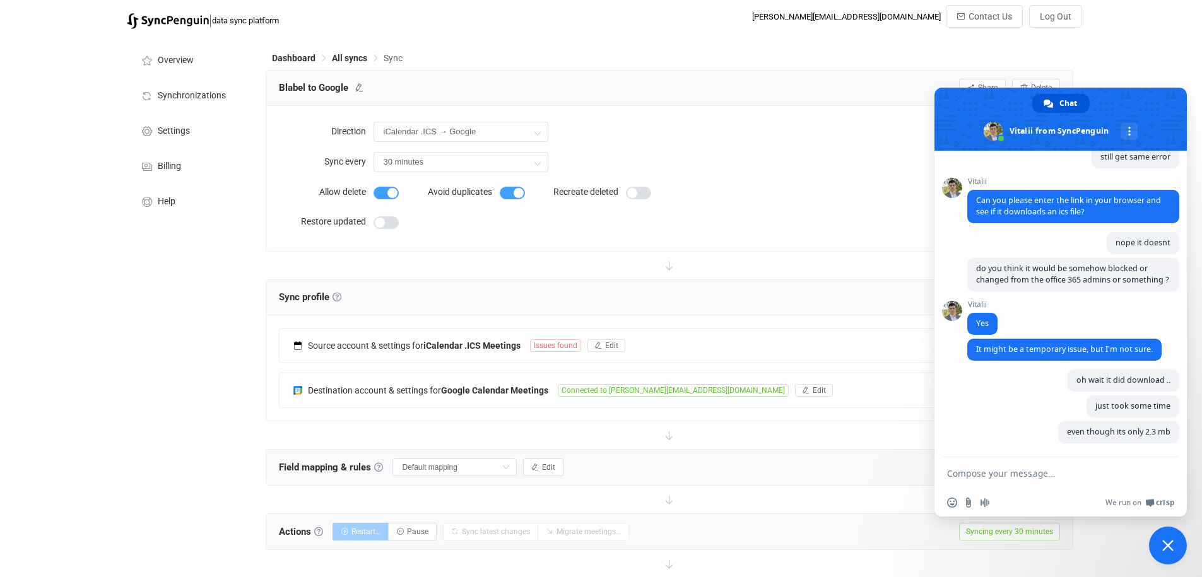
click at [722, 269] on div at bounding box center [670, 266] width 808 height 28
click at [731, 294] on div "Sync profile Sync profile A sync profile represents a single pair of calendars …" at bounding box center [669, 297] width 781 height 19
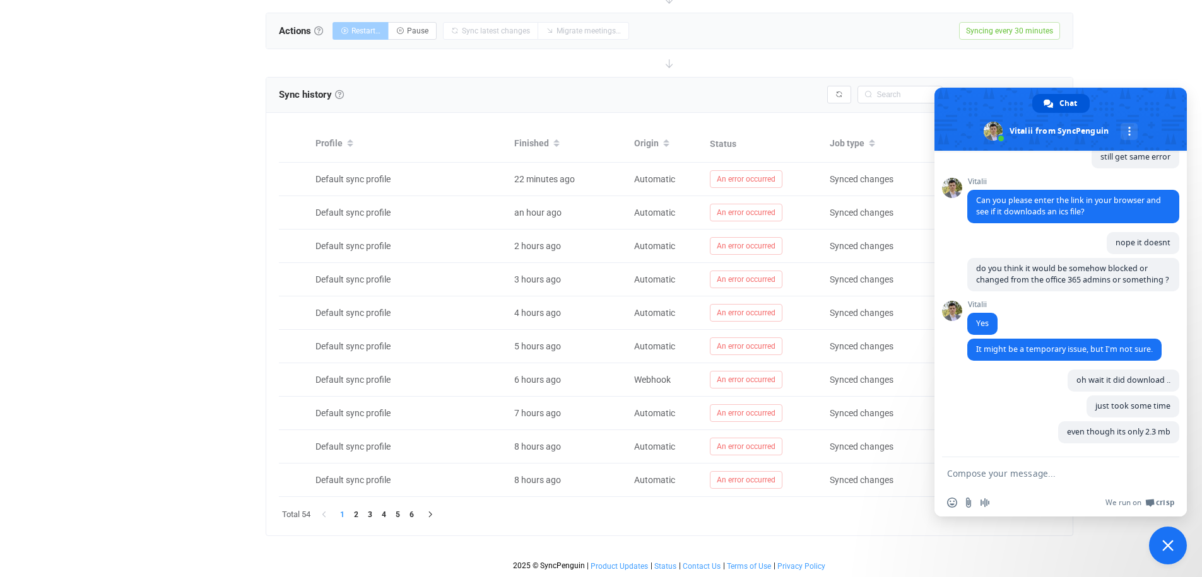
scroll to position [471, 0]
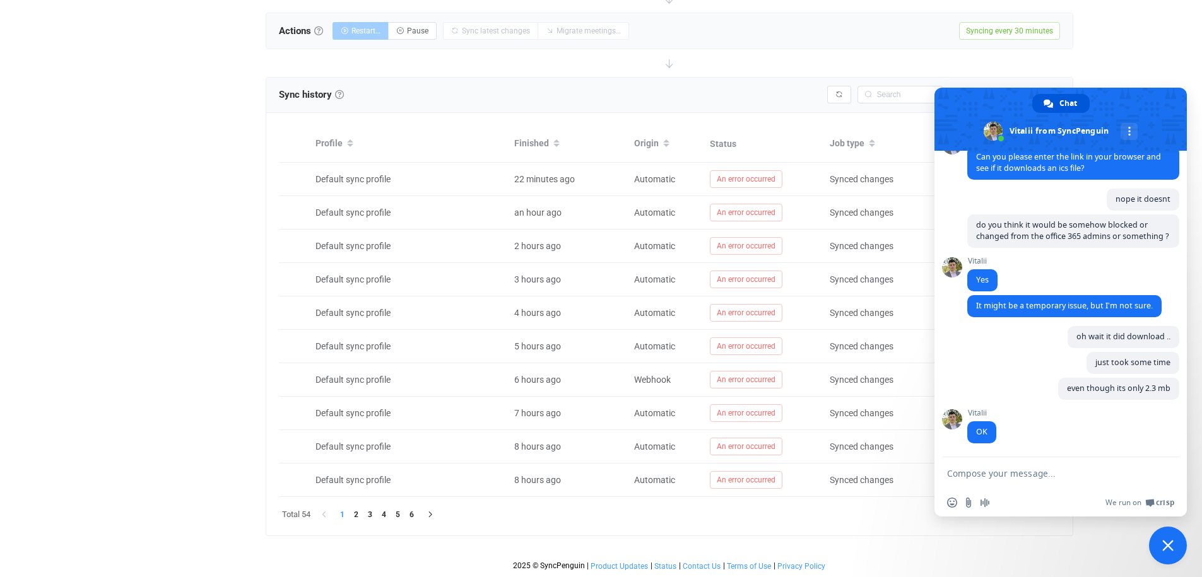
click at [1173, 541] on span "Close chat" at bounding box center [1167, 545] width 11 height 11
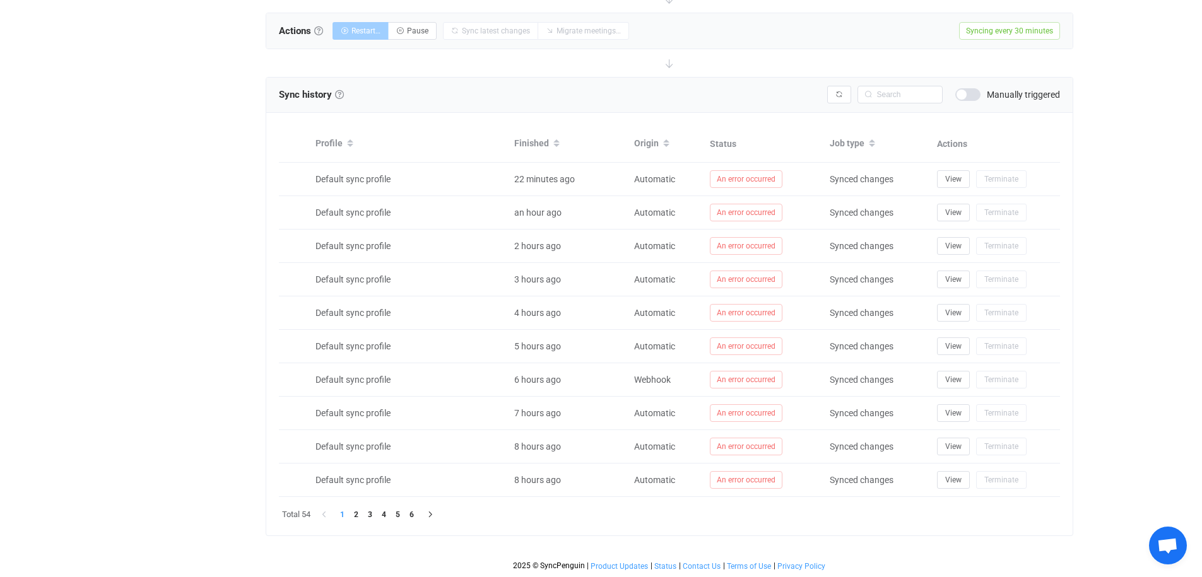
click at [1001, 94] on span "Manually triggered" at bounding box center [1023, 94] width 73 height 9
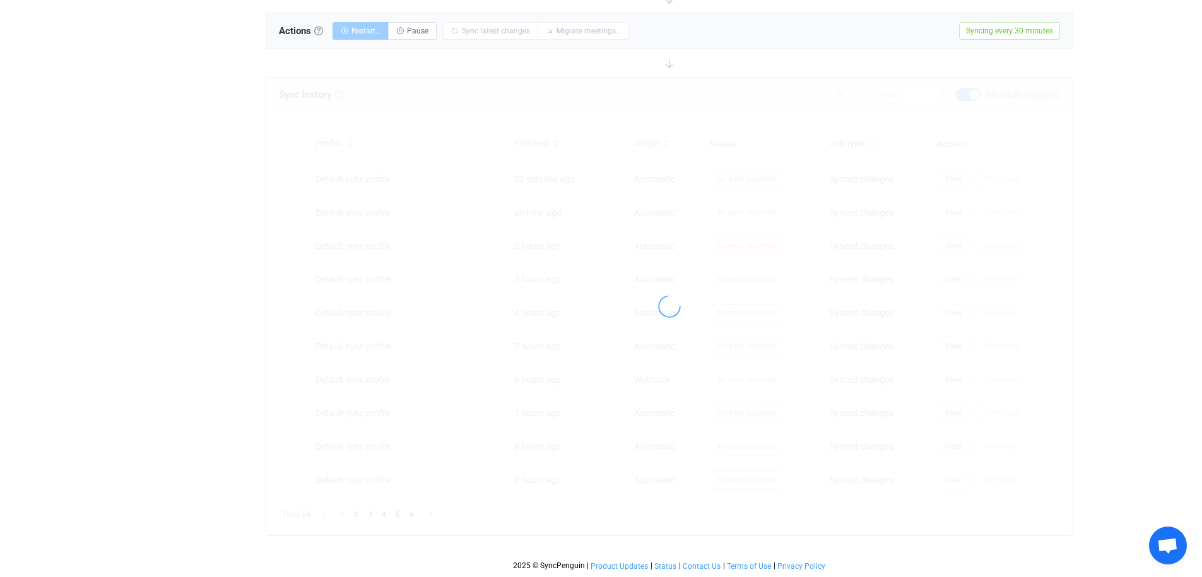
scroll to position [184, 0]
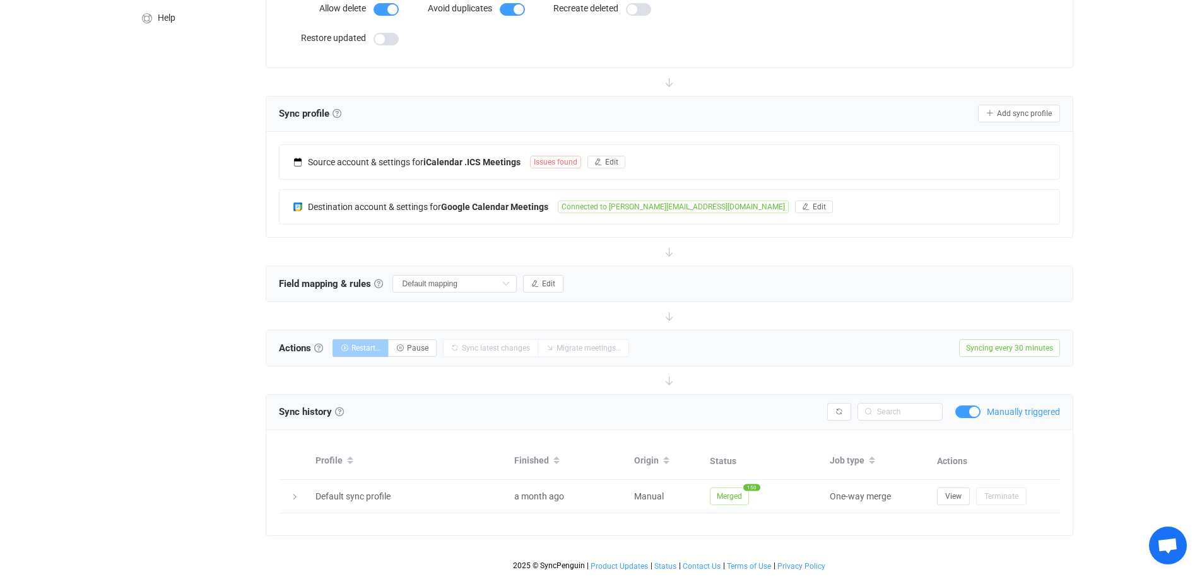
click at [970, 413] on span at bounding box center [967, 412] width 25 height 13
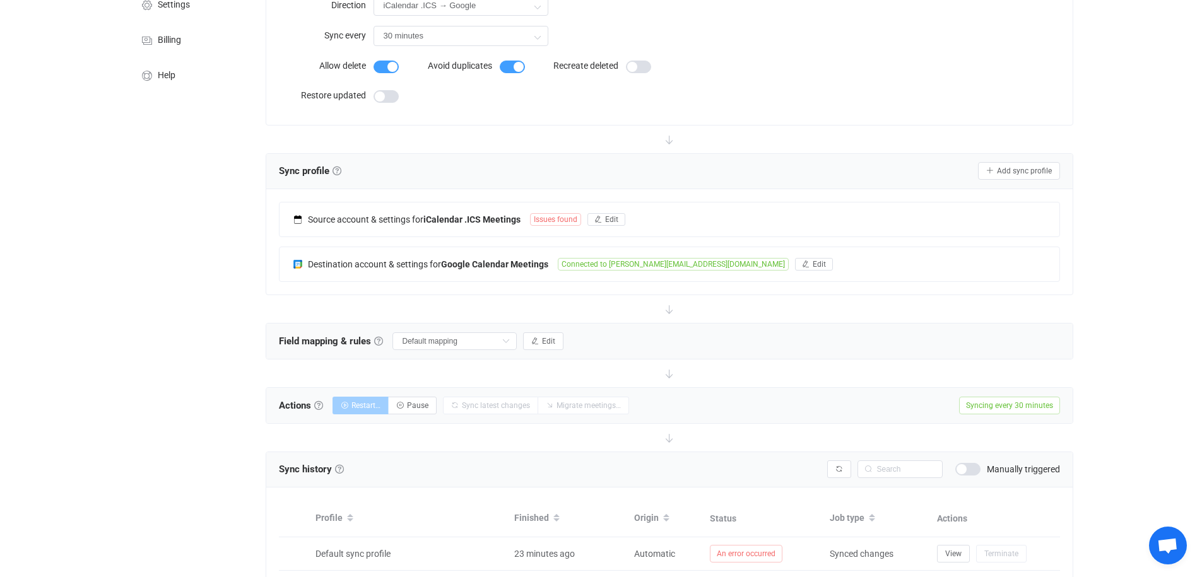
scroll to position [0, 0]
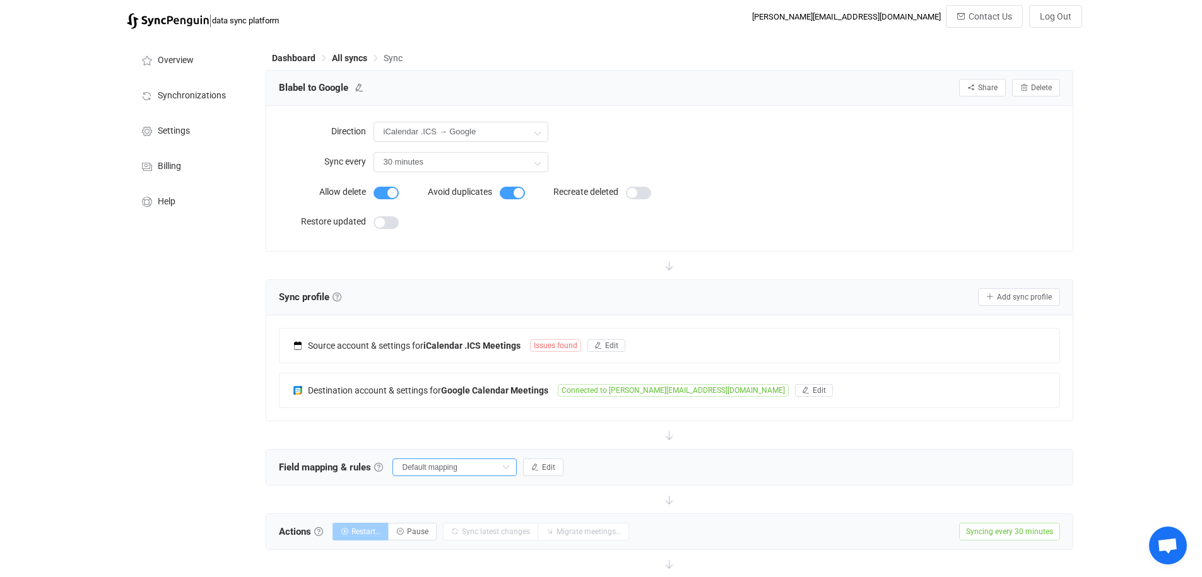
click at [450, 469] on input "Default mapping" at bounding box center [454, 468] width 124 height 18
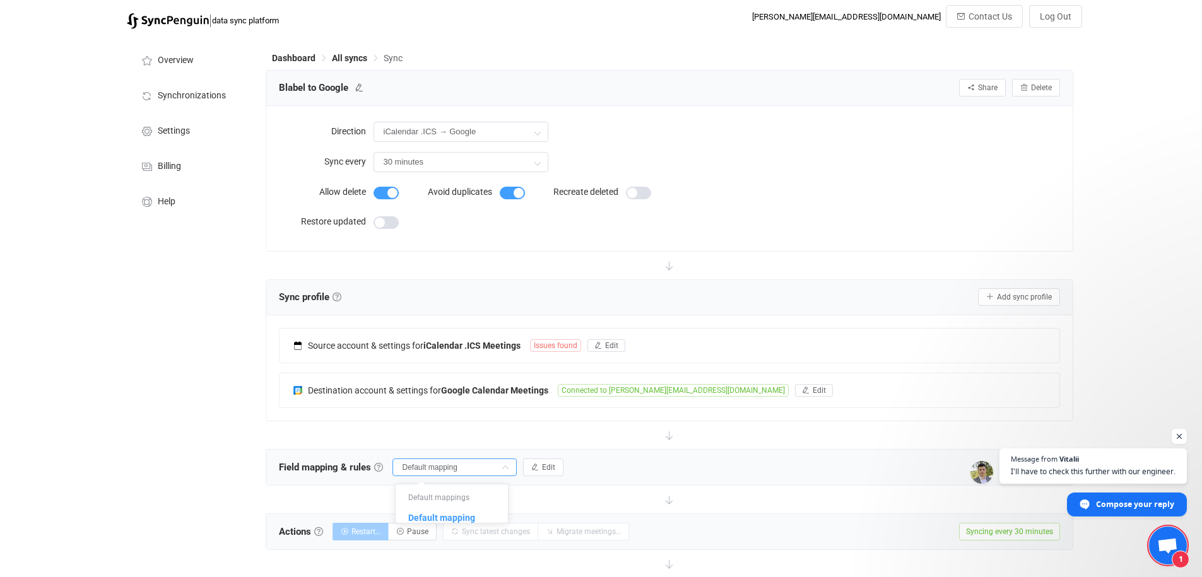
click at [1155, 399] on div "| data sync platform darren.fine@reportstar.net Contact Us Log Out Overview Syn…" at bounding box center [601, 541] width 1202 height 1073
click at [1119, 503] on span "Compose your reply" at bounding box center [1135, 504] width 79 height 22
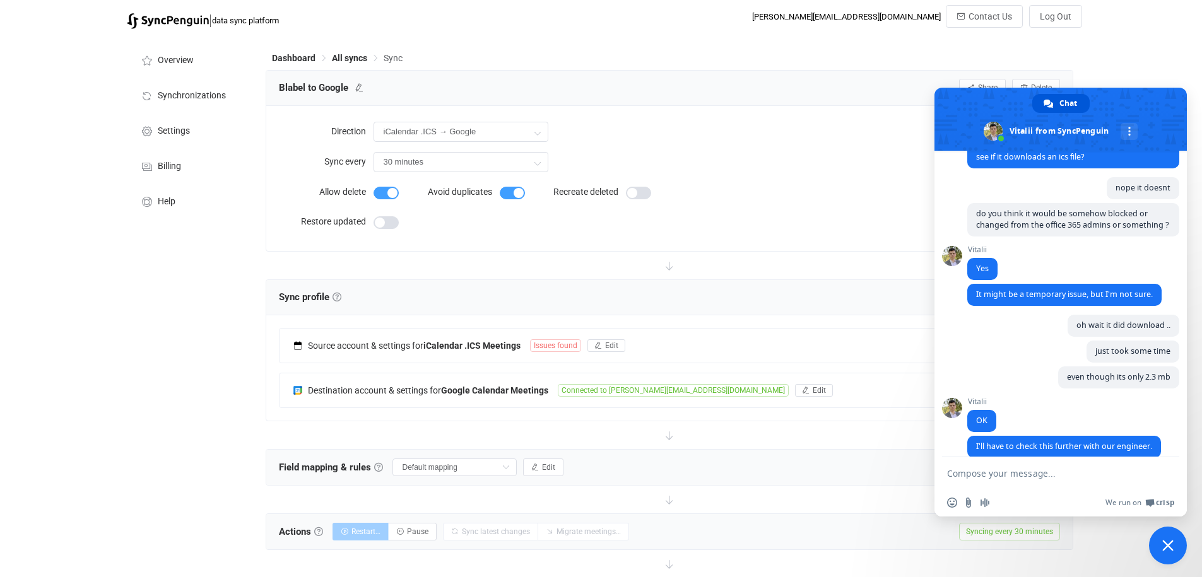
scroll to position [497, 0]
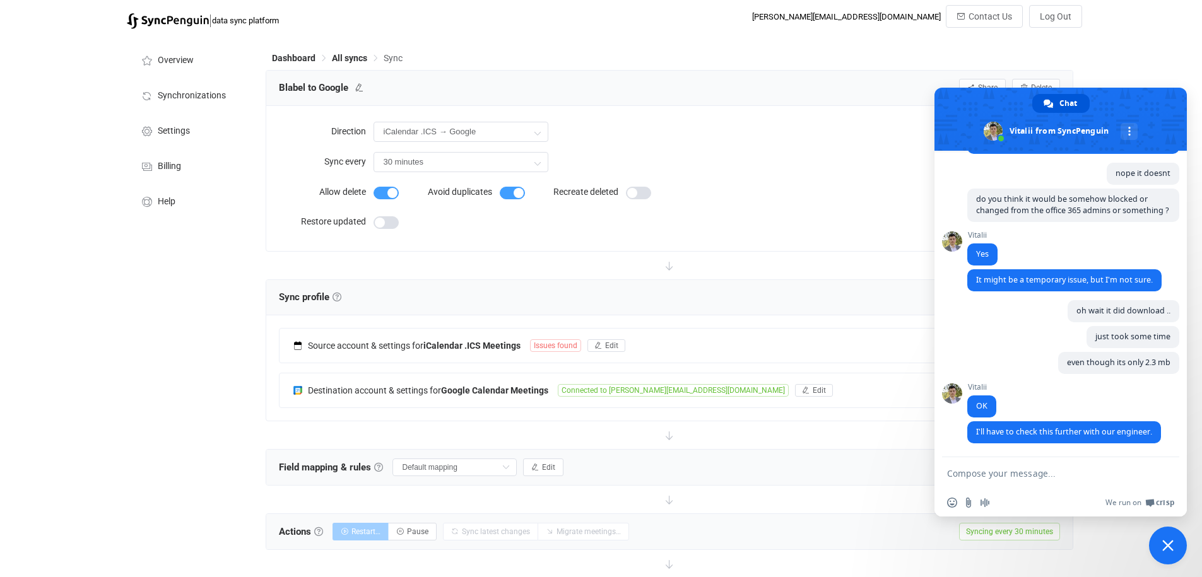
click at [1002, 468] on textarea "Compose your message..." at bounding box center [1048, 473] width 202 height 32
type textarea "ok no problemo"
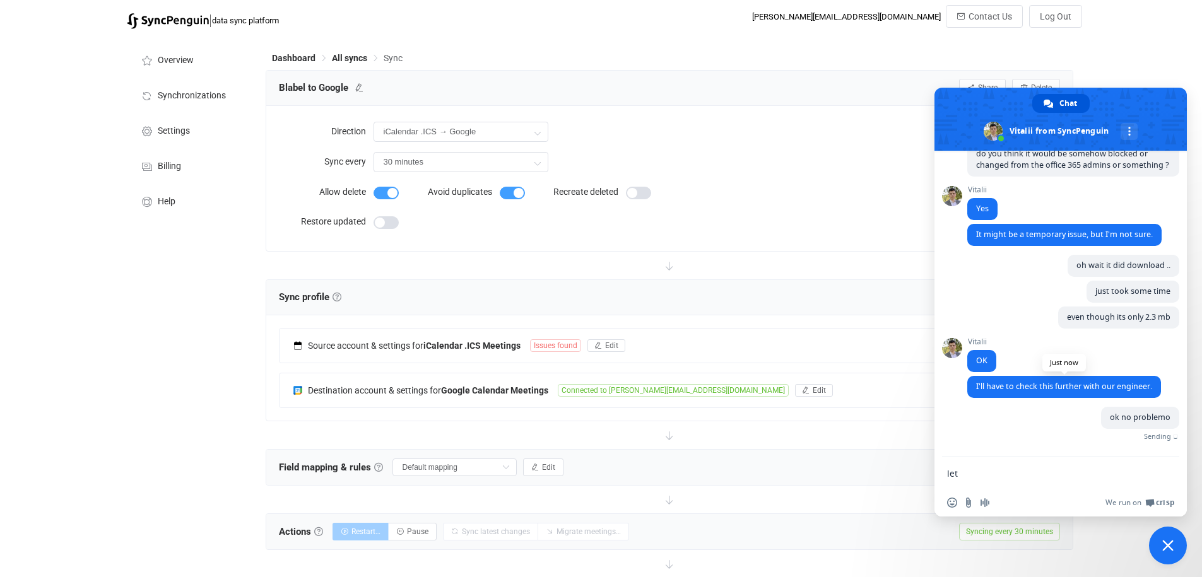
scroll to position [527, 0]
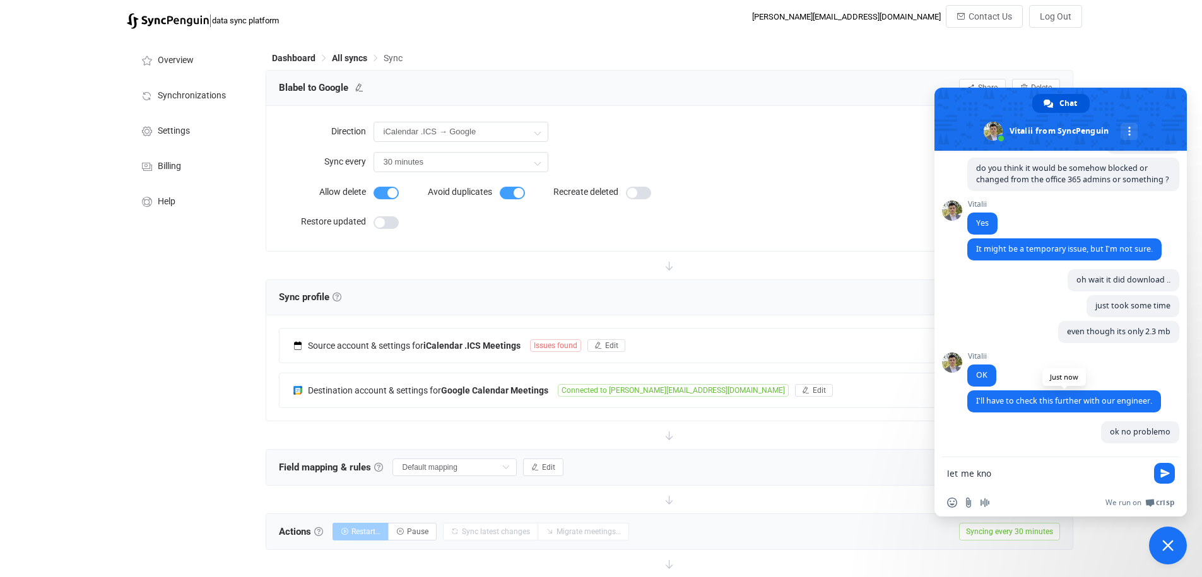
type textarea "let me know"
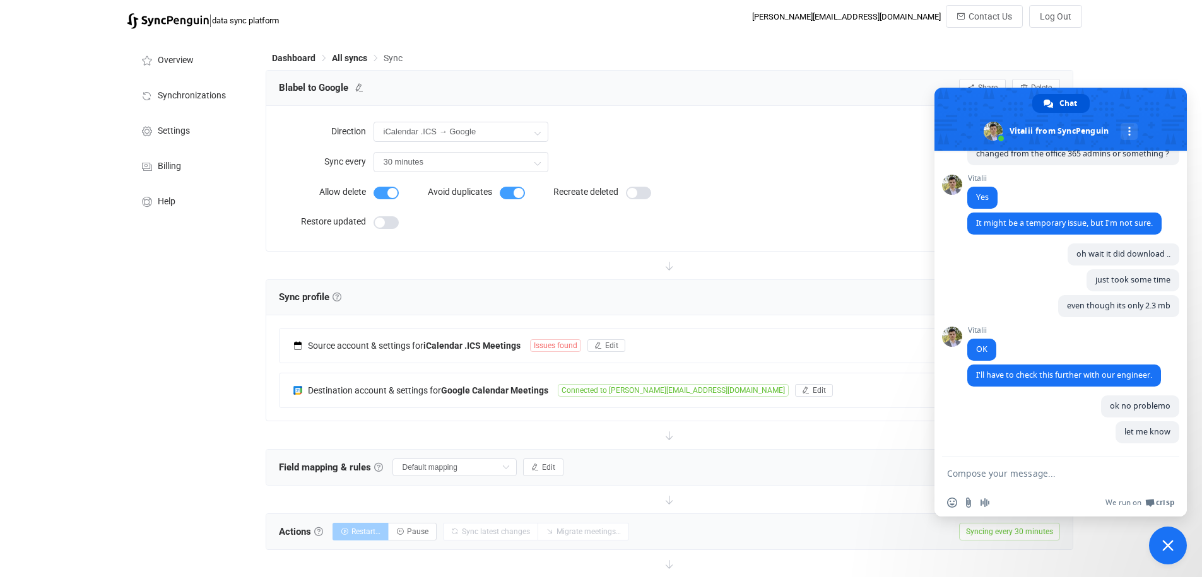
scroll to position [608, 0]
